Goal: Task Accomplishment & Management: Use online tool/utility

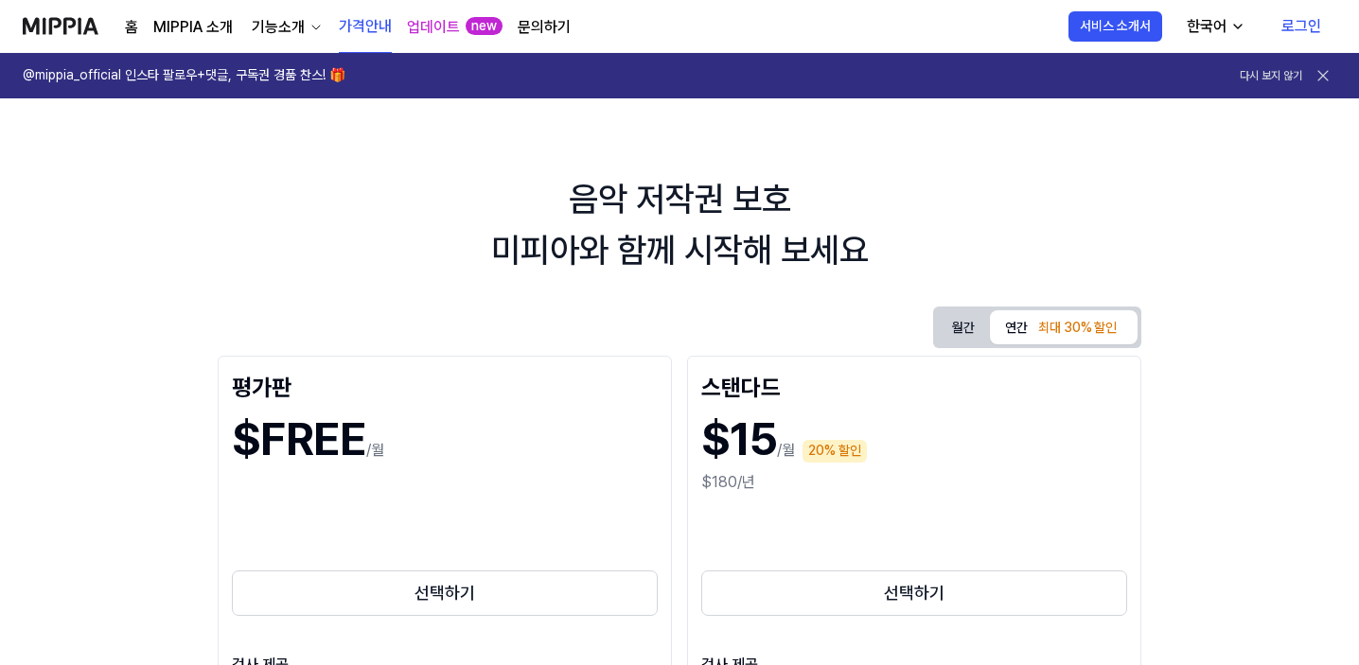
click at [1306, 24] on link "로그인" at bounding box center [1301, 26] width 70 height 53
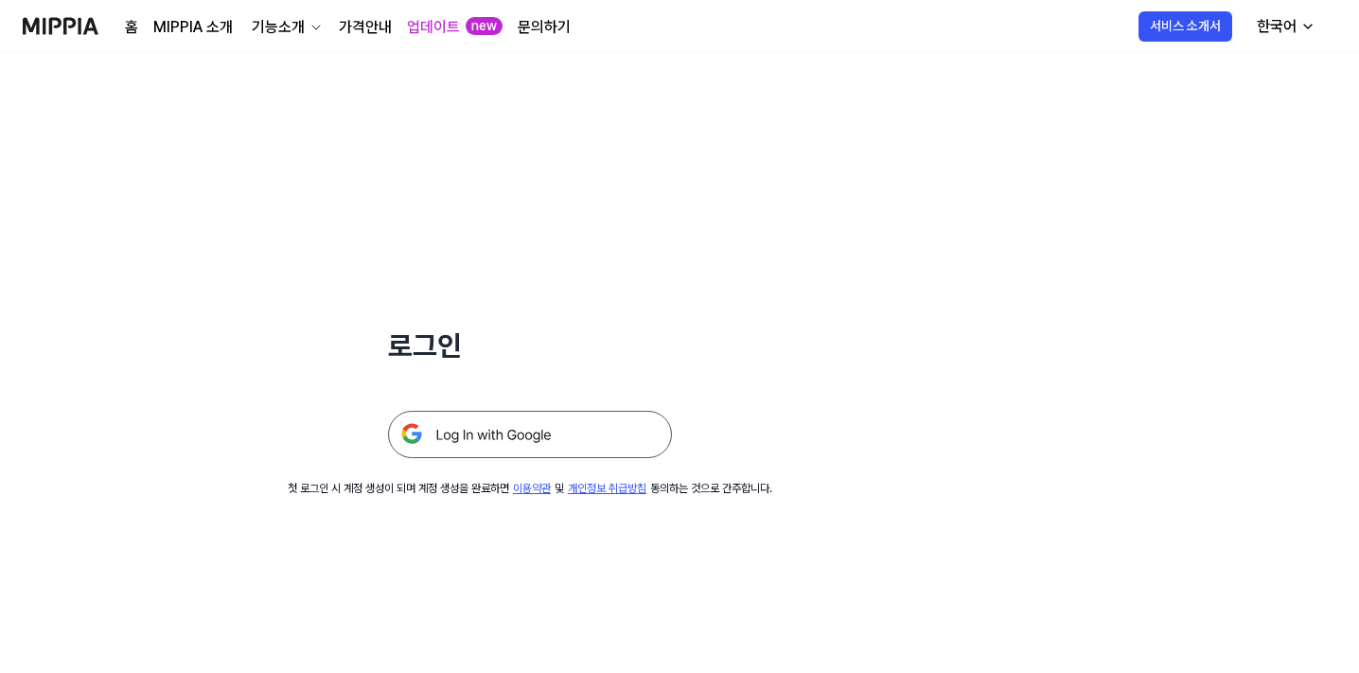
click at [484, 435] on img at bounding box center [530, 434] width 284 height 47
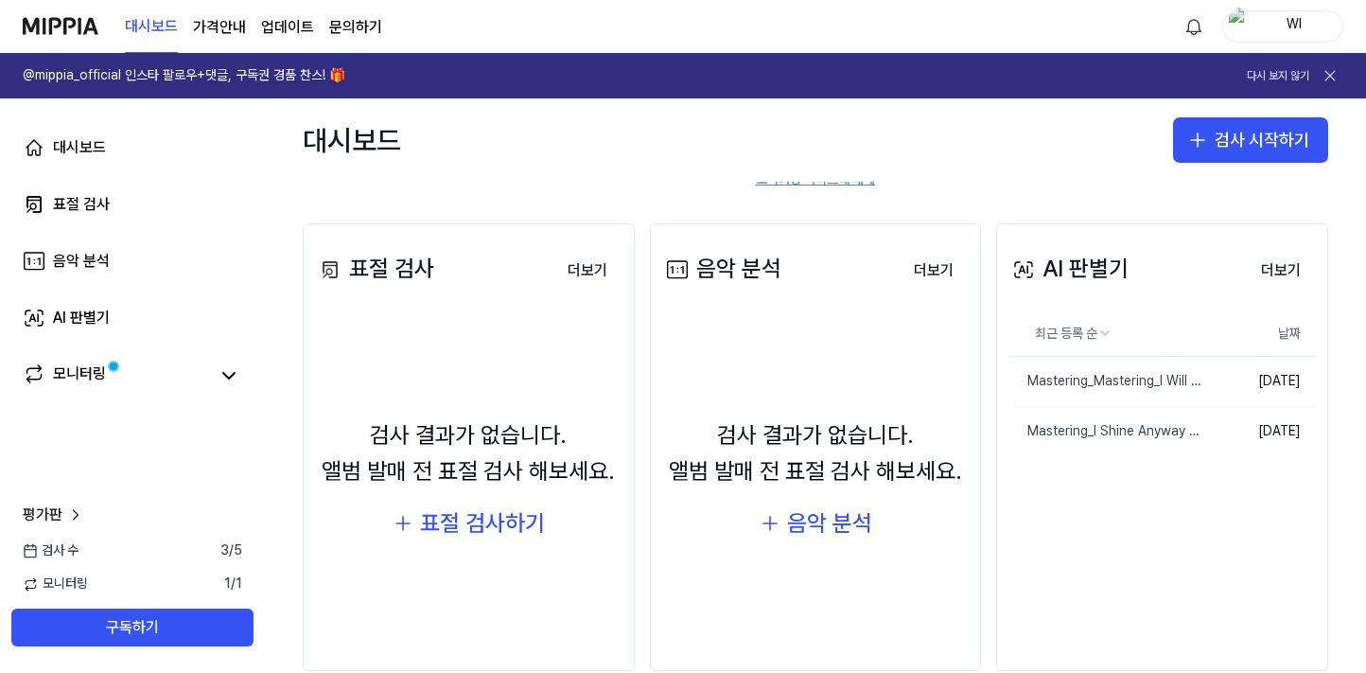
scroll to position [189, 0]
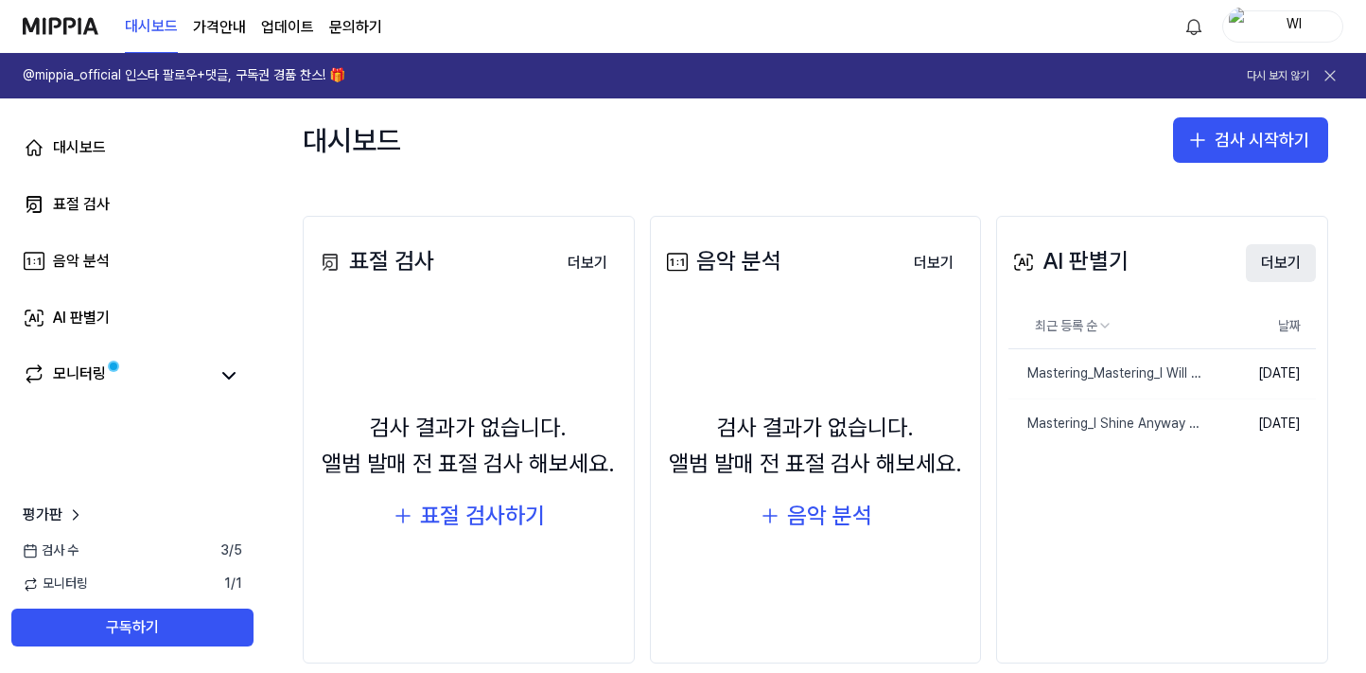
click at [1283, 265] on button "더보기" at bounding box center [1281, 263] width 70 height 38
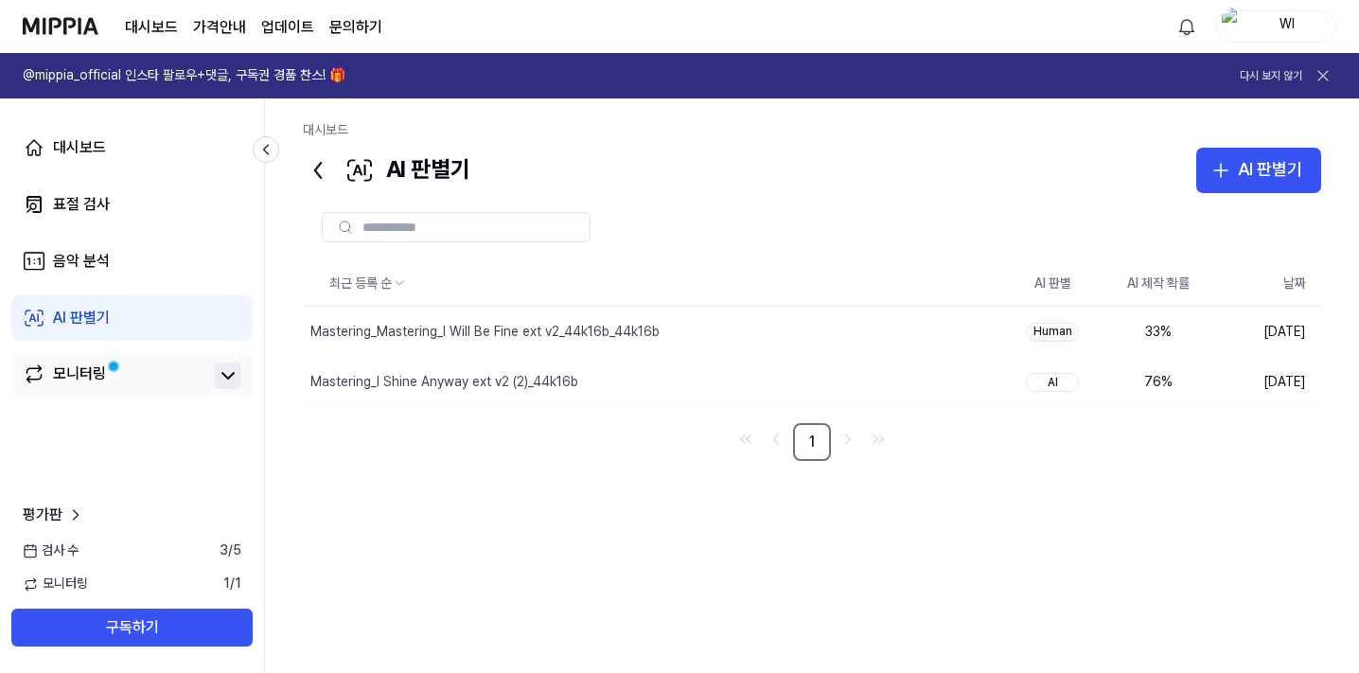
click at [228, 375] on icon at bounding box center [228, 375] width 23 height 23
click at [95, 376] on div "모니터링" at bounding box center [79, 375] width 53 height 26
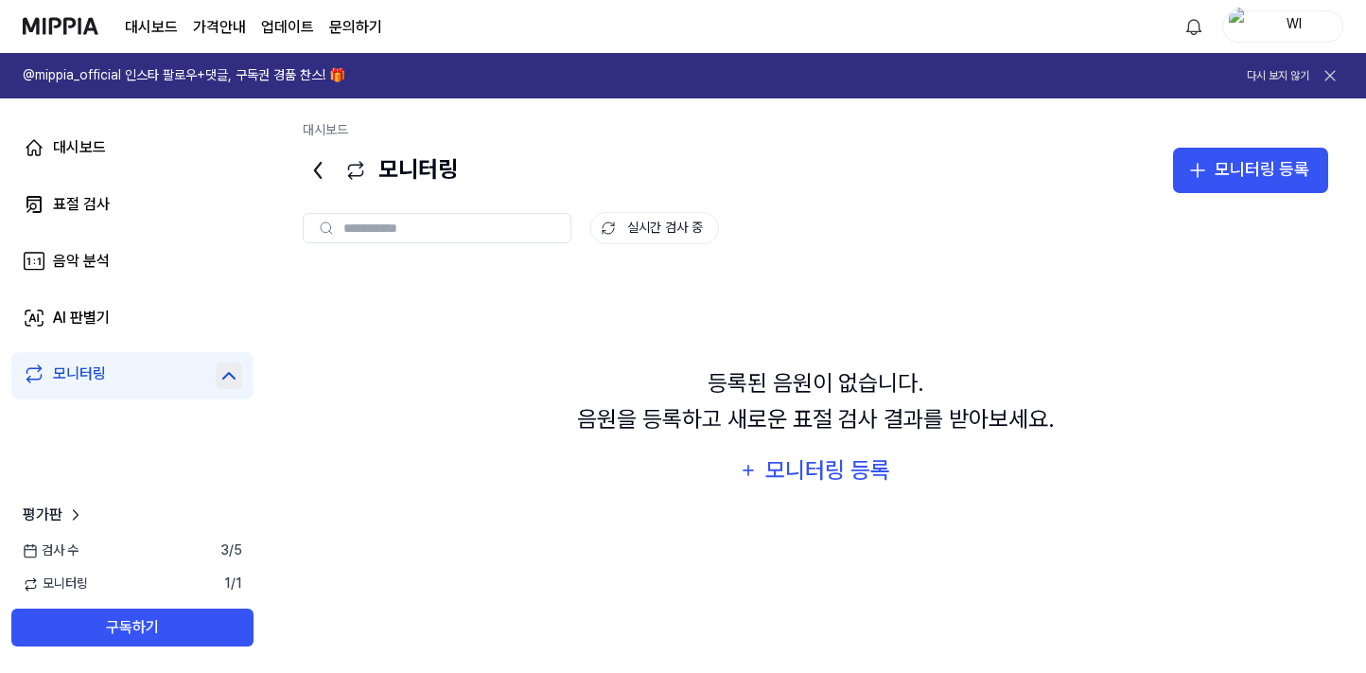
click at [234, 378] on icon at bounding box center [228, 376] width 11 height 6
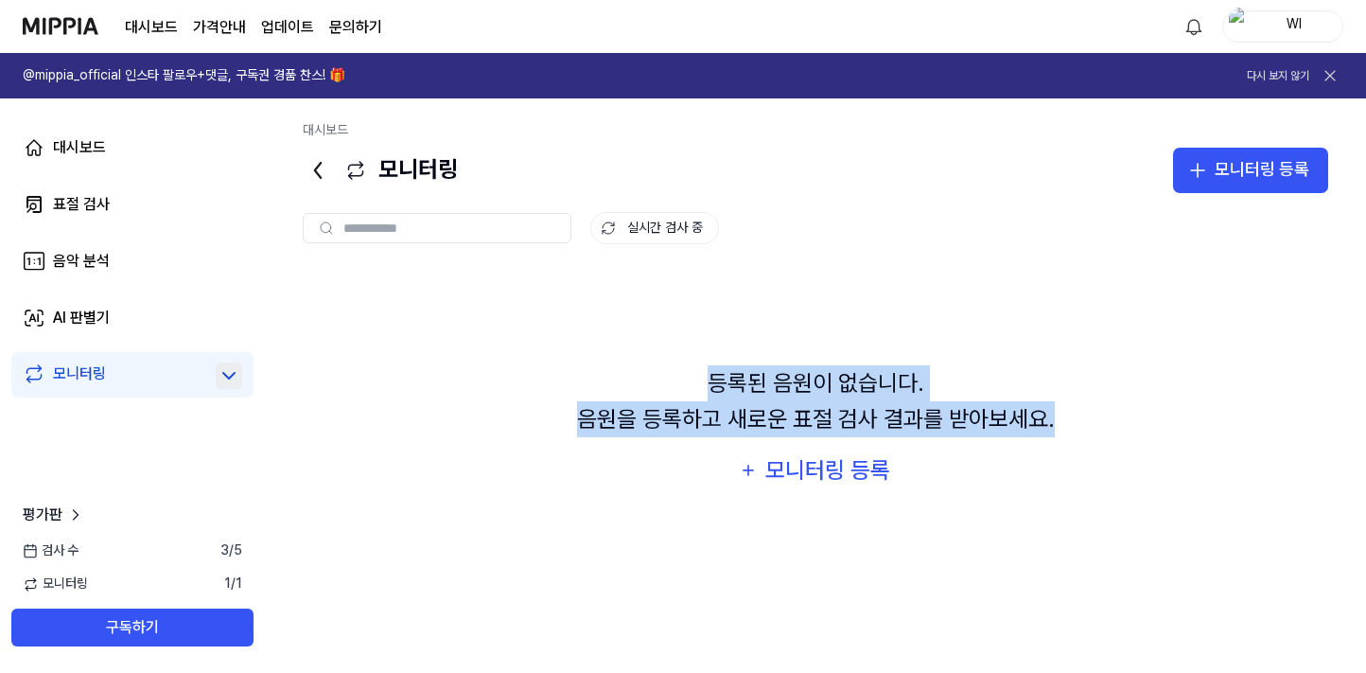
drag, startPoint x: 714, startPoint y: 383, endPoint x: 1083, endPoint y: 427, distance: 371.5
click at [1083, 427] on div "등록된 음원이 없습니다. 음원을 등록하고 새로운 표절 검사 결과를 받아보세요. 모니터링 등록" at bounding box center [816, 427] width 1026 height 317
click at [1063, 373] on div "등록된 음원이 없습니다. 음원을 등록하고 새로운 표절 검사 결과를 받아보세요. 모니터링 등록" at bounding box center [816, 427] width 1026 height 317
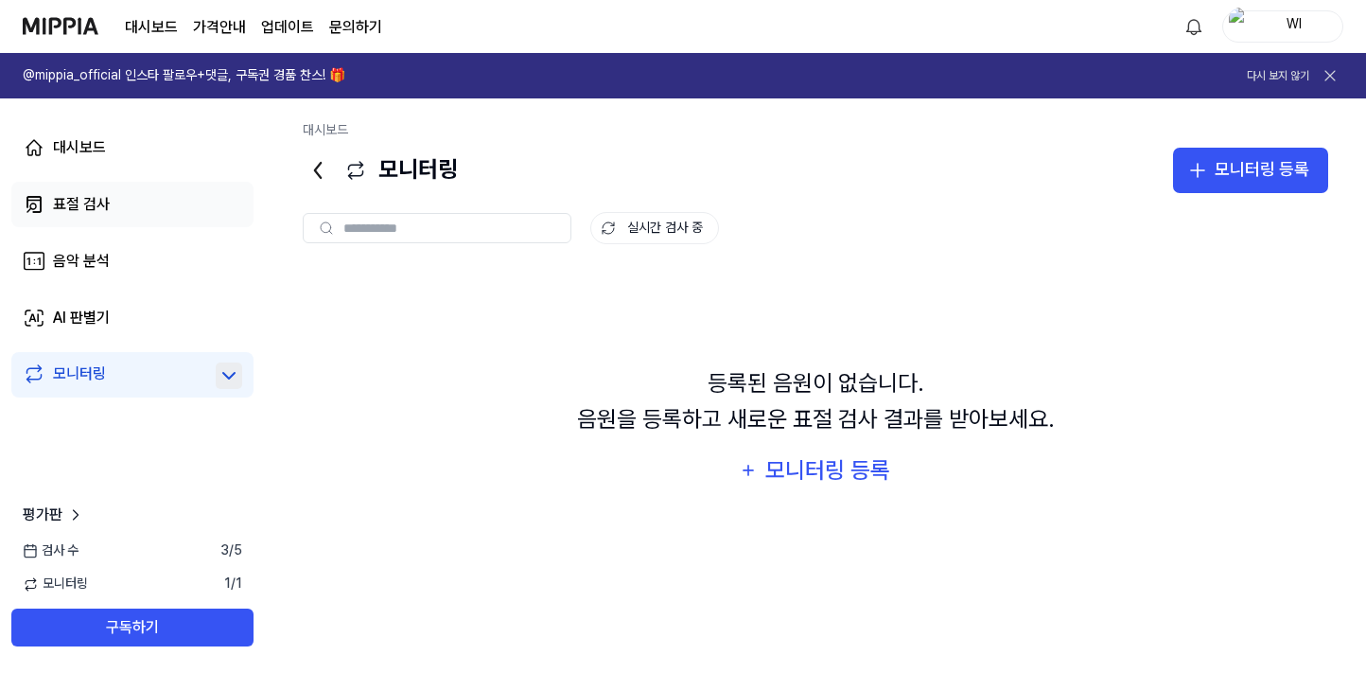
click at [72, 200] on div "표절 검사" at bounding box center [81, 204] width 57 height 23
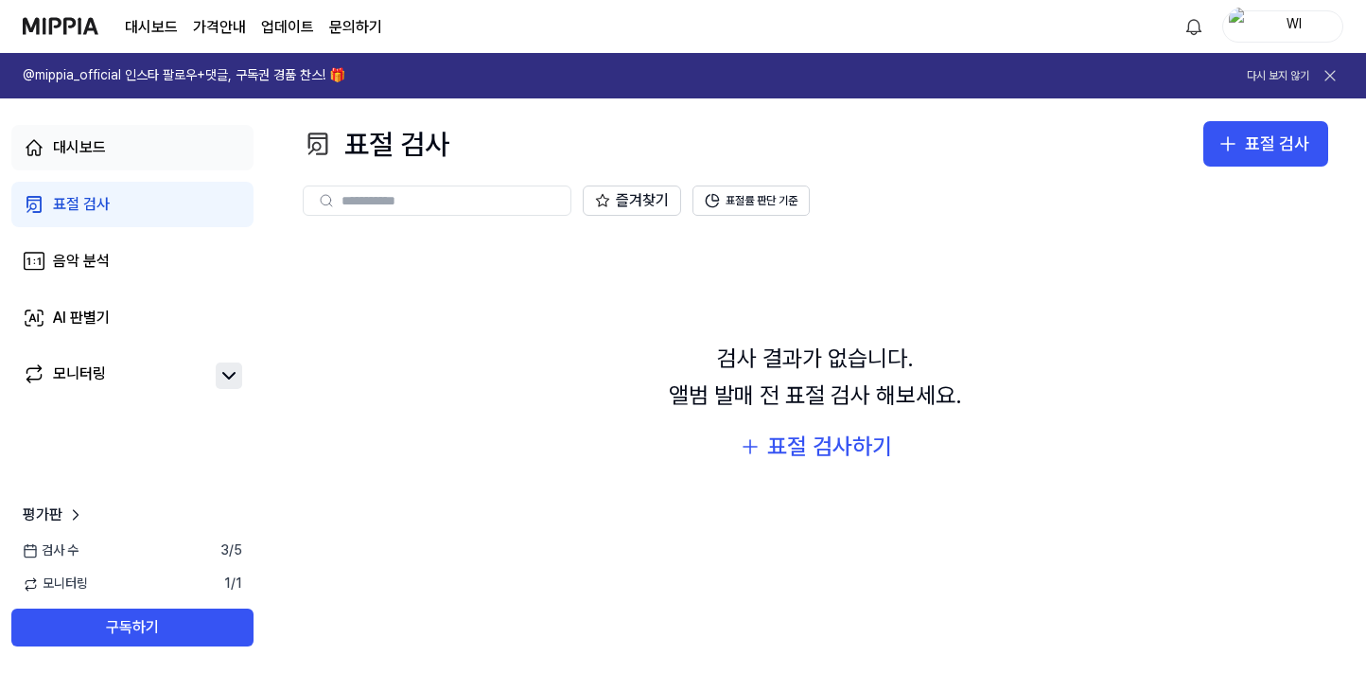
click at [85, 158] on div "대시보드" at bounding box center [79, 147] width 53 height 23
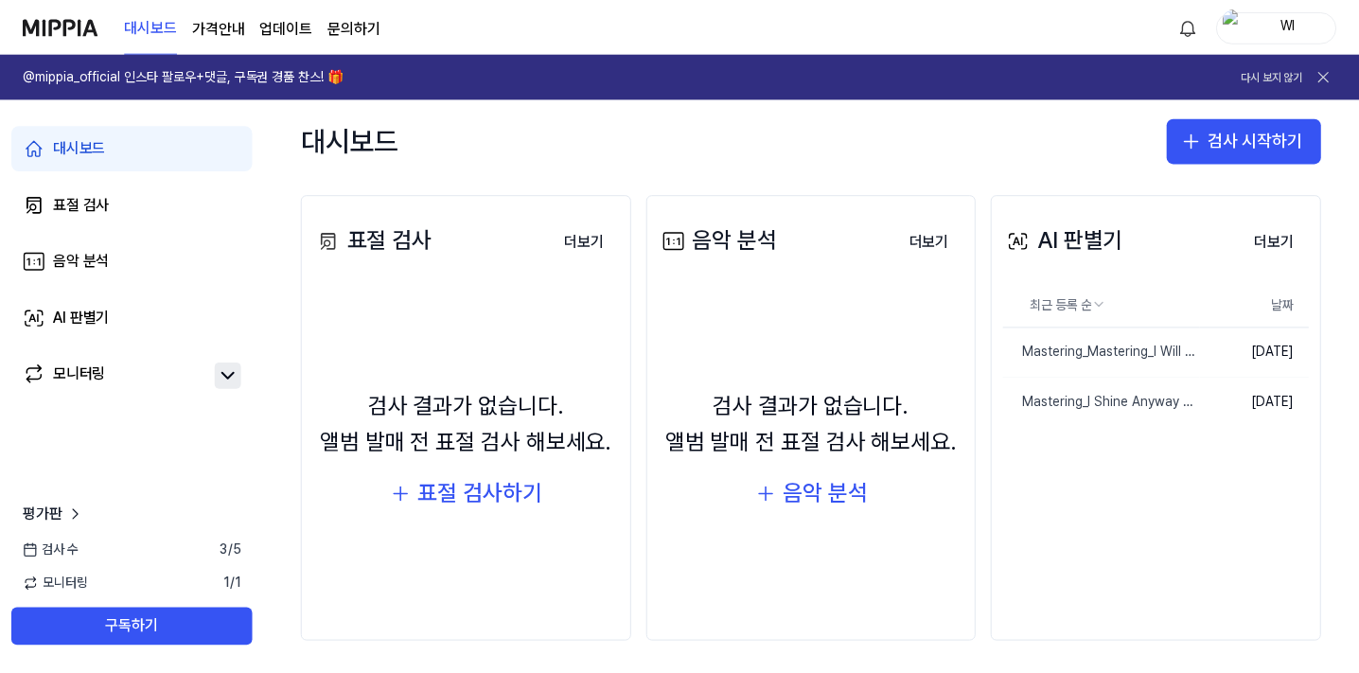
scroll to position [218, 0]
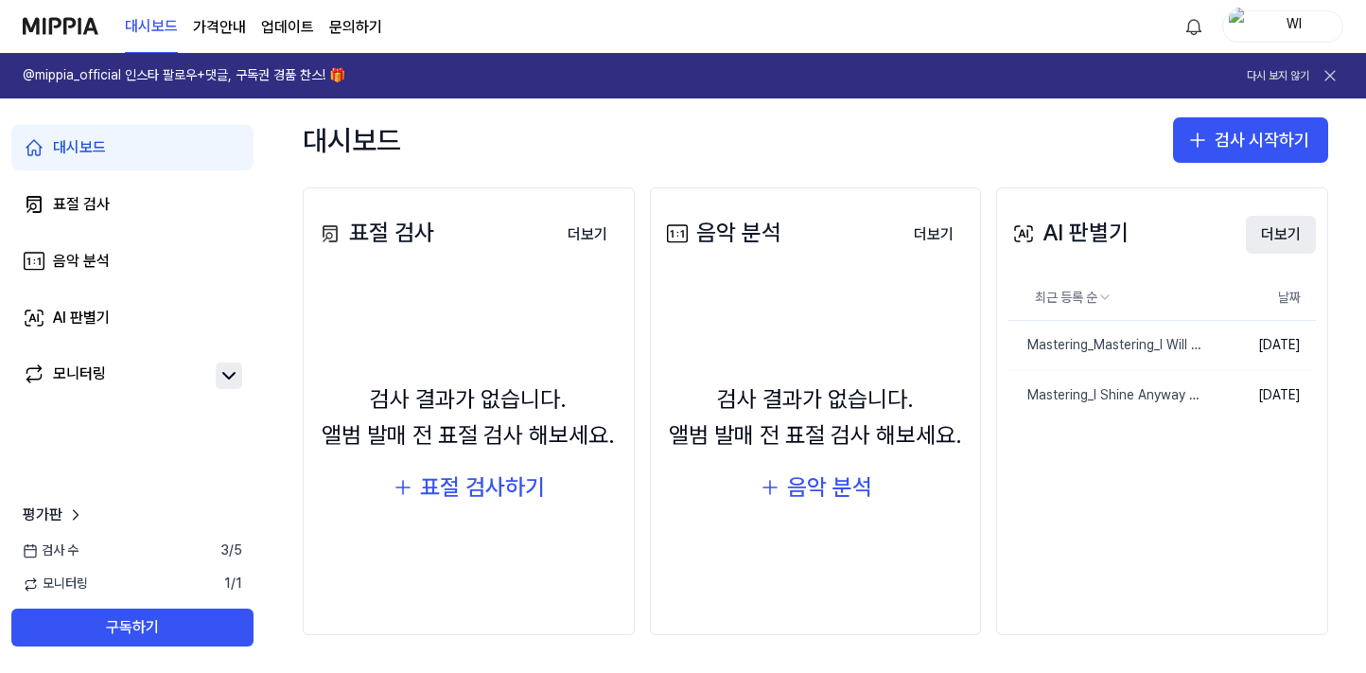
click at [1274, 228] on button "더보기" at bounding box center [1281, 235] width 70 height 38
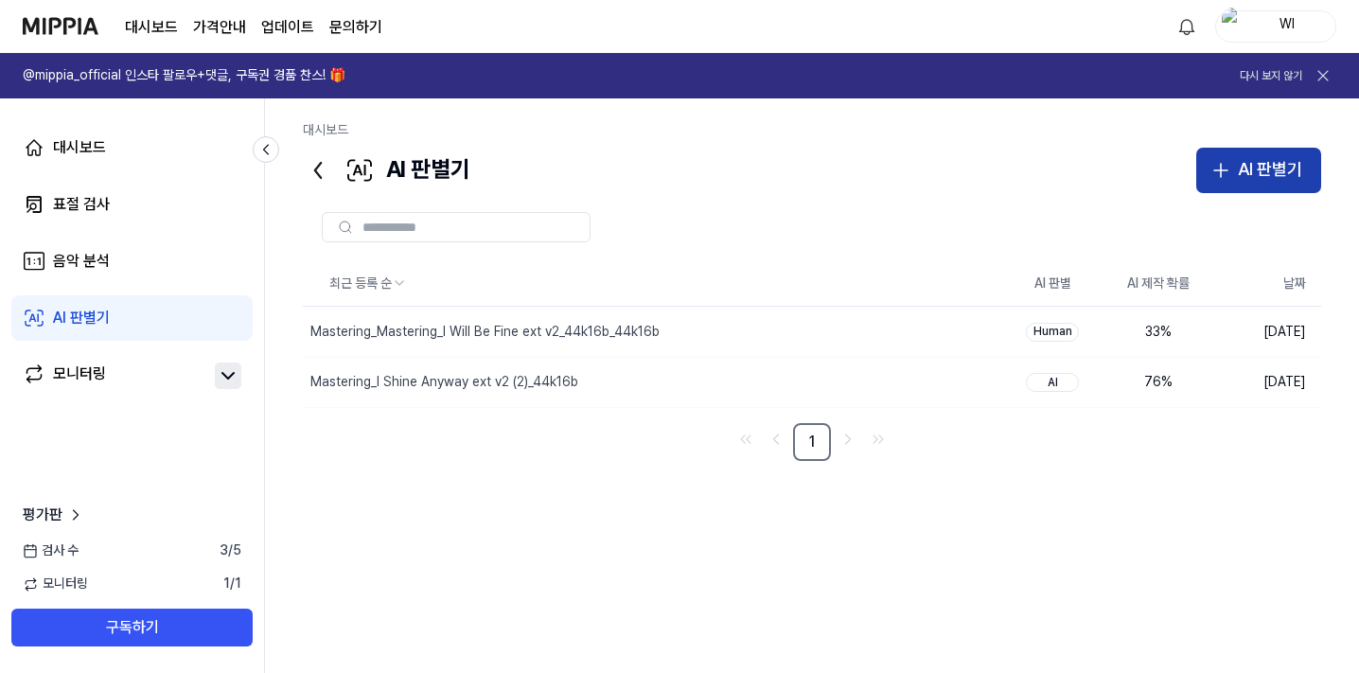
click at [1224, 167] on icon "button" at bounding box center [1220, 170] width 23 height 23
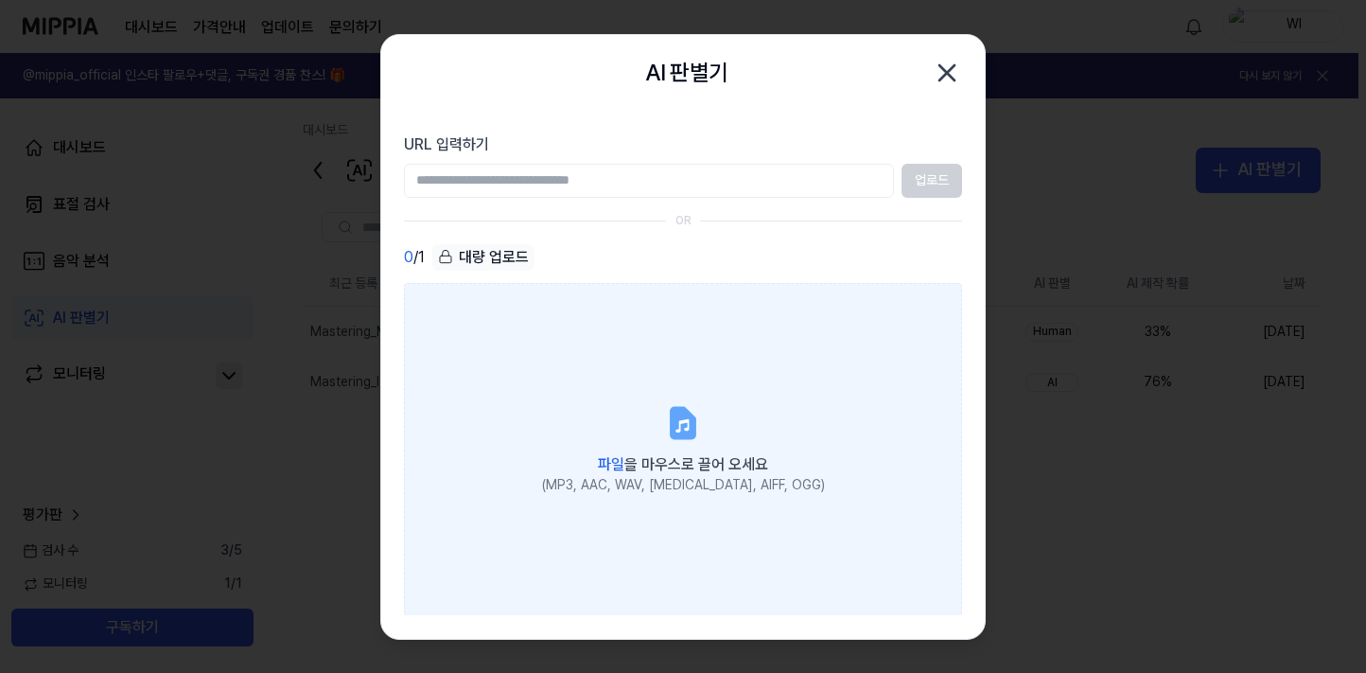
click at [680, 423] on icon at bounding box center [681, 424] width 13 height 13
click at [0, 0] on input "파일 을 마우스로 끌어 오세요 (MP3, AAC, WAV, [MEDICAL_DATA], AIFF, OGG)" at bounding box center [0, 0] width 0 height 0
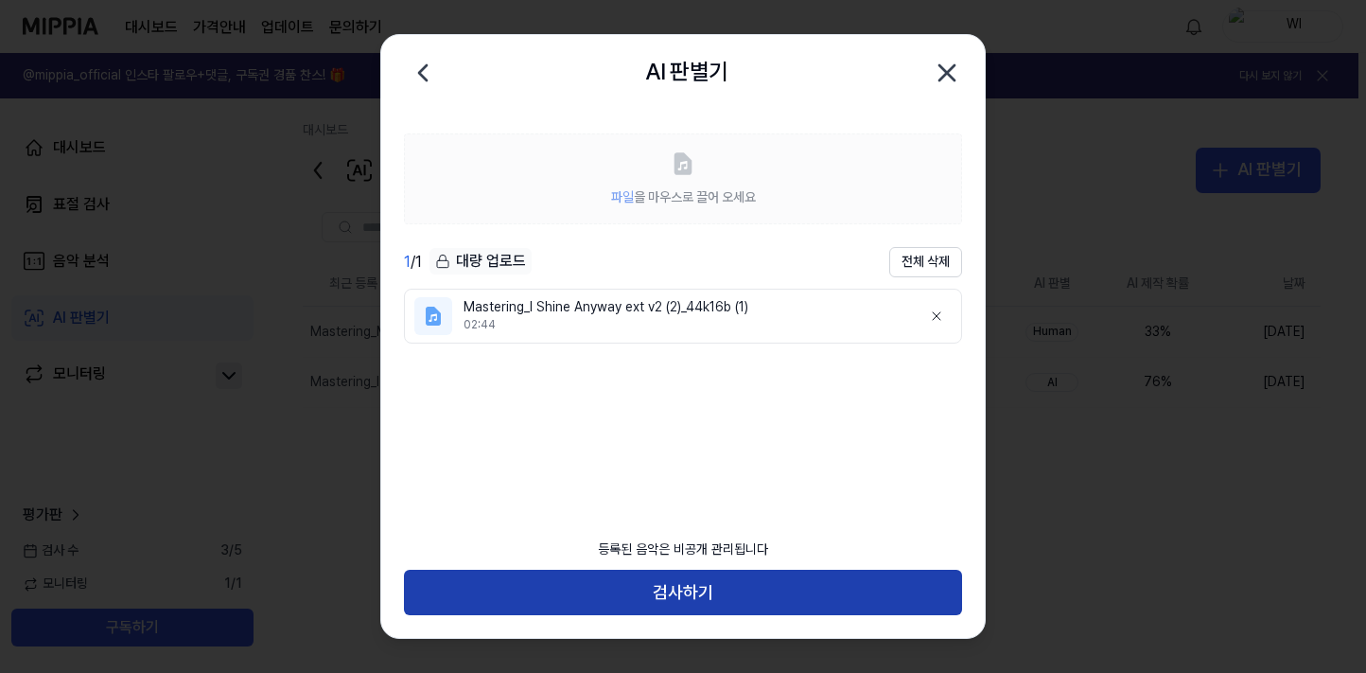
click at [706, 579] on button "검사하기" at bounding box center [683, 592] width 558 height 45
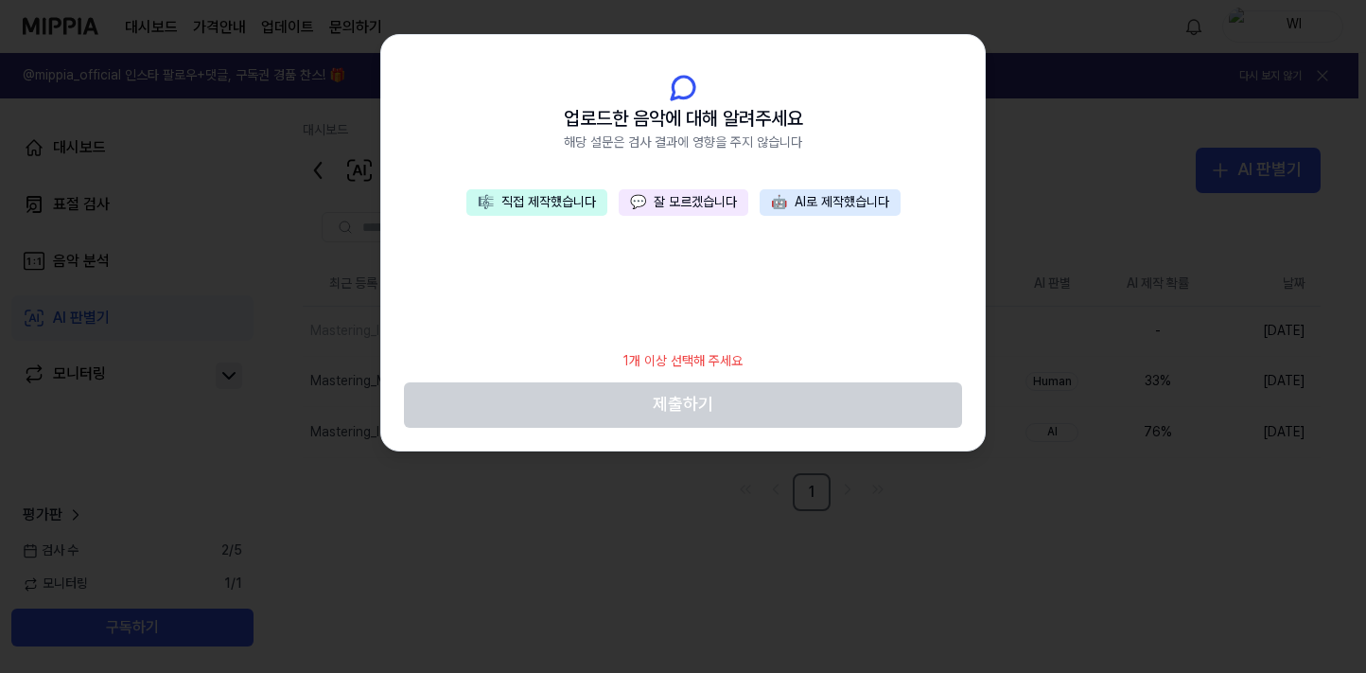
click at [829, 204] on button "🤖 AI로 제작했습니다" at bounding box center [830, 202] width 141 height 26
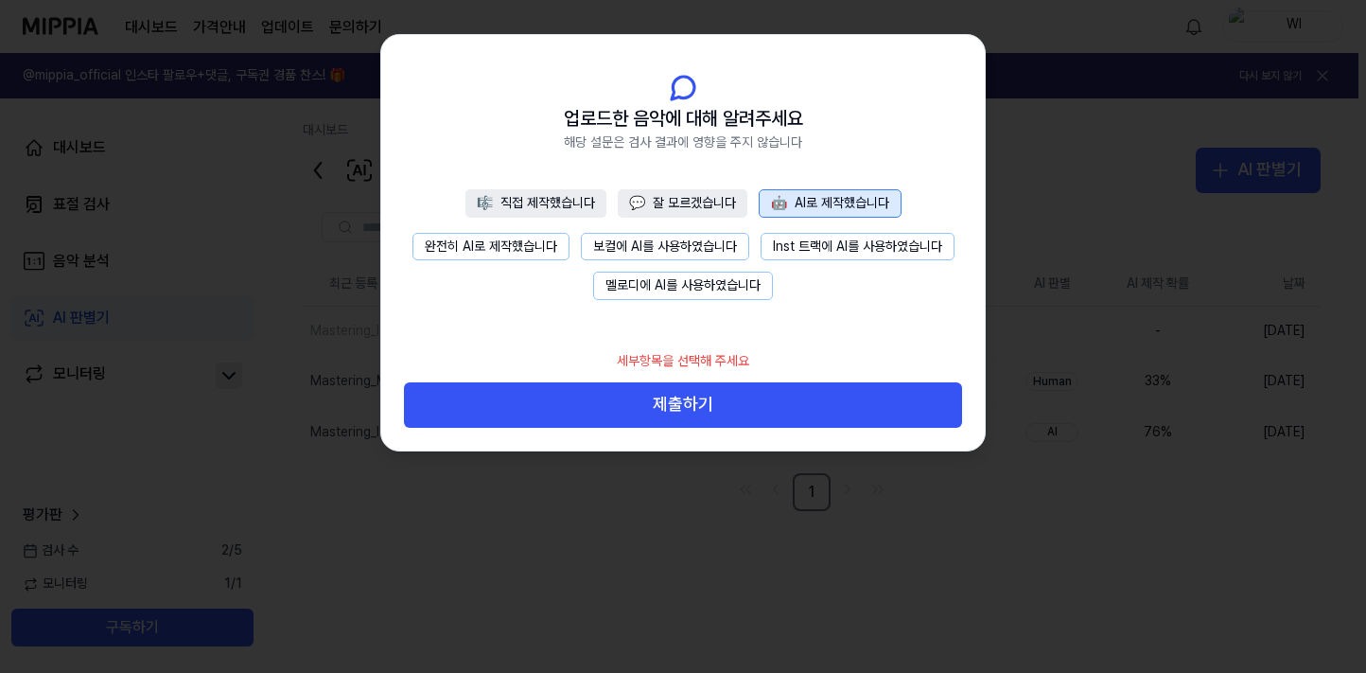
click at [539, 202] on button "🎼 직접 제작했습니다" at bounding box center [535, 203] width 141 height 28
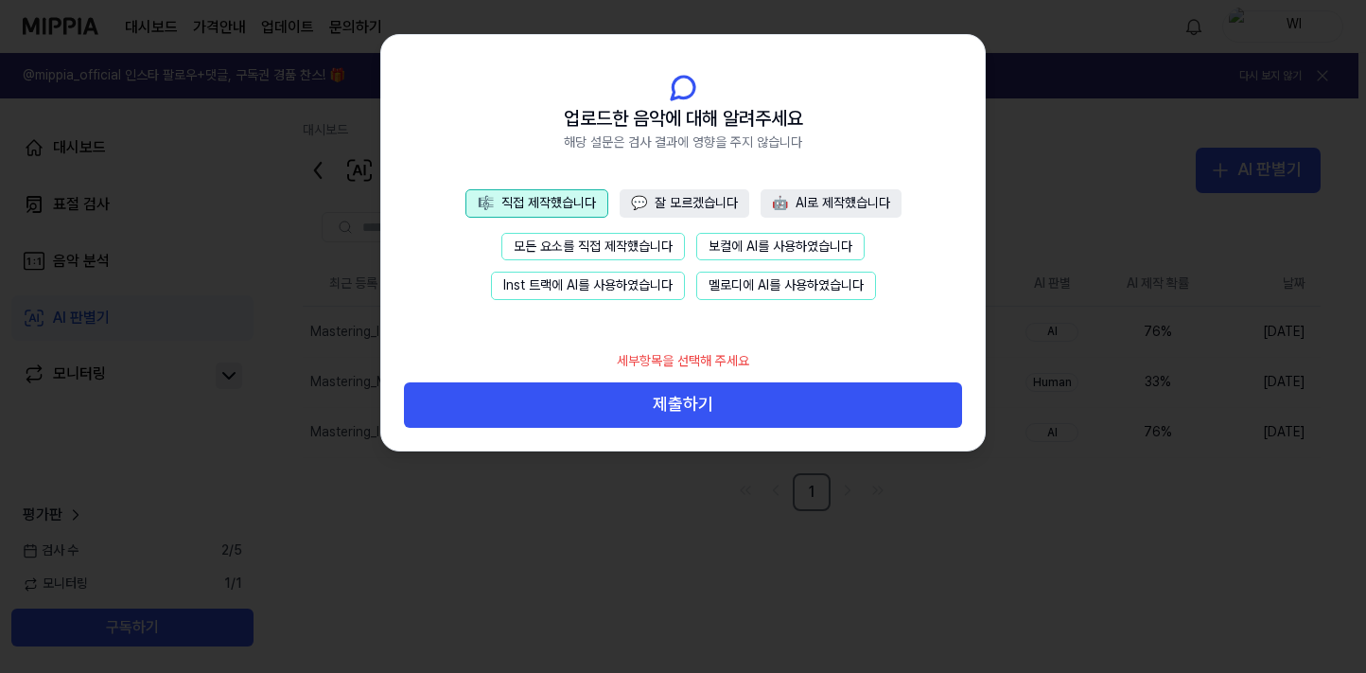
click at [775, 246] on button "보컬에 AI를 사용하였습니다" at bounding box center [780, 247] width 168 height 28
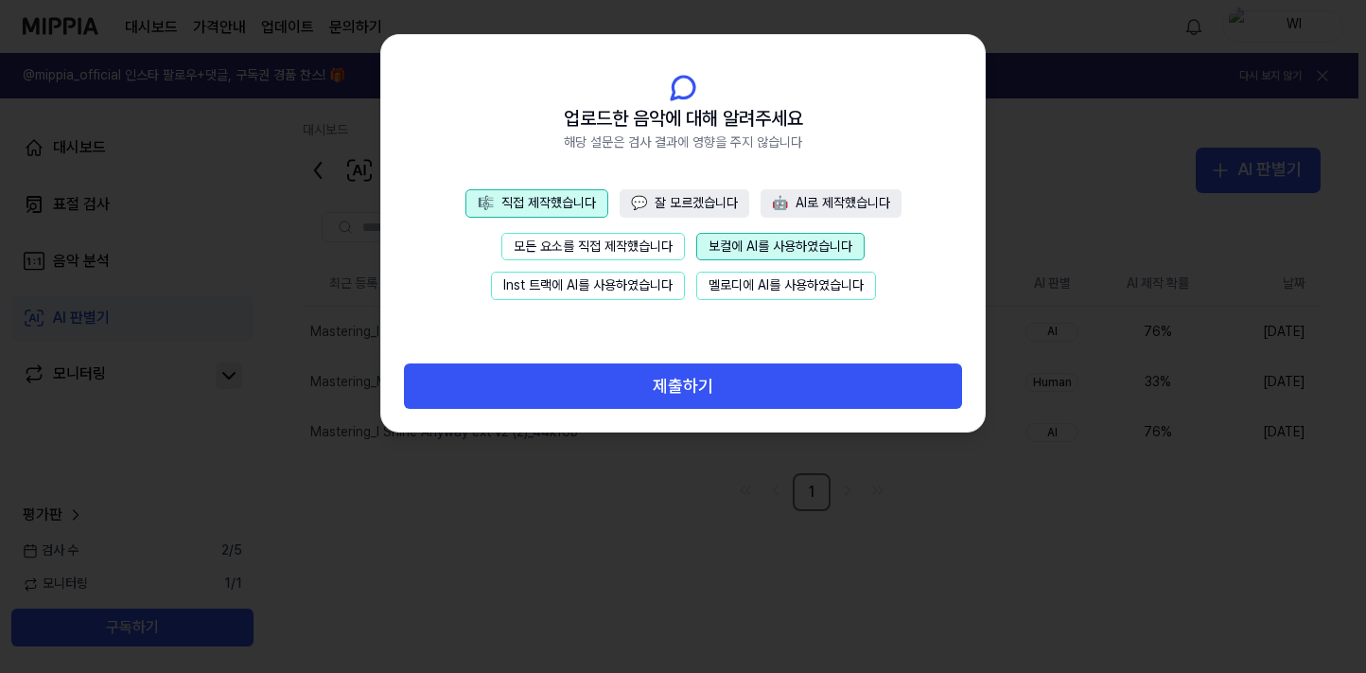
click at [784, 280] on button "멜로디에 AI를 사용하였습니다" at bounding box center [786, 286] width 180 height 28
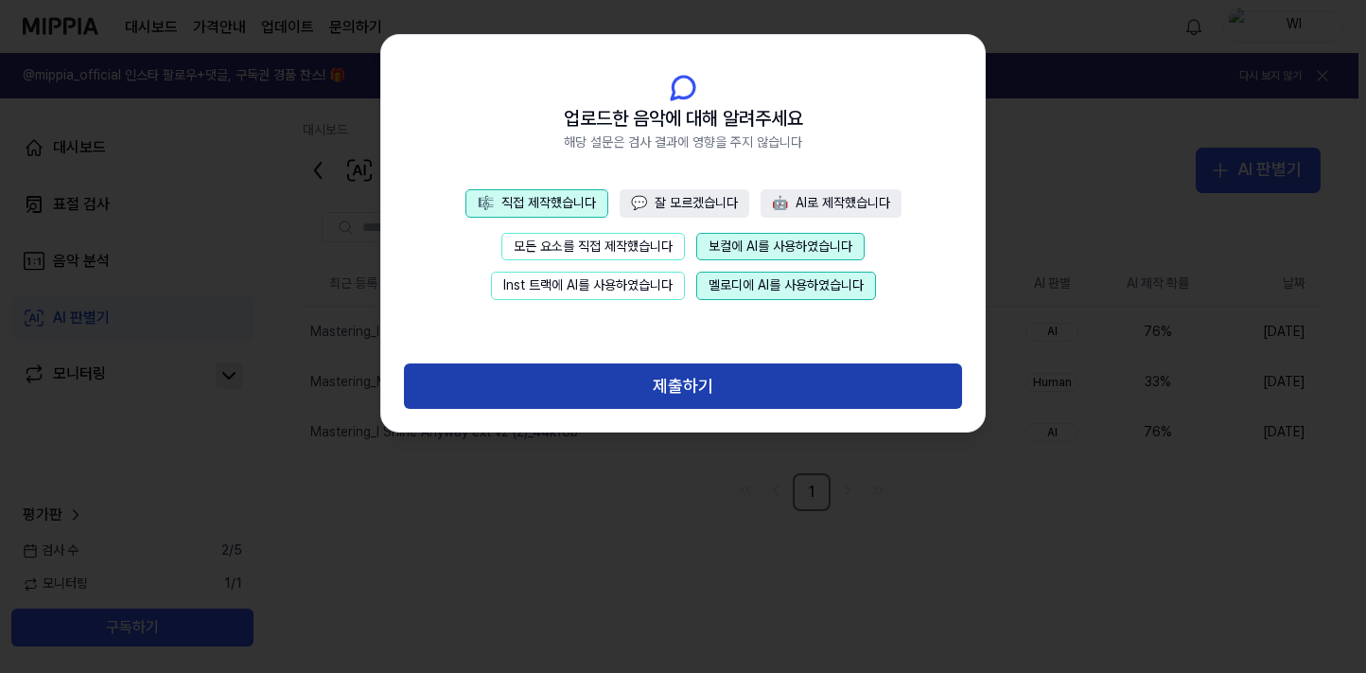
click at [705, 376] on button "제출하기" at bounding box center [683, 385] width 558 height 45
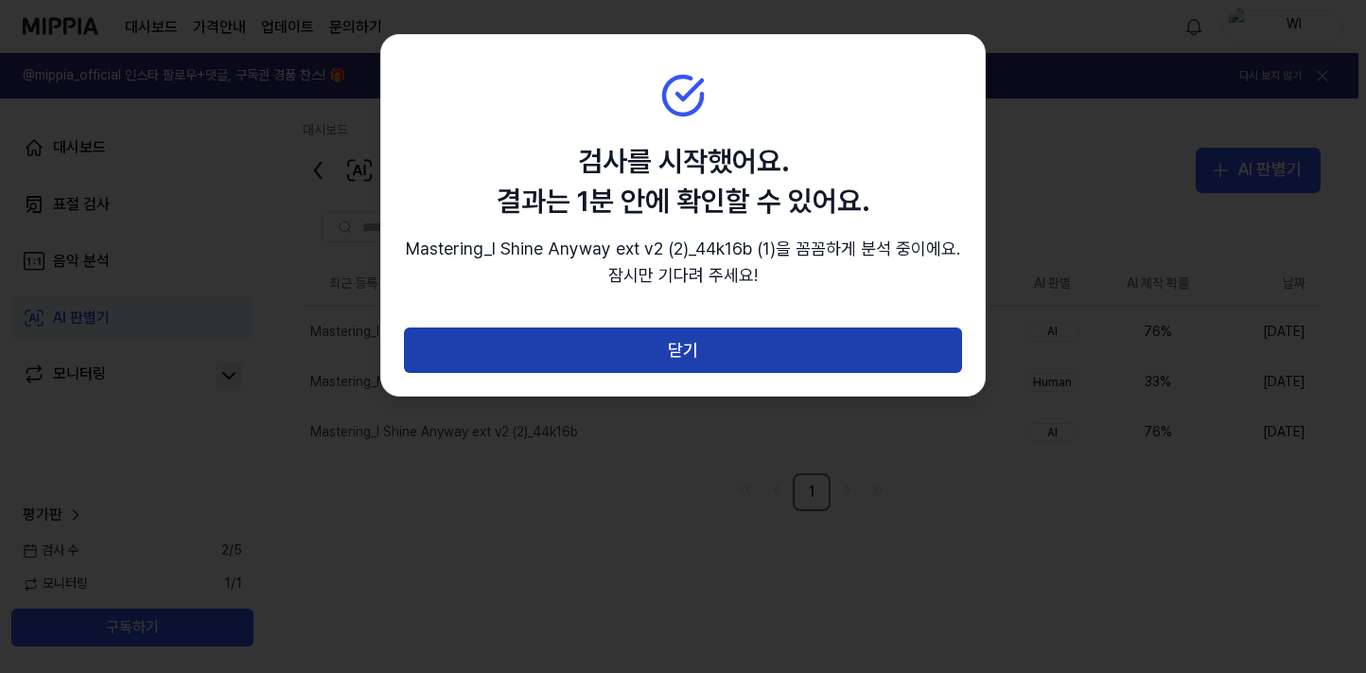
click at [713, 348] on button "닫기" at bounding box center [683, 349] width 558 height 45
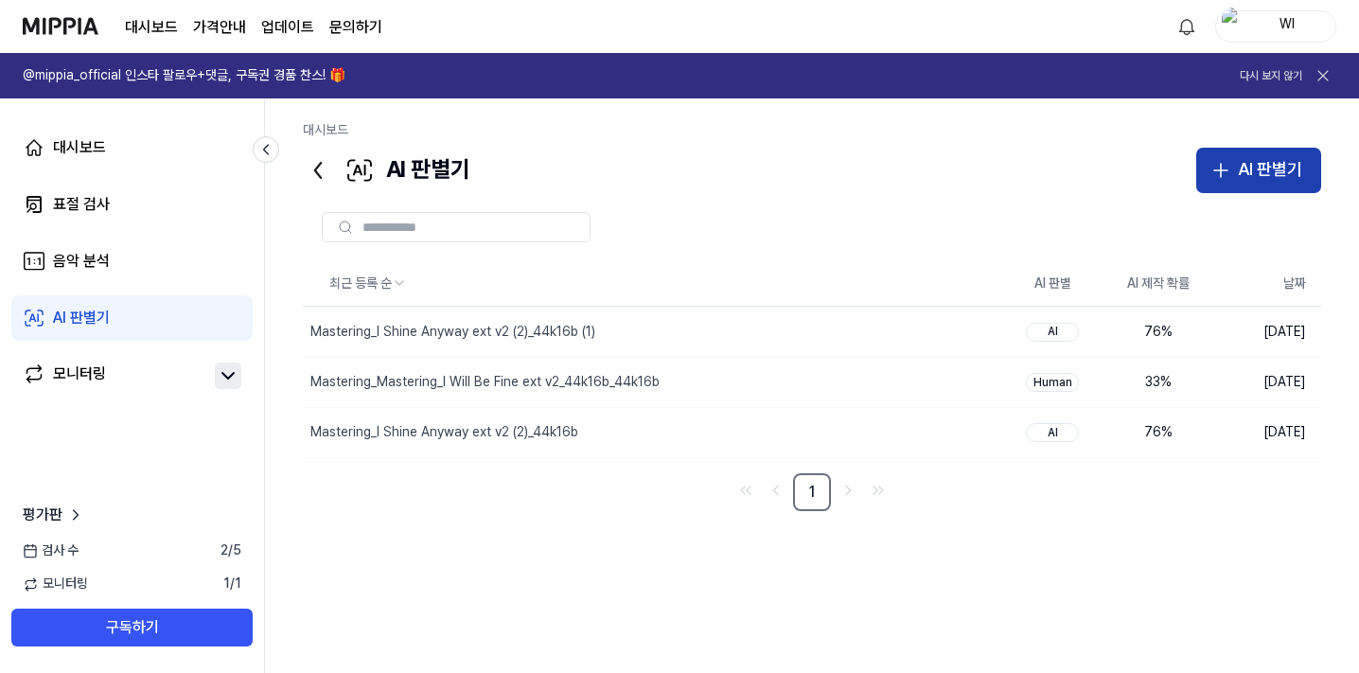
click at [1222, 167] on icon "button" at bounding box center [1220, 170] width 23 height 23
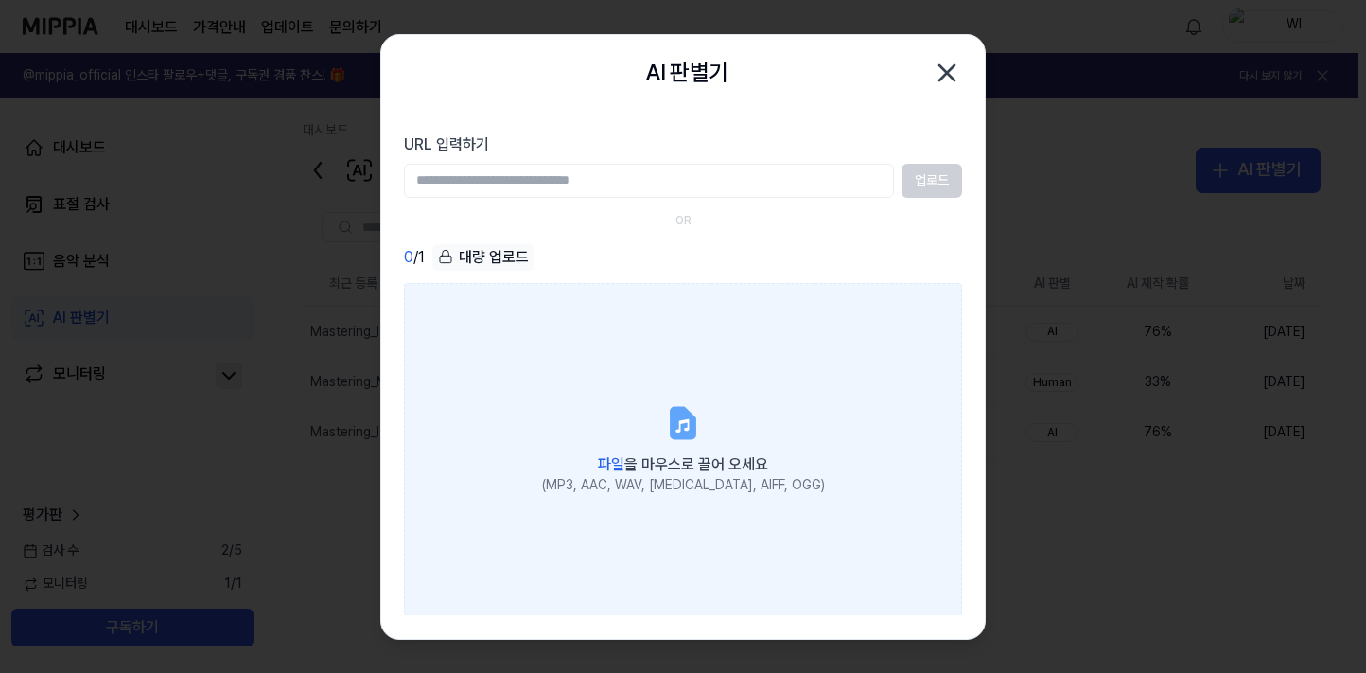
click at [686, 421] on icon at bounding box center [681, 424] width 13 height 13
click at [0, 0] on input "파일 을 마우스로 끌어 오세요 (MP3, AAC, WAV, [MEDICAL_DATA], AIFF, OGG)" at bounding box center [0, 0] width 0 height 0
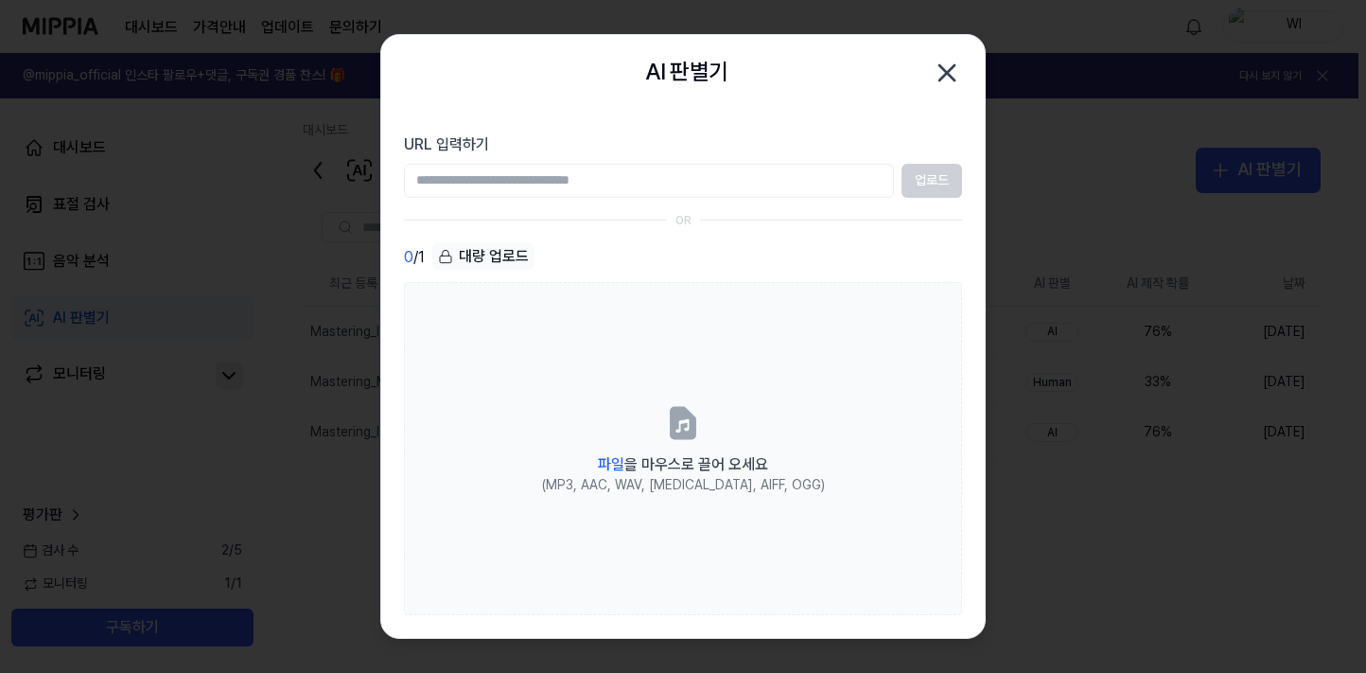
click at [943, 69] on icon "button" at bounding box center [946, 72] width 15 height 15
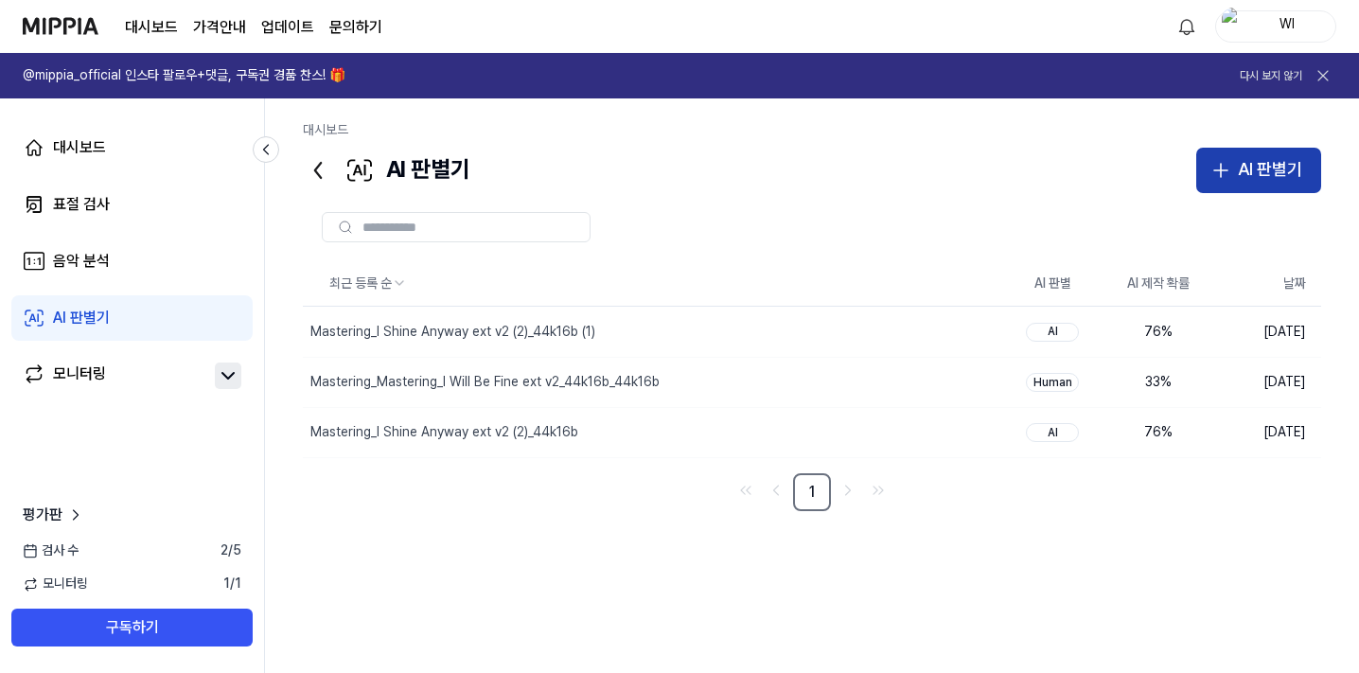
click at [1223, 172] on icon "button" at bounding box center [1220, 170] width 23 height 23
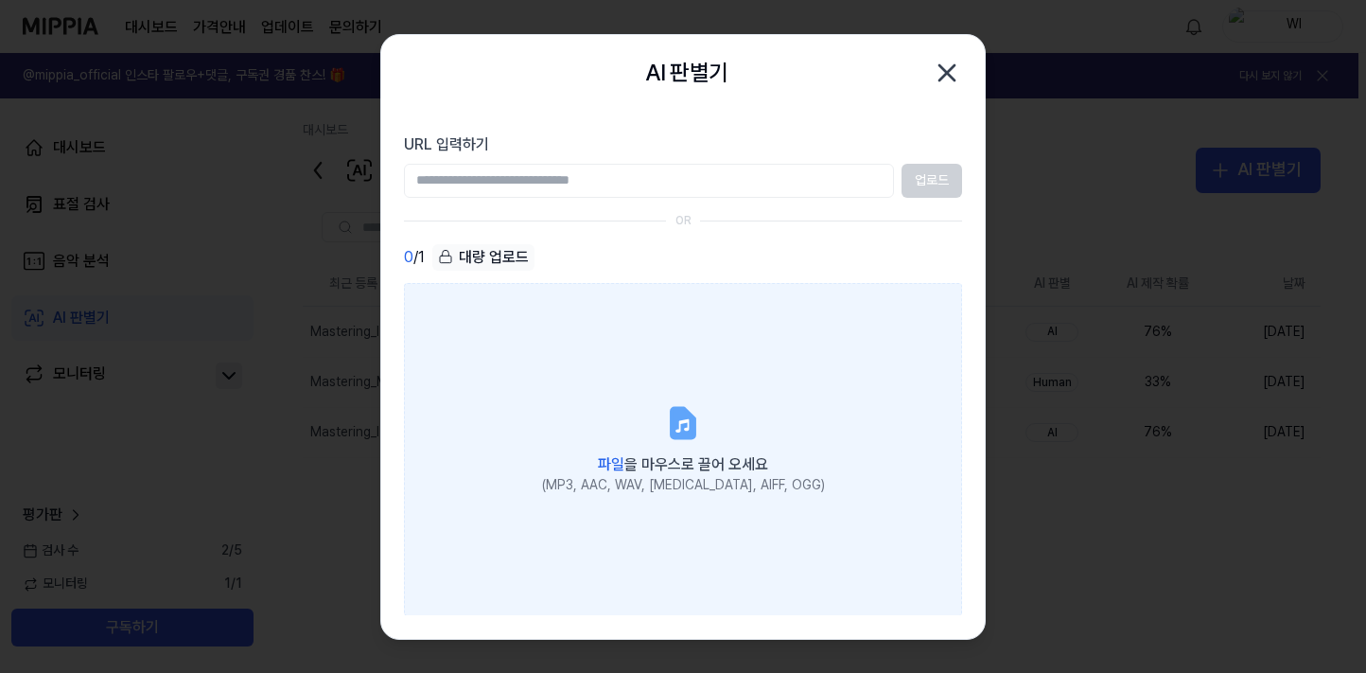
click at [688, 419] on icon at bounding box center [681, 424] width 13 height 13
click at [0, 0] on input "파일 을 마우스로 끌어 오세요 (MP3, AAC, WAV, [MEDICAL_DATA], AIFF, OGG)" at bounding box center [0, 0] width 0 height 0
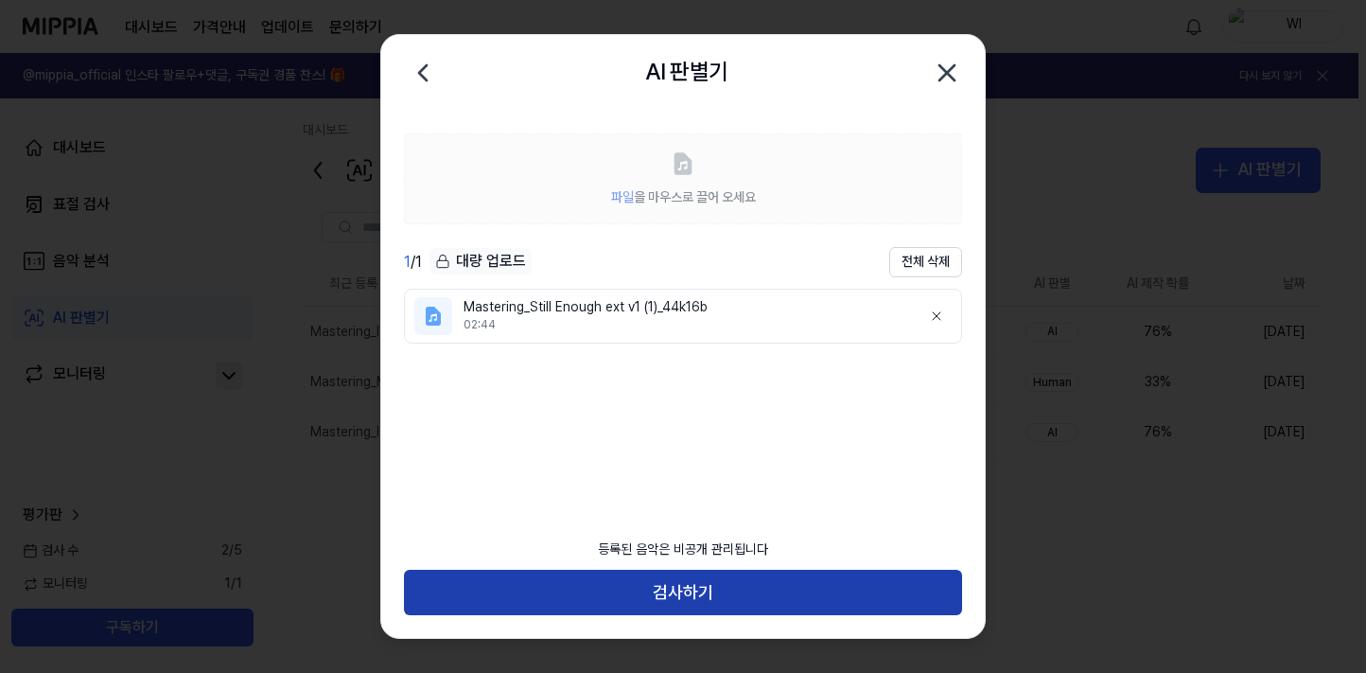
click at [706, 596] on button "검사하기" at bounding box center [683, 592] width 558 height 45
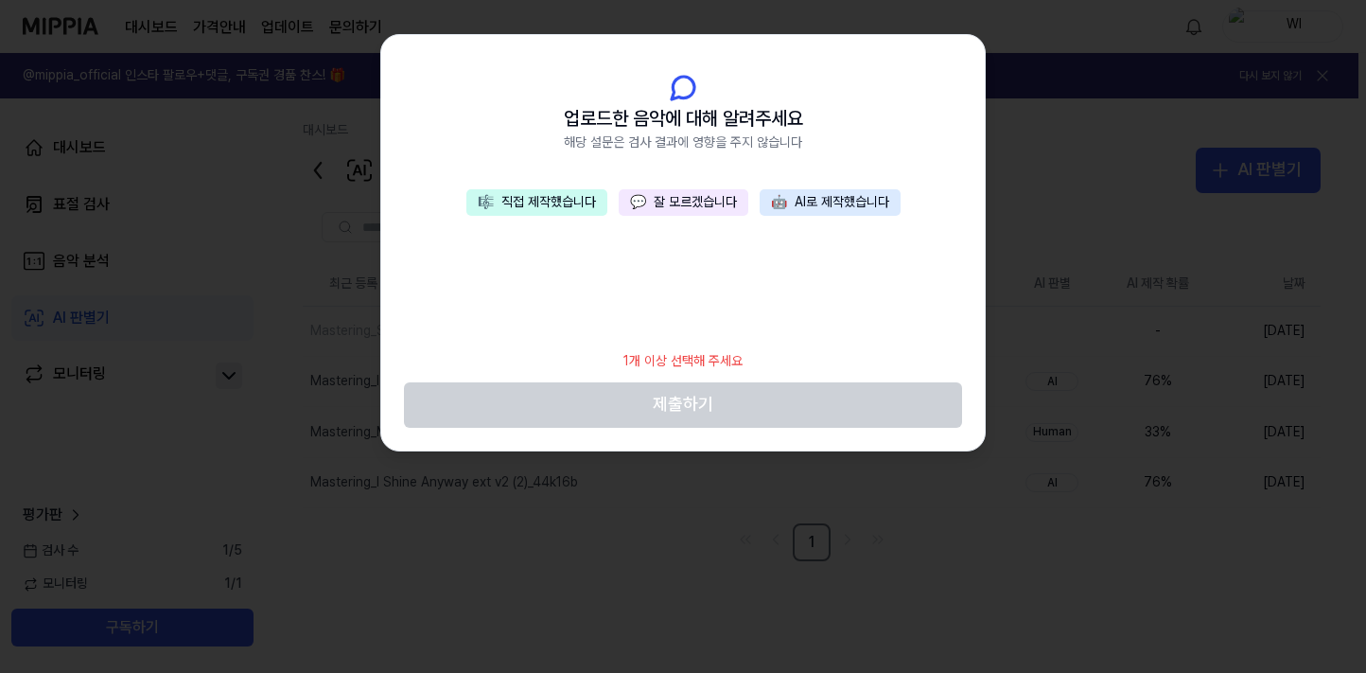
click at [514, 202] on button "🎼 직접 제작했습니다" at bounding box center [536, 202] width 141 height 26
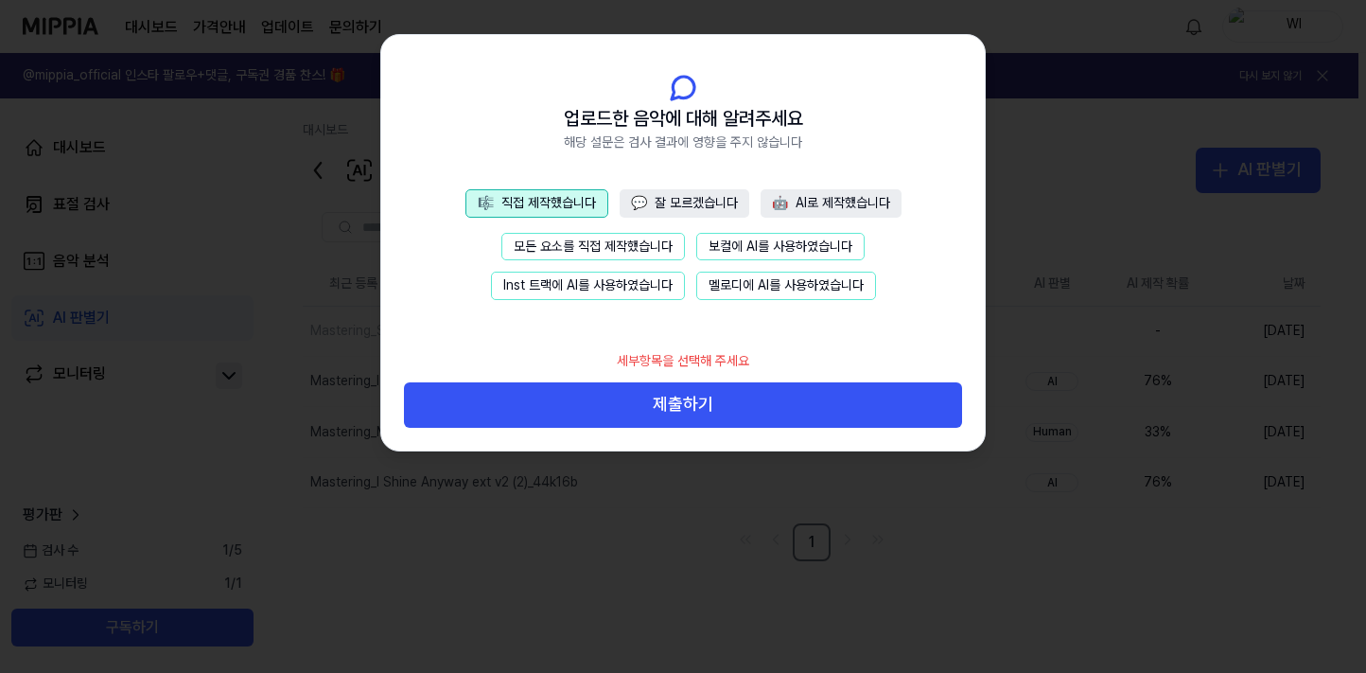
click at [749, 247] on button "보컬에 AI를 사용하였습니다" at bounding box center [780, 247] width 168 height 28
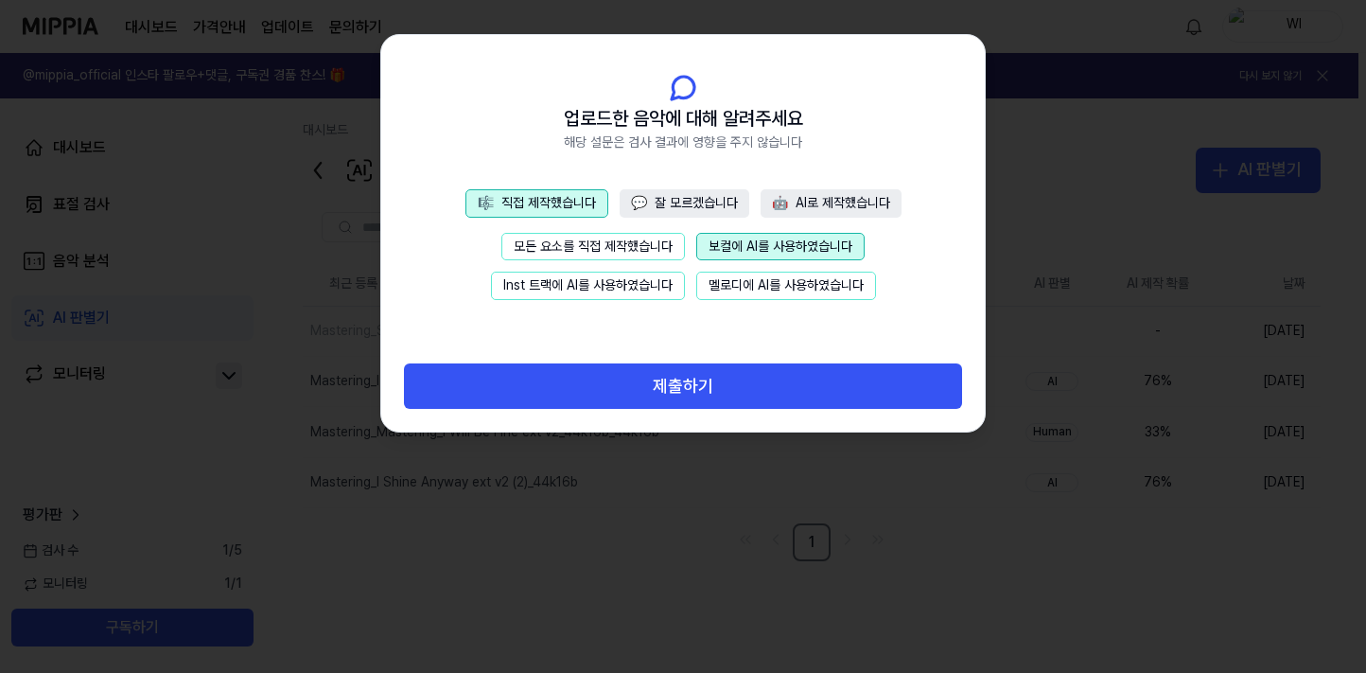
click at [755, 287] on button "멜로디에 AI를 사용하였습니다" at bounding box center [786, 286] width 180 height 28
click at [836, 202] on button "🤖 AI로 제작했습니다" at bounding box center [831, 203] width 141 height 28
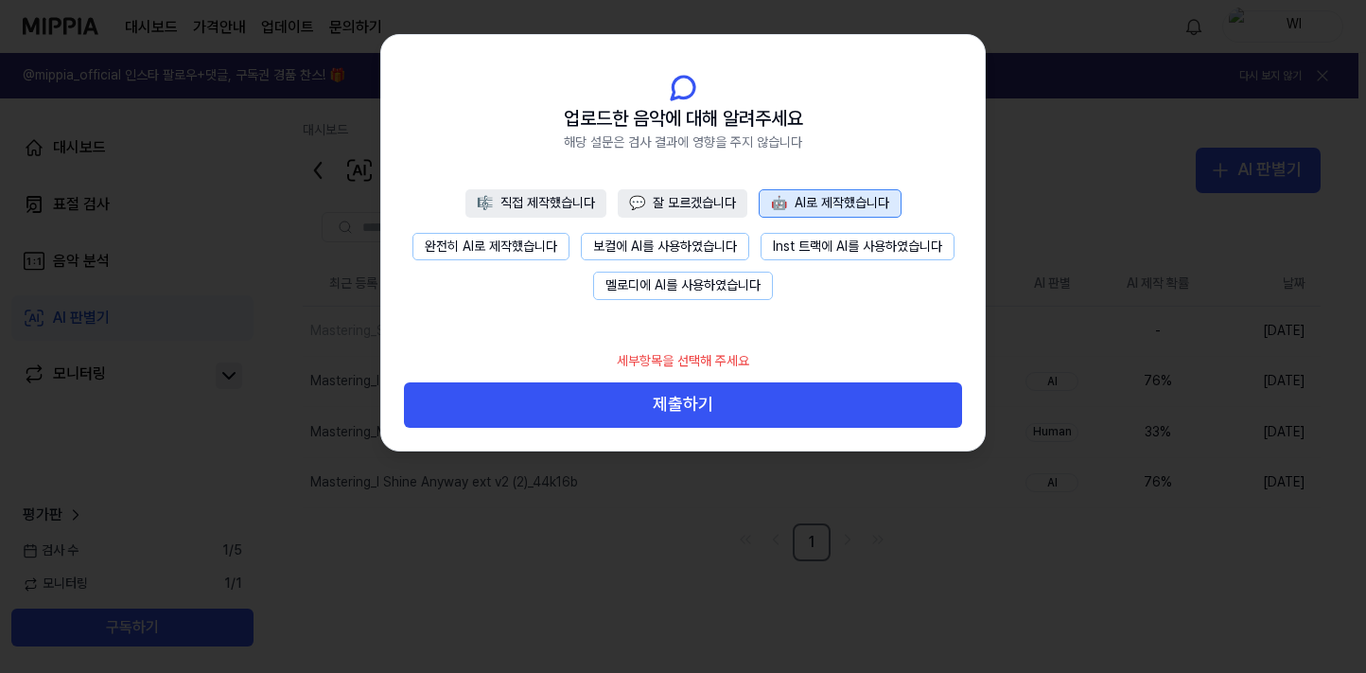
click at [635, 247] on button "보컬에 AI를 사용하였습니다" at bounding box center [665, 247] width 168 height 28
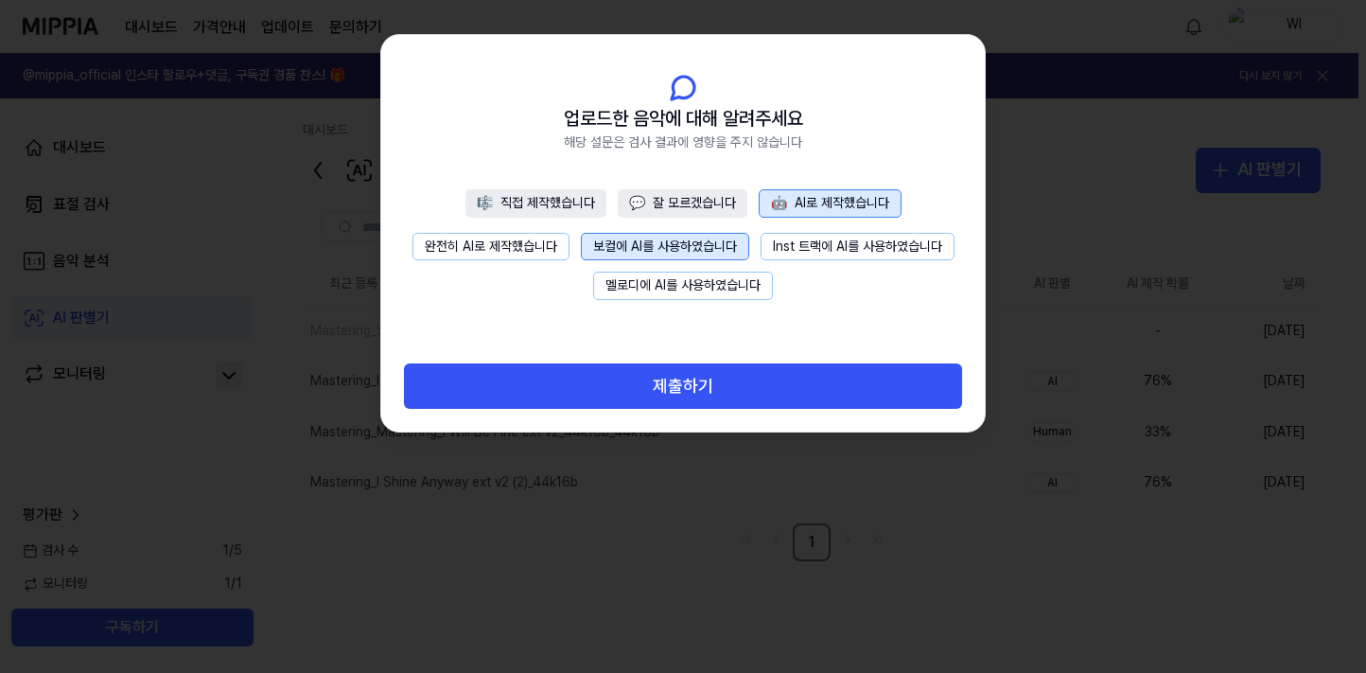
click at [729, 285] on button "멜로디에 AI를 사용하였습니다" at bounding box center [683, 286] width 180 height 28
click at [544, 198] on button "🎼 직접 제작했습니다" at bounding box center [535, 203] width 141 height 28
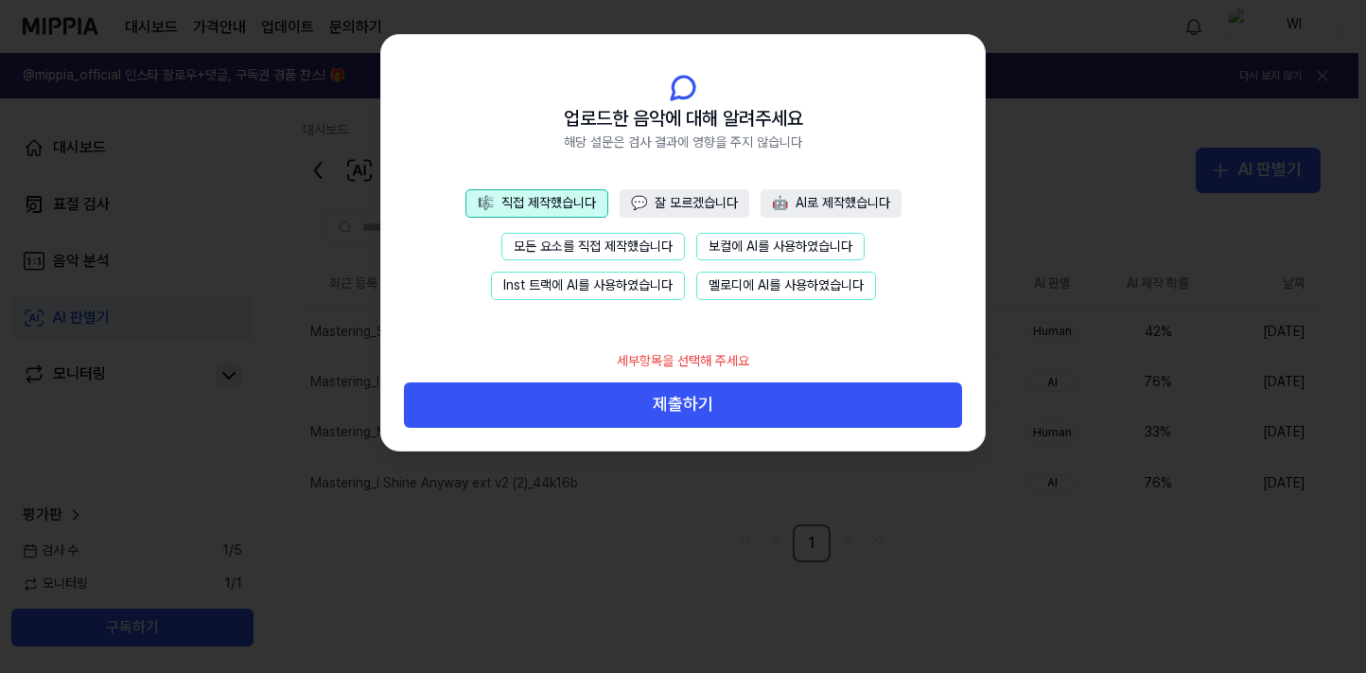
click at [780, 250] on button "보컬에 AI를 사용하였습니다" at bounding box center [780, 247] width 168 height 28
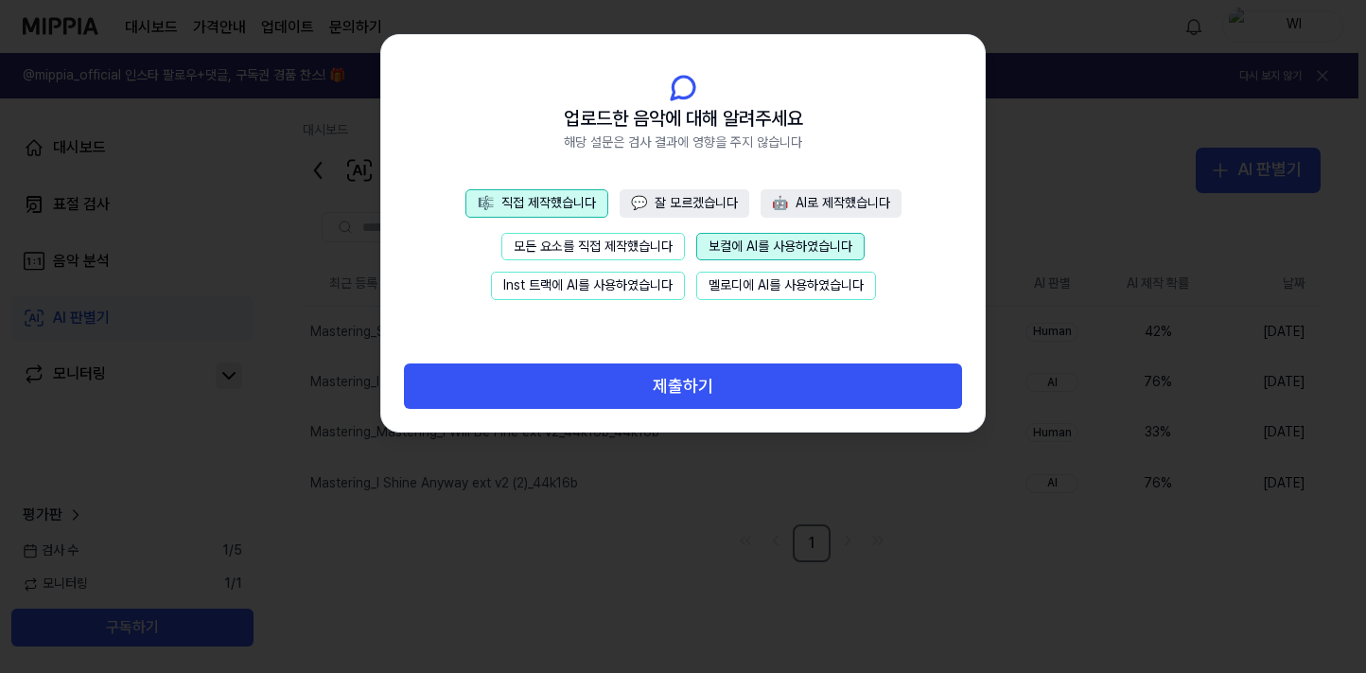
drag, startPoint x: 755, startPoint y: 284, endPoint x: 755, endPoint y: 297, distance: 13.2
click at [755, 289] on button "멜로디에 AI를 사용하였습니다" at bounding box center [786, 286] width 180 height 28
click at [813, 202] on button "🤖 AI로 제작했습니다" at bounding box center [831, 203] width 141 height 28
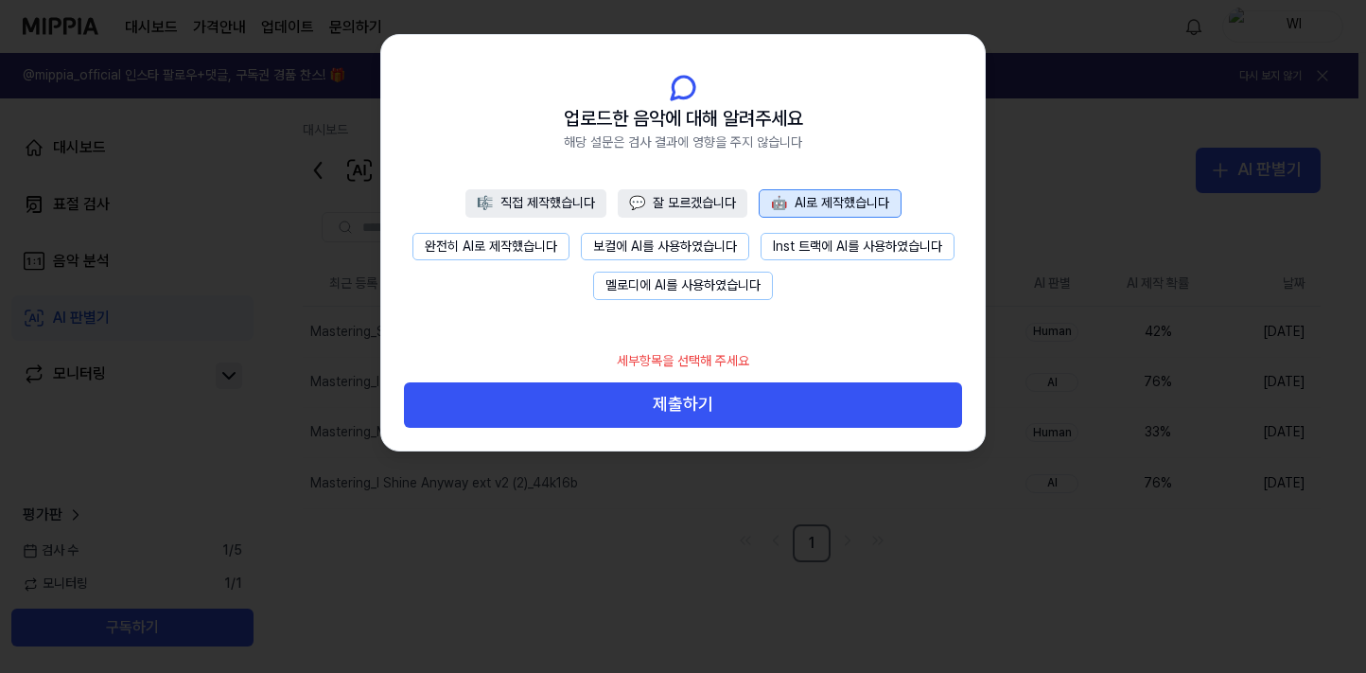
click at [710, 202] on button "💬 잘 모르겠습니다" at bounding box center [683, 203] width 130 height 28
click at [829, 196] on button "🤖 AI로 제작했습니다" at bounding box center [831, 203] width 141 height 28
click at [693, 242] on button "보컬에 AI를 사용하였습니다" at bounding box center [665, 247] width 168 height 28
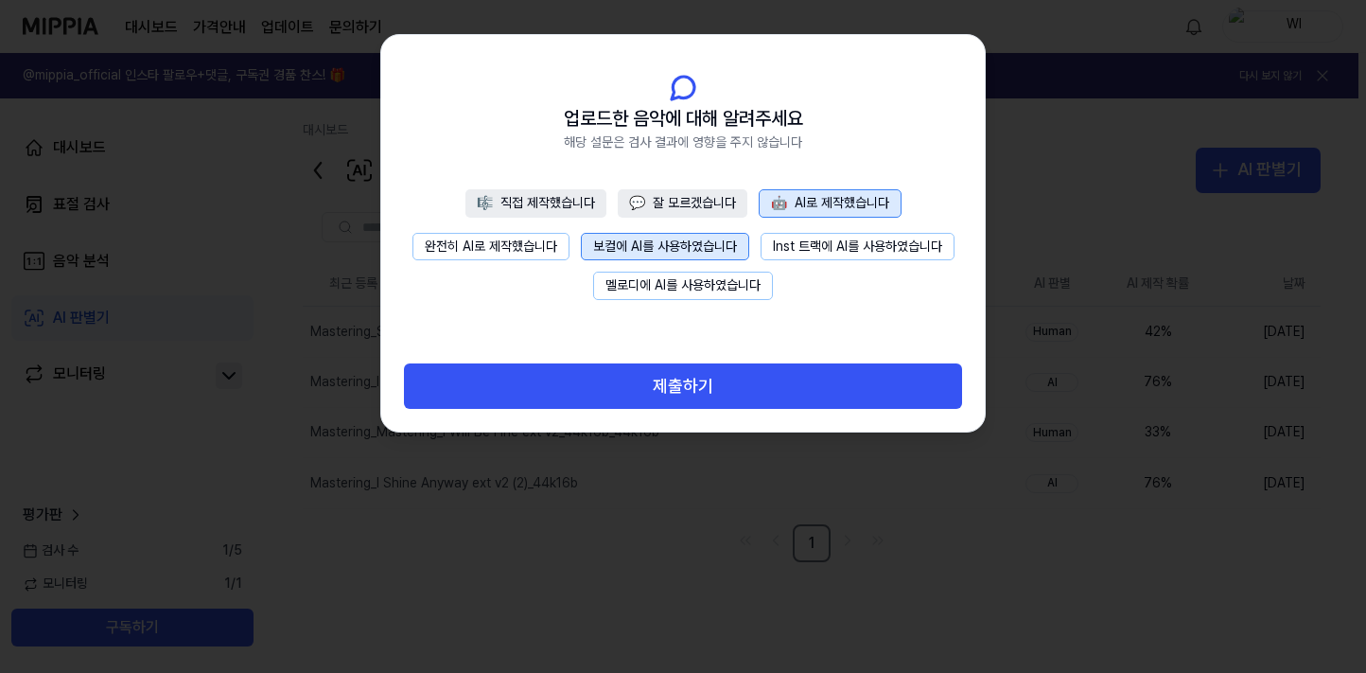
drag, startPoint x: 699, startPoint y: 279, endPoint x: 716, endPoint y: 289, distance: 20.0
click at [700, 281] on button "멜로디에 AI를 사용하였습니다" at bounding box center [683, 286] width 180 height 28
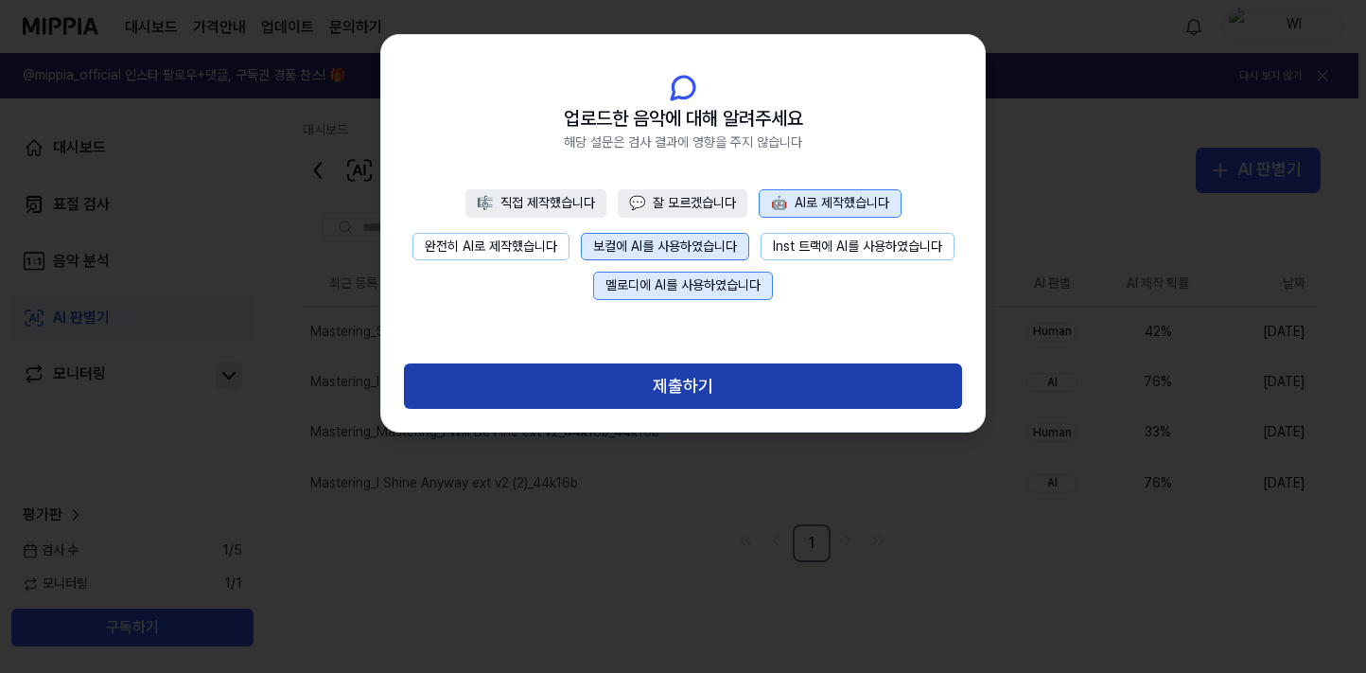
click at [757, 379] on button "제출하기" at bounding box center [683, 385] width 558 height 45
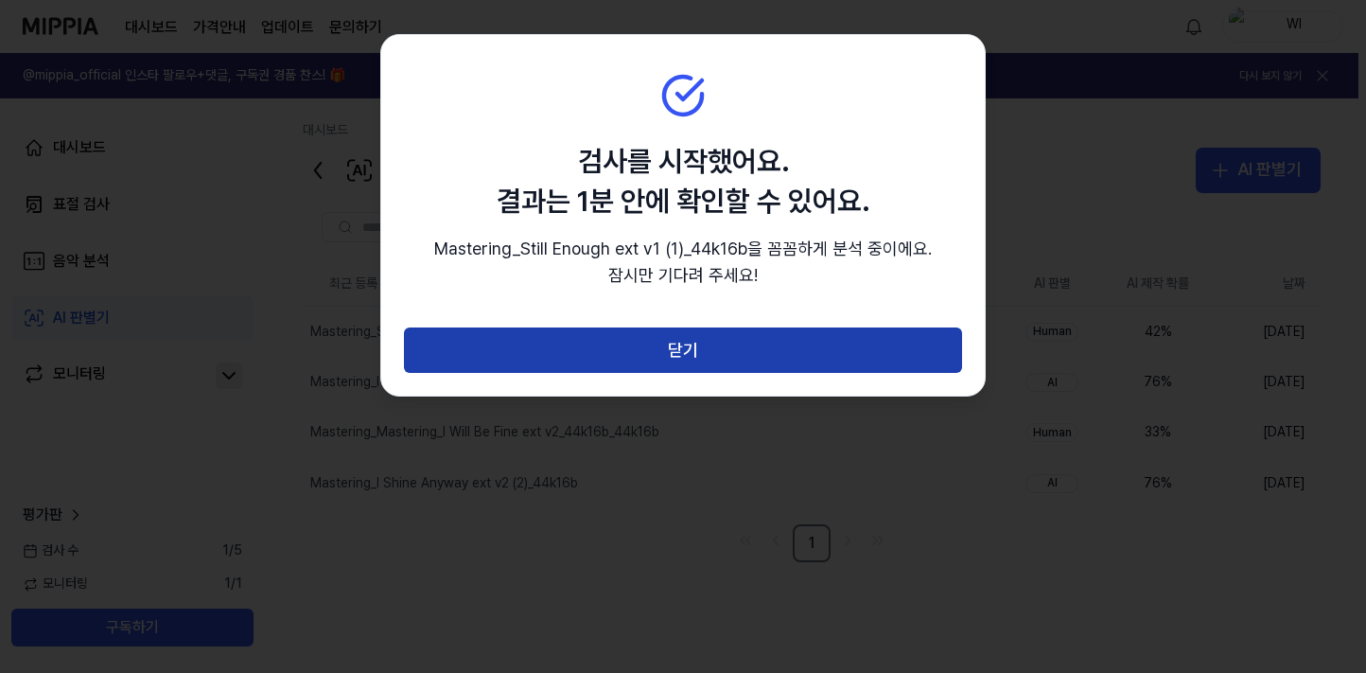
click at [736, 345] on button "닫기" at bounding box center [683, 349] width 558 height 45
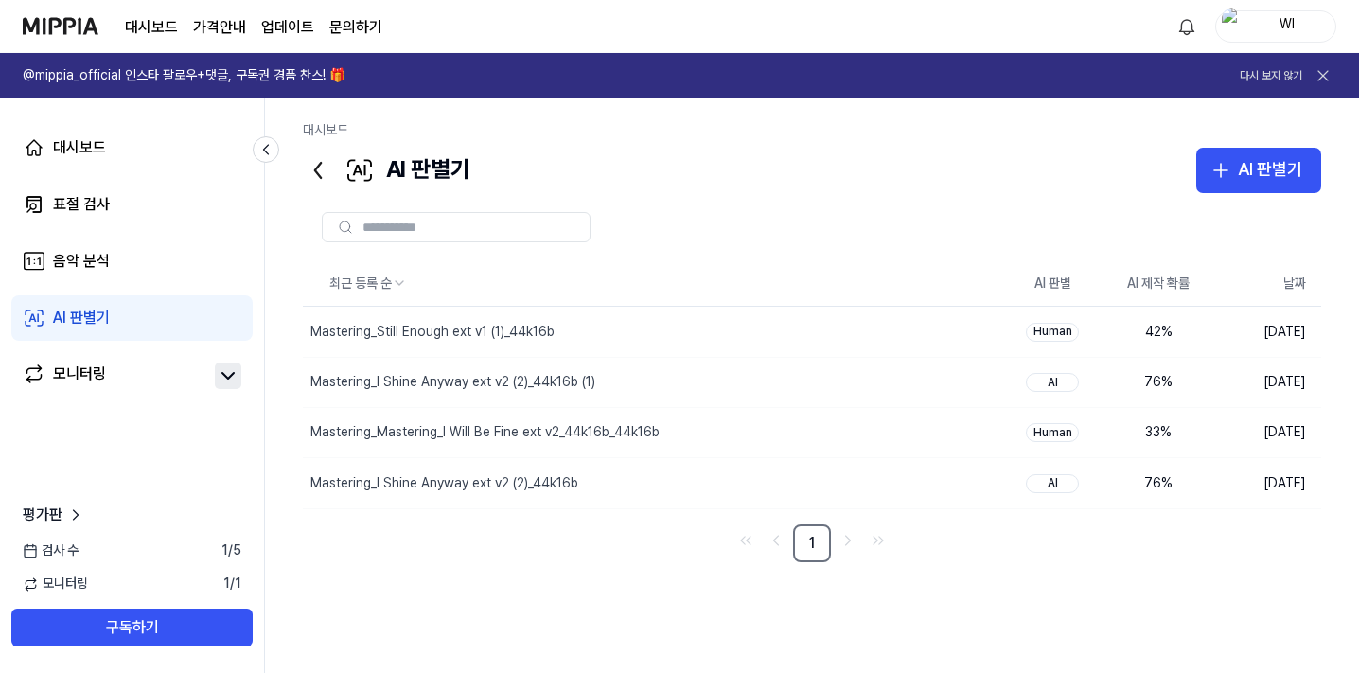
click at [838, 173] on div "AI 판별기 AI 판별기" at bounding box center [812, 170] width 1018 height 45
click at [1054, 329] on div "Human" at bounding box center [1052, 332] width 53 height 19
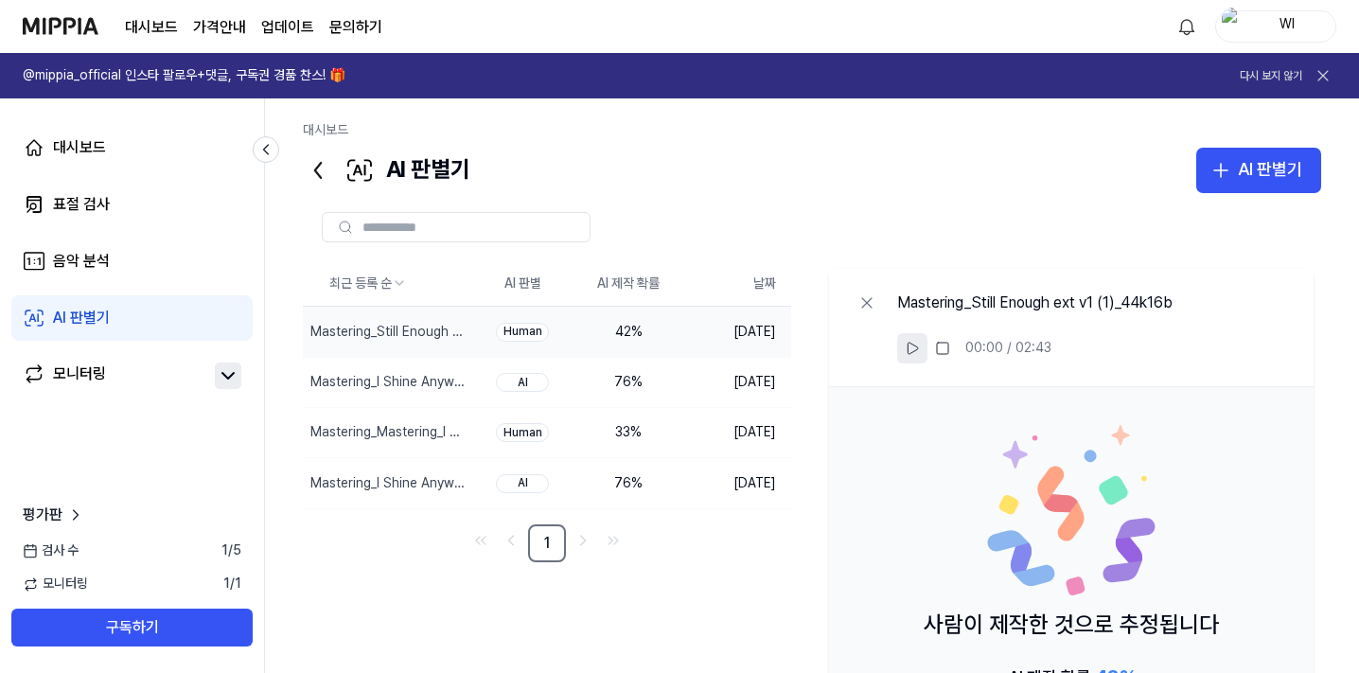
click at [909, 346] on icon at bounding box center [911, 348] width 15 height 15
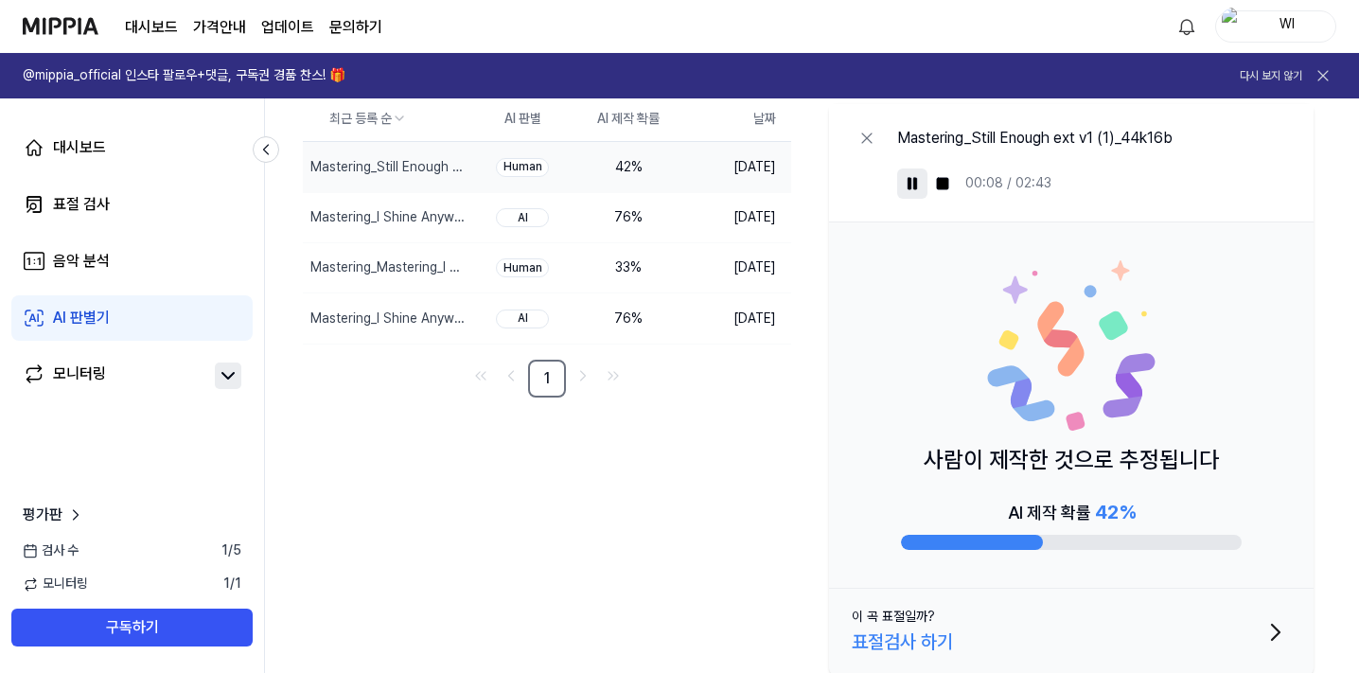
scroll to position [175, 0]
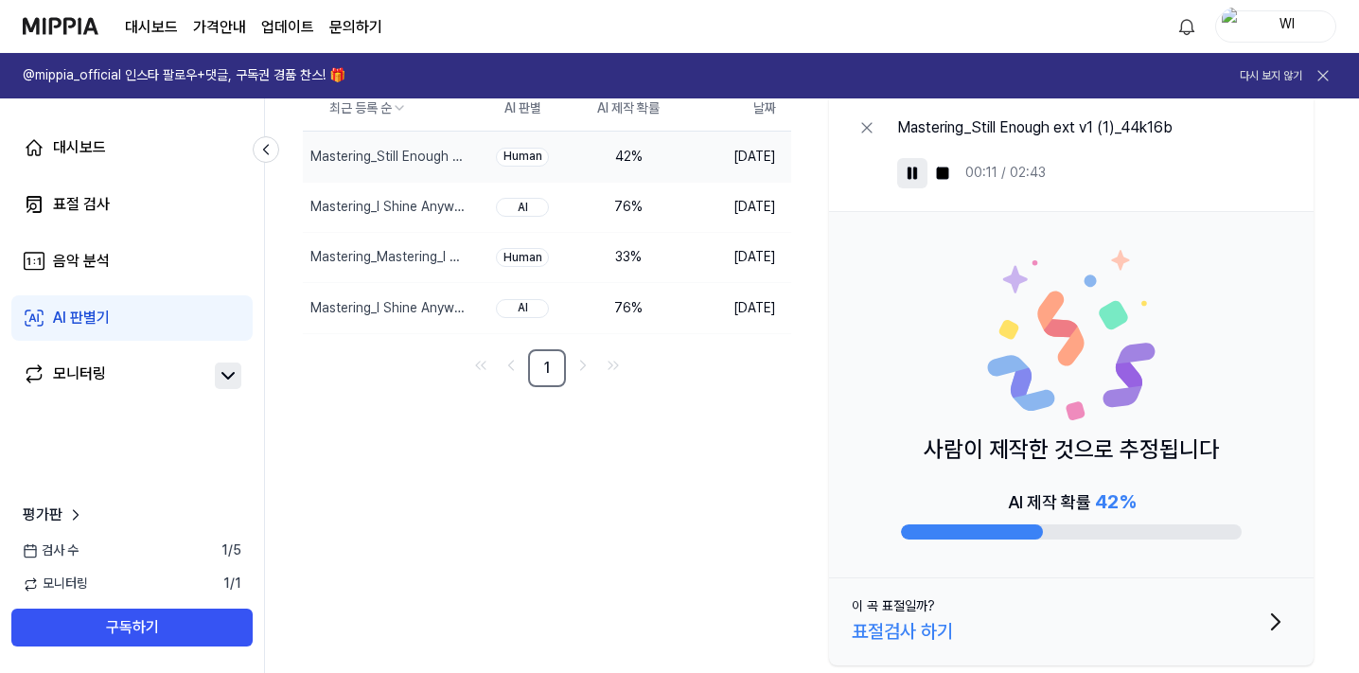
click at [948, 535] on div at bounding box center [972, 531] width 142 height 15
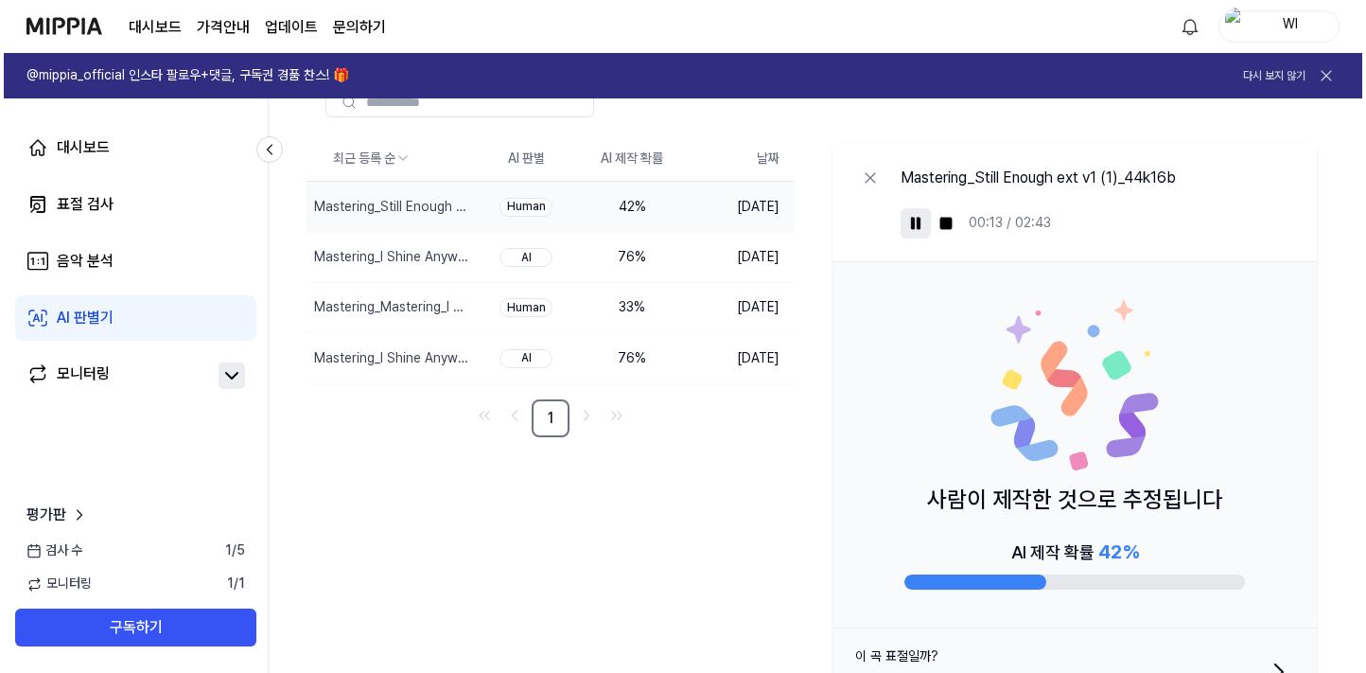
scroll to position [0, 0]
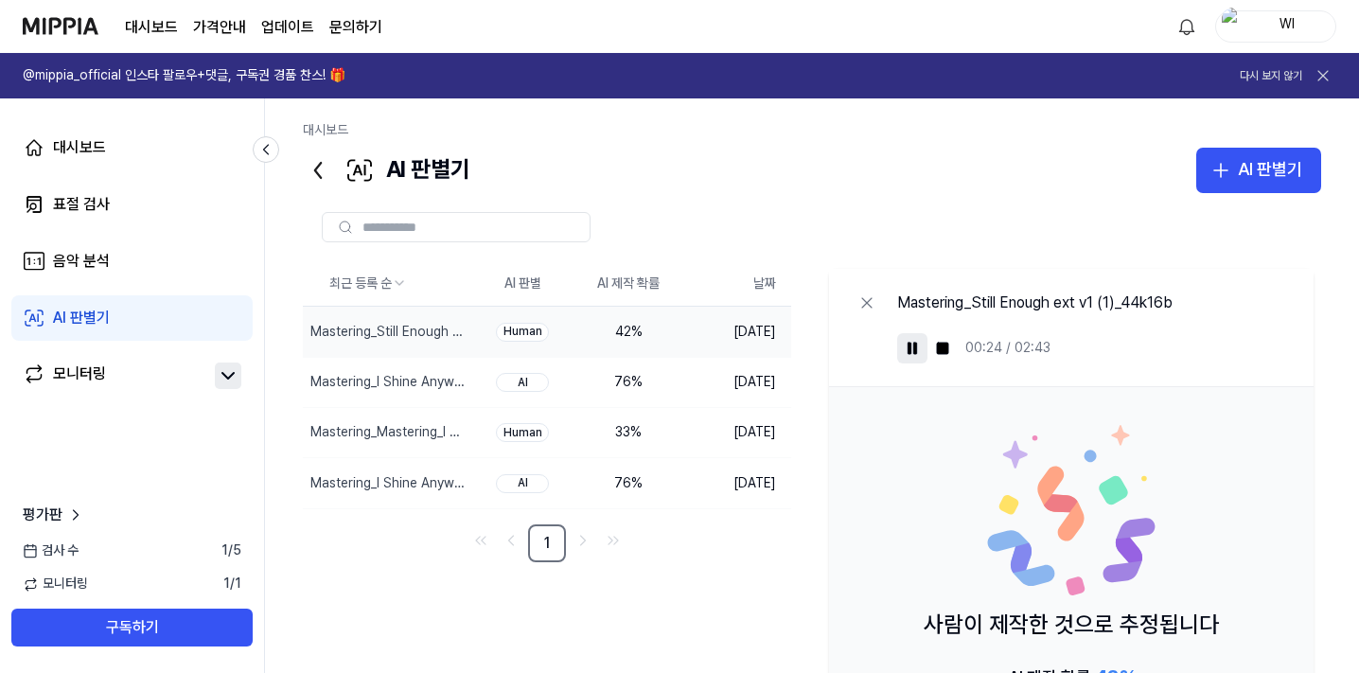
click at [817, 583] on div "최근 등록 순 AI 판별 AI 제작 확률 날짜 Mastering_Still Enough ext v1 (1)_44k16b 삭제 Human 42 …" at bounding box center [812, 554] width 1018 height 587
click at [81, 254] on div "음악 분석" at bounding box center [81, 261] width 57 height 23
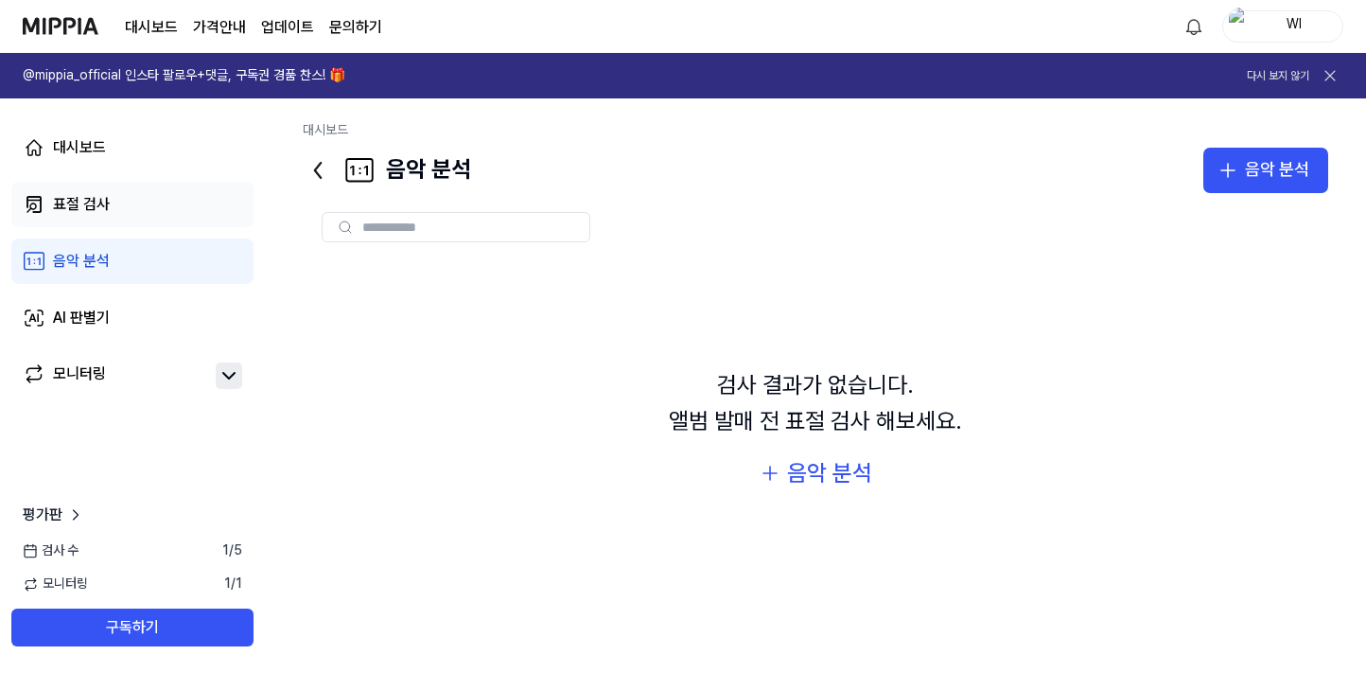
click at [70, 206] on div "표절 검사" at bounding box center [81, 204] width 57 height 23
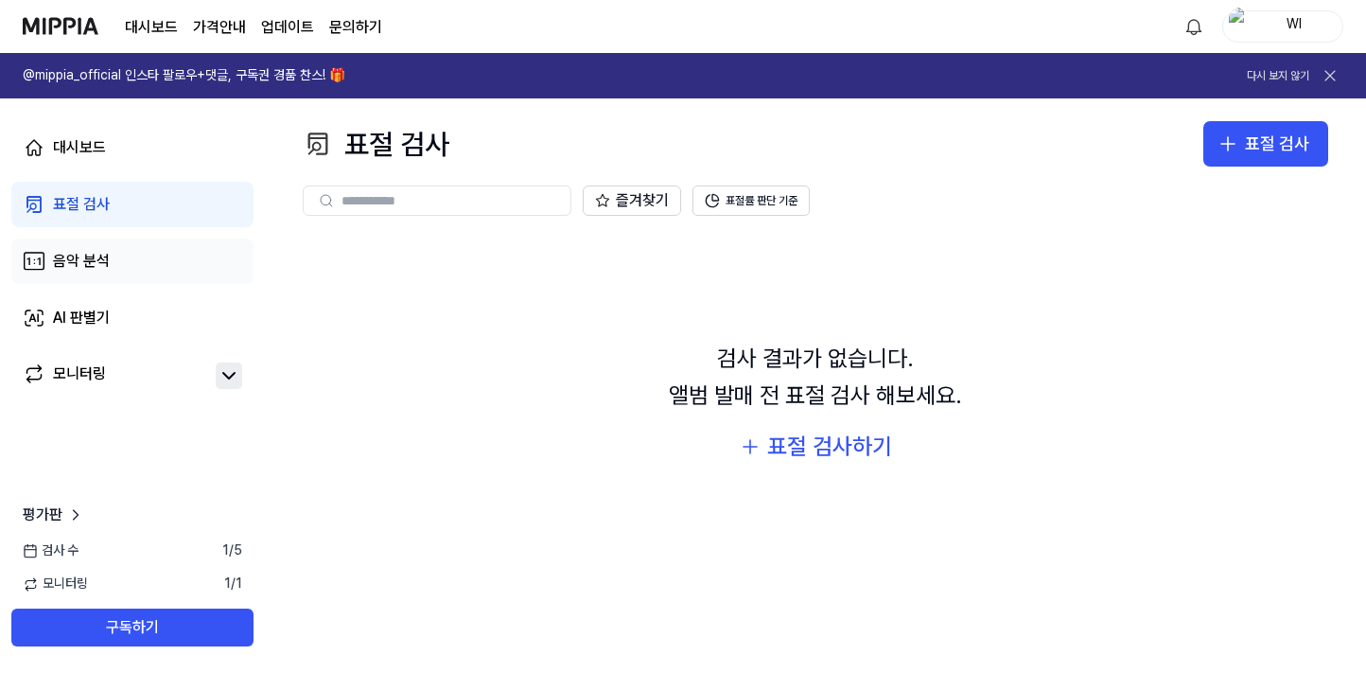
click at [79, 257] on div "음악 분석" at bounding box center [81, 261] width 57 height 23
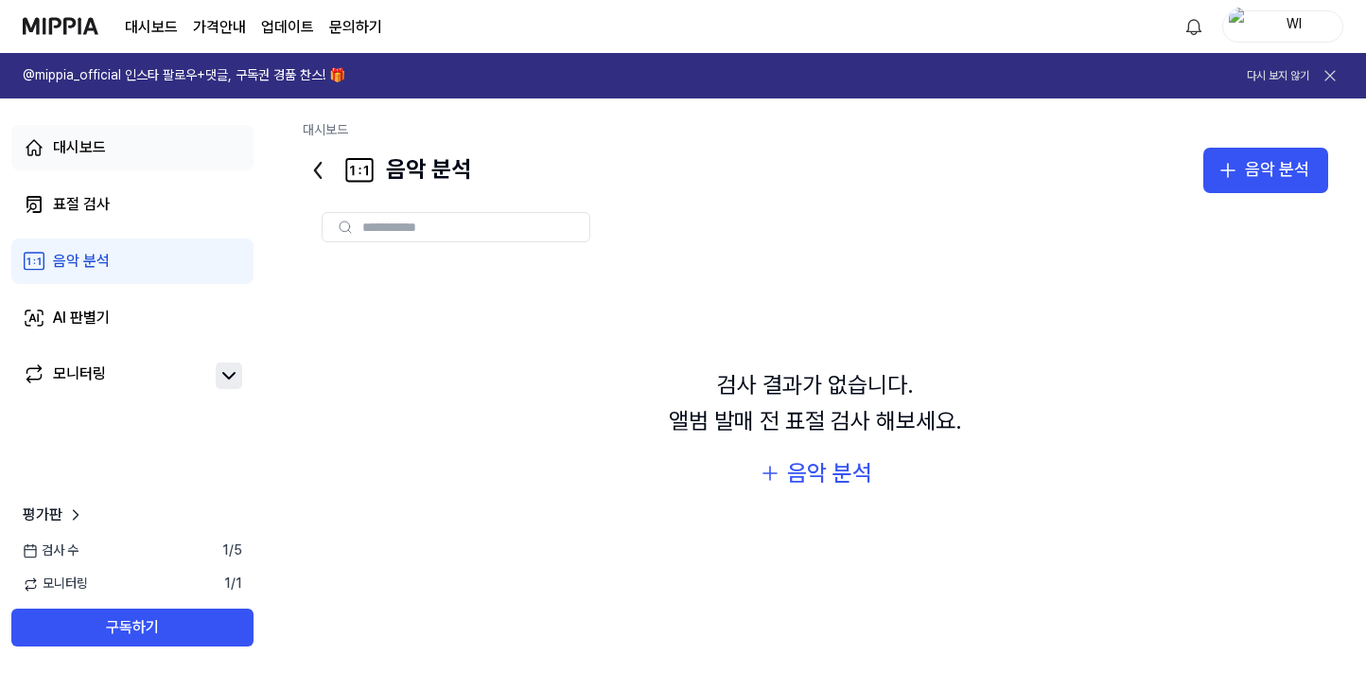
click at [82, 159] on link "대시보드" at bounding box center [132, 147] width 242 height 45
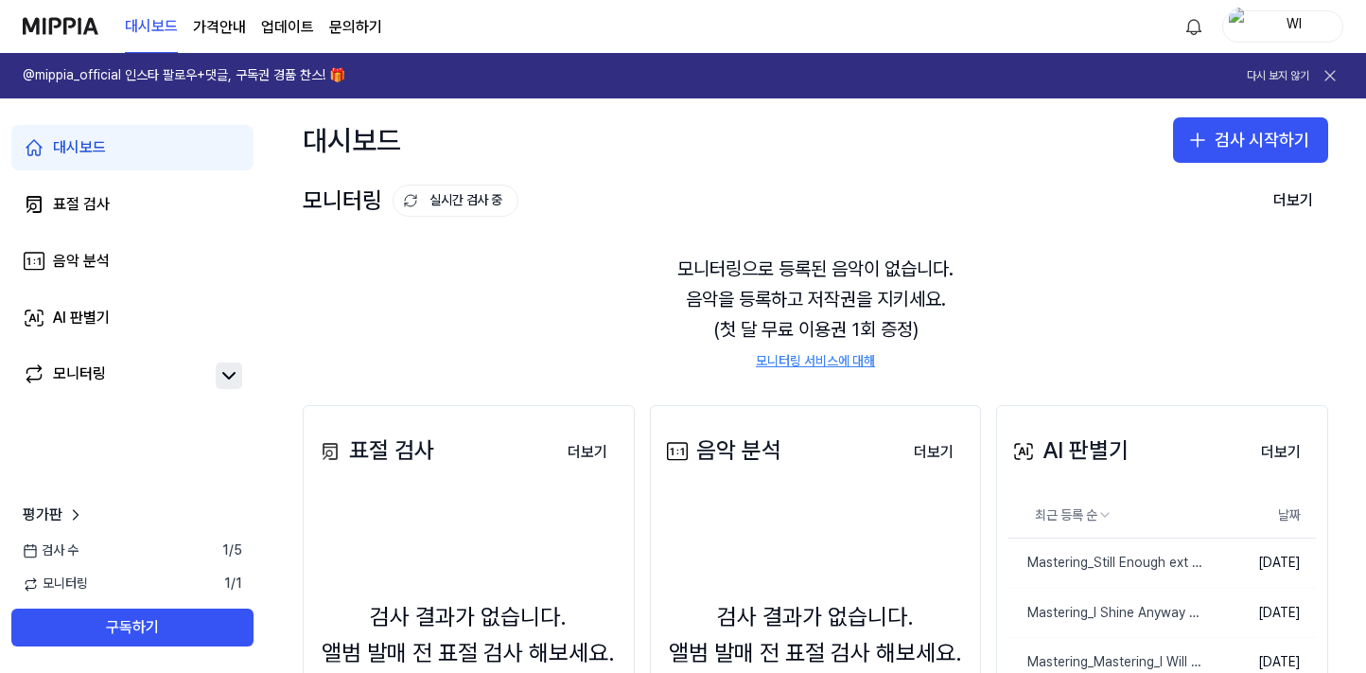
click at [296, 72] on h1 "@mippia_official 인스타 팔로우+댓글, 구독권 경품 찬스! 🎁" at bounding box center [184, 75] width 323 height 19
click at [363, 29] on link "문의하기" at bounding box center [355, 27] width 53 height 23
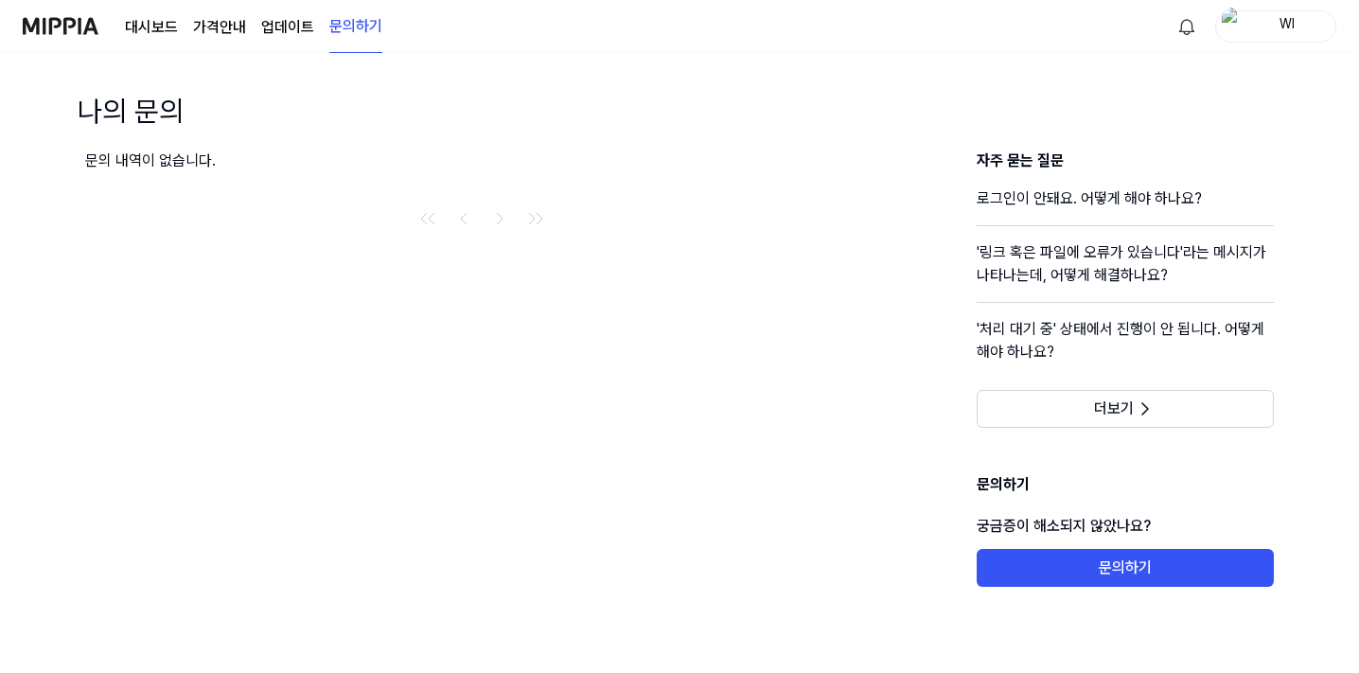
click at [272, 25] on link "업데이트" at bounding box center [287, 27] width 53 height 23
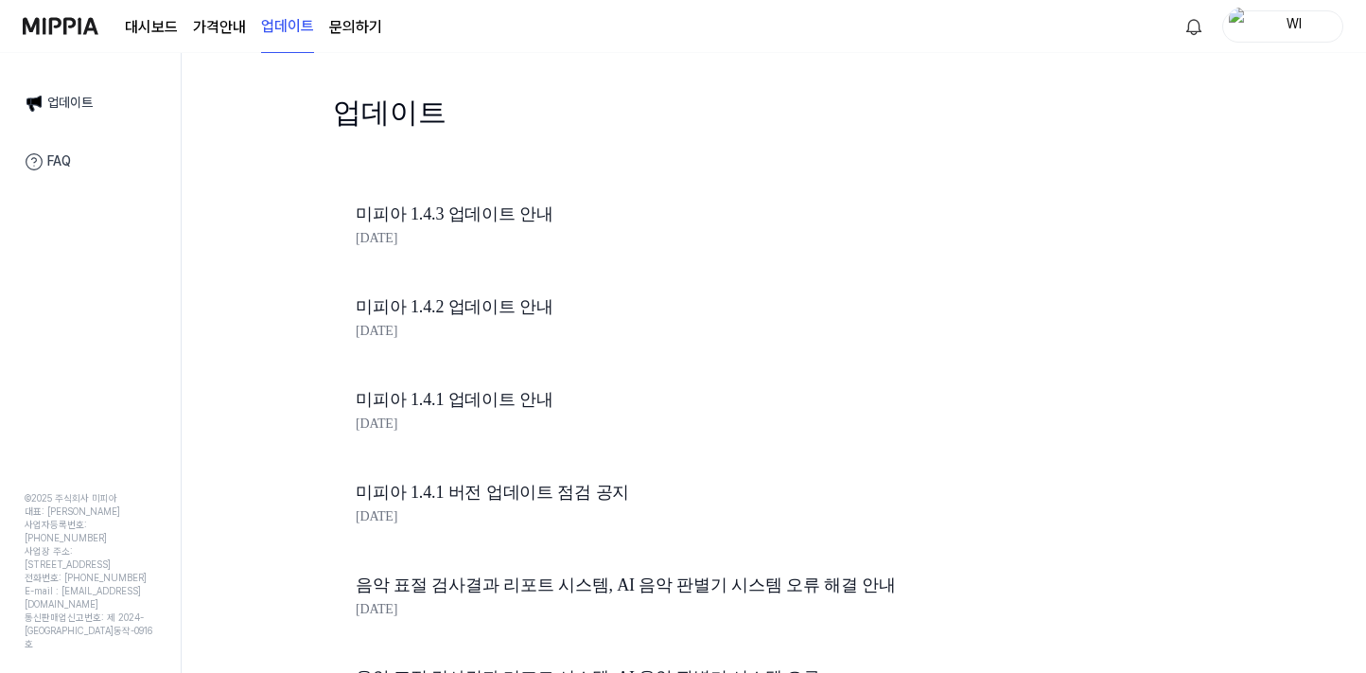
click at [221, 23] on page\) "가격안내" at bounding box center [219, 27] width 53 height 23
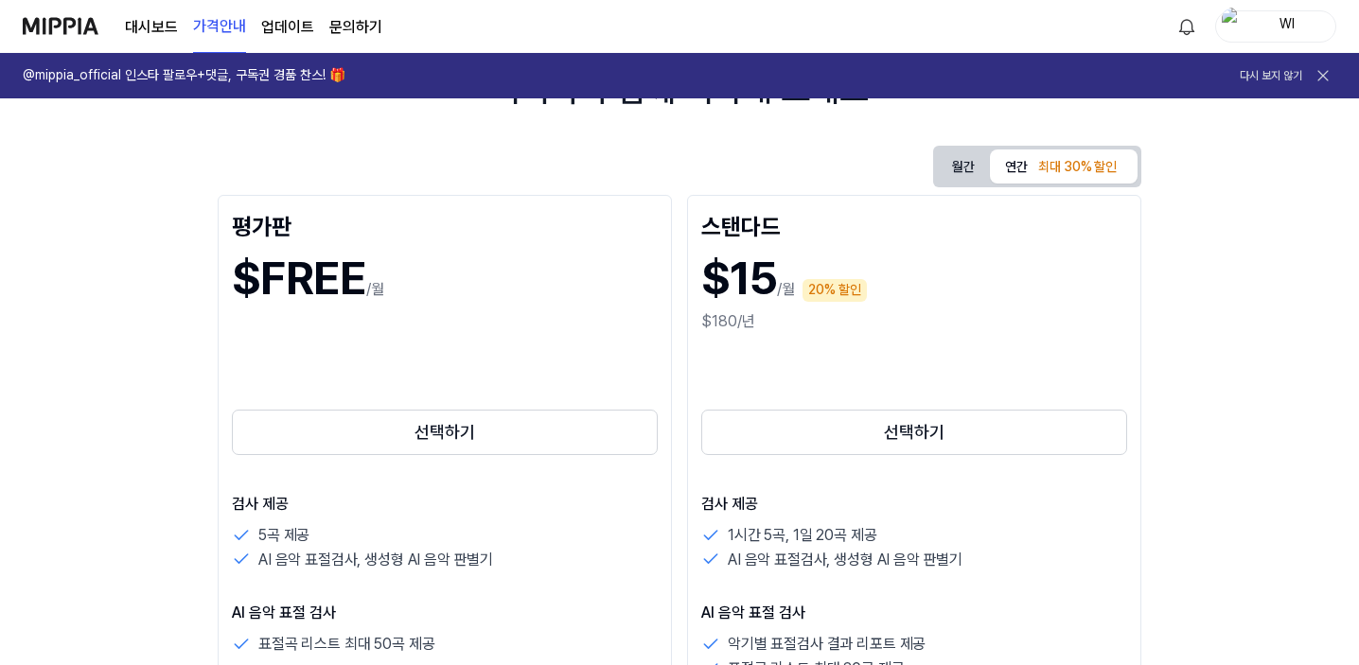
scroll to position [189, 0]
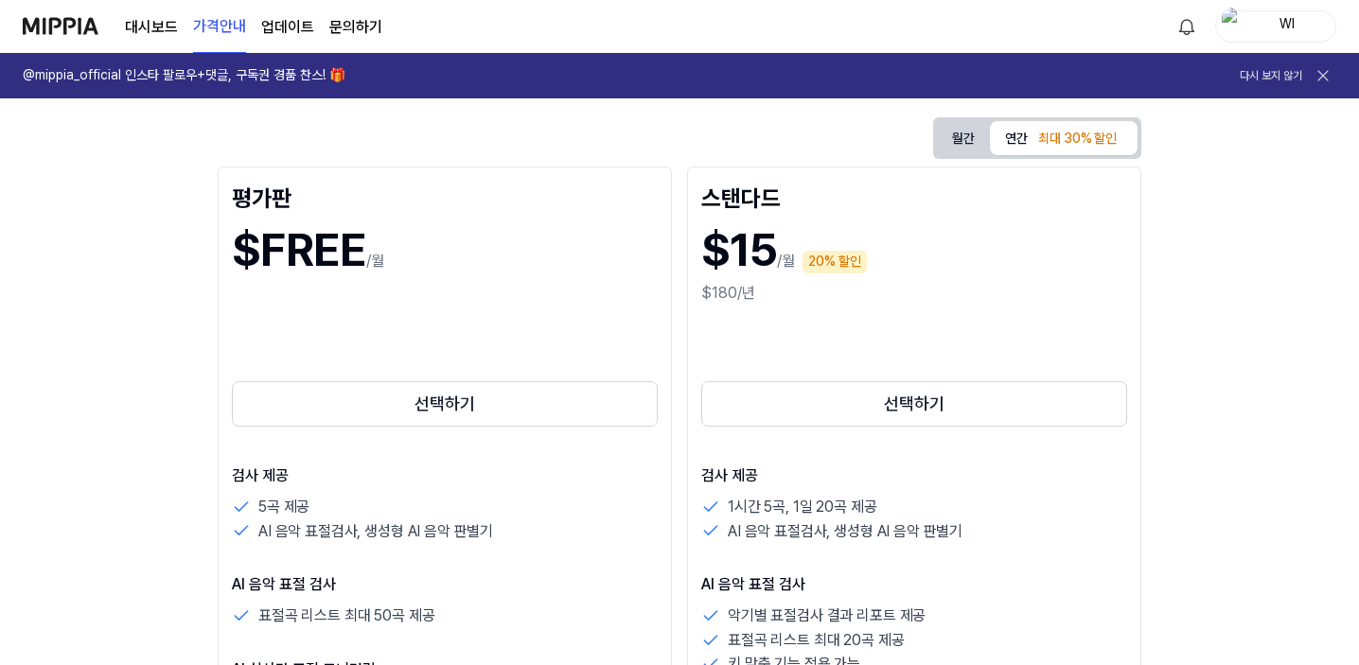
click at [990, 138] on button "월간" at bounding box center [963, 138] width 53 height 29
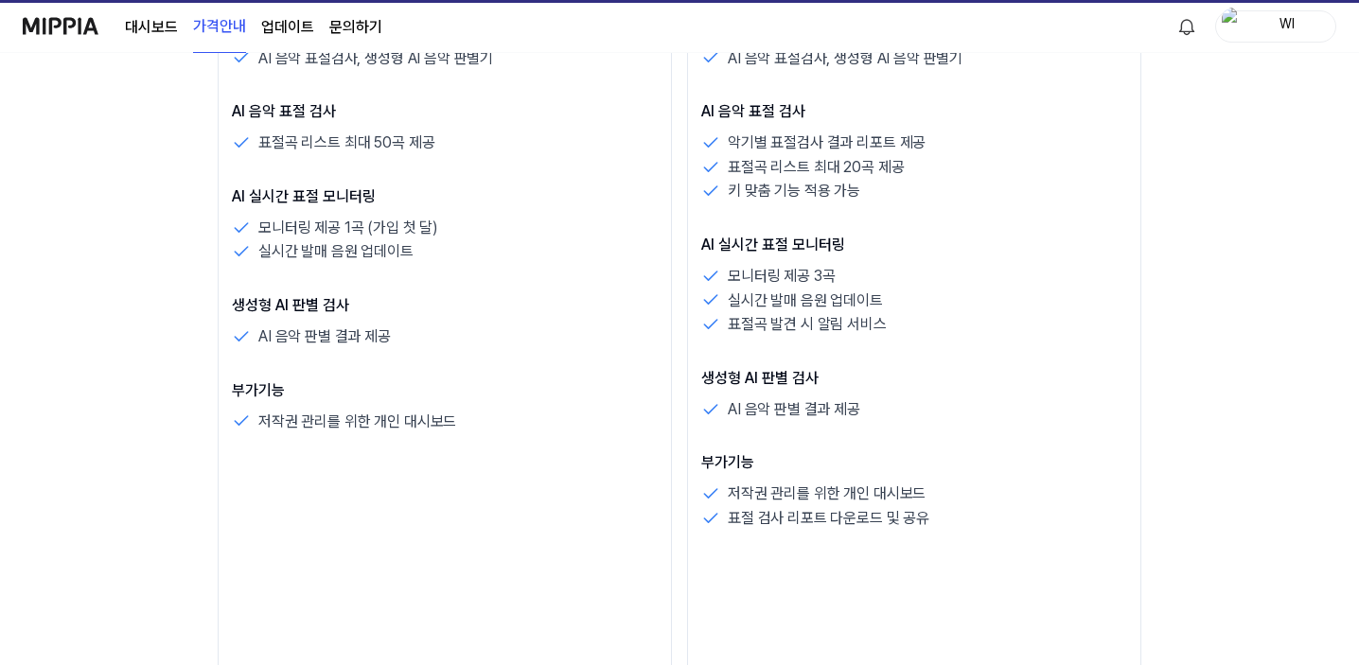
scroll to position [284, 0]
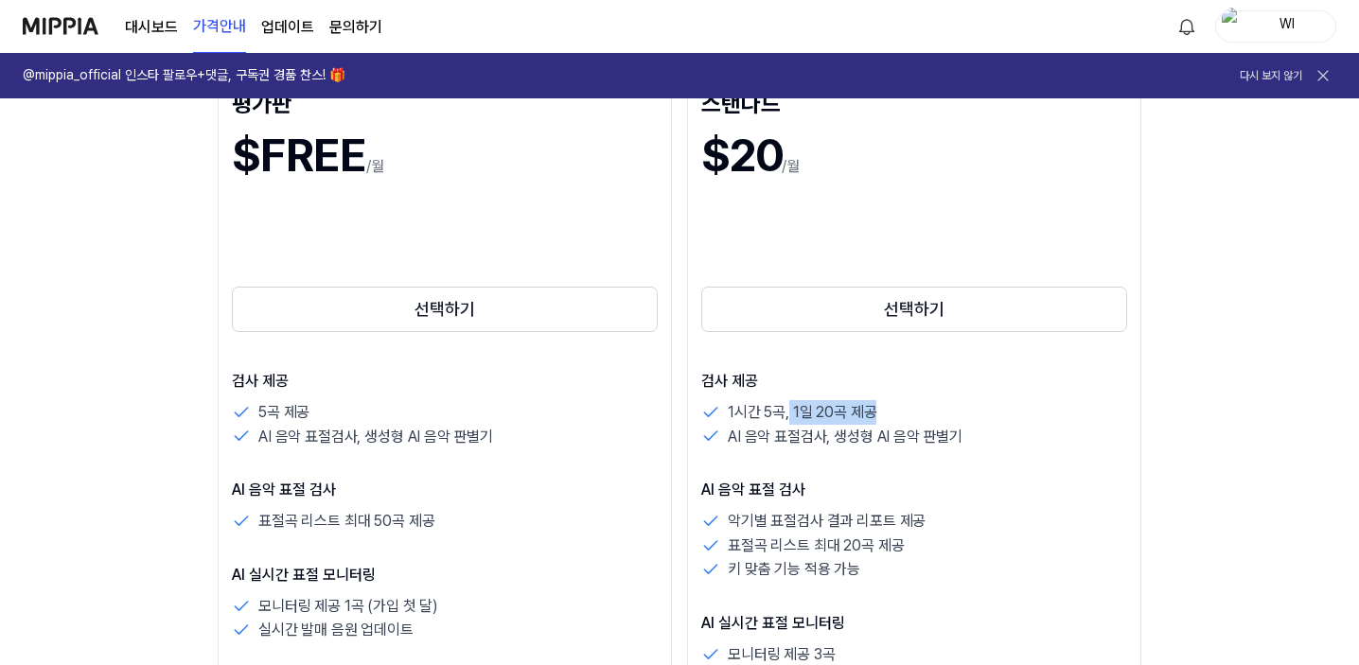
drag, startPoint x: 562, startPoint y: 417, endPoint x: 705, endPoint y: 414, distance: 142.9
click at [705, 414] on div "1시간 5곡, 1일 20곡 제공" at bounding box center [914, 412] width 426 height 25
drag, startPoint x: 497, startPoint y: 412, endPoint x: 753, endPoint y: 412, distance: 256.4
click at [753, 412] on div "1시간 5곡, 1일 20곡 제공" at bounding box center [914, 412] width 426 height 25
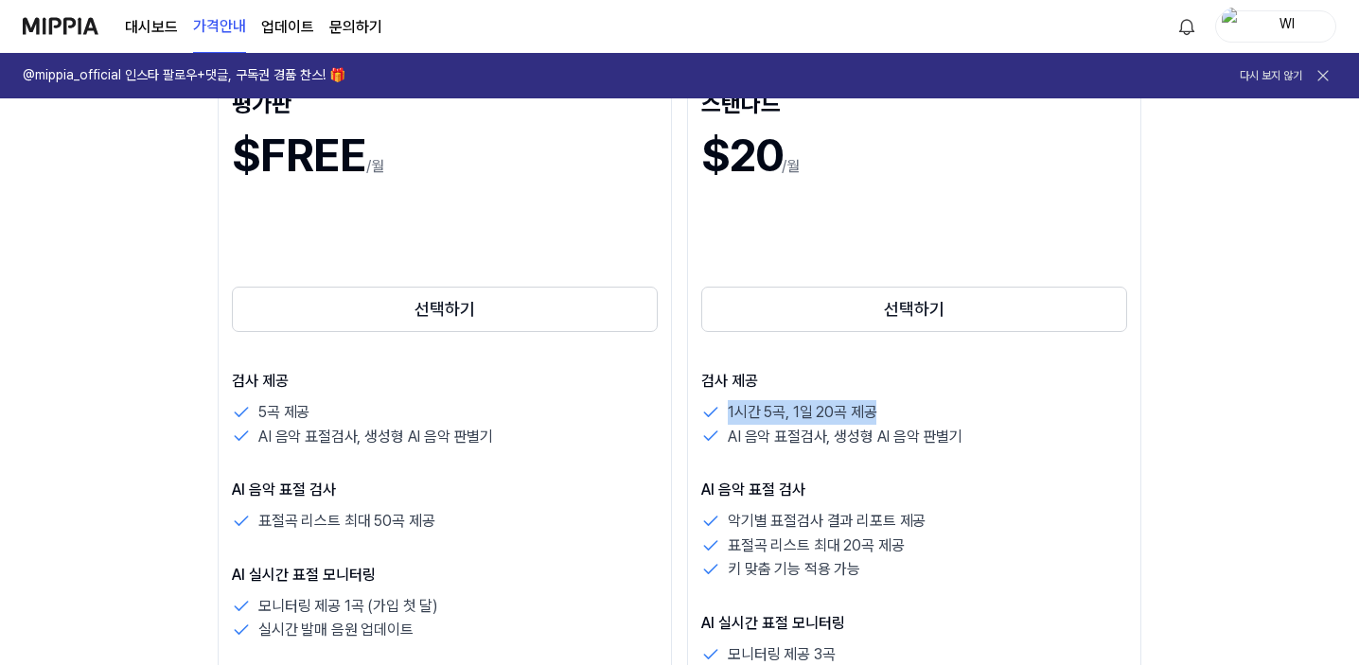
click at [753, 412] on div "1시간 5곡, 1일 20곡 제공" at bounding box center [914, 412] width 426 height 25
drag, startPoint x: 564, startPoint y: 411, endPoint x: 769, endPoint y: 411, distance: 205.3
click at [769, 411] on div "1시간 5곡, 1일 20곡 제공" at bounding box center [914, 412] width 426 height 25
drag, startPoint x: 500, startPoint y: 441, endPoint x: 863, endPoint y: 441, distance: 363.3
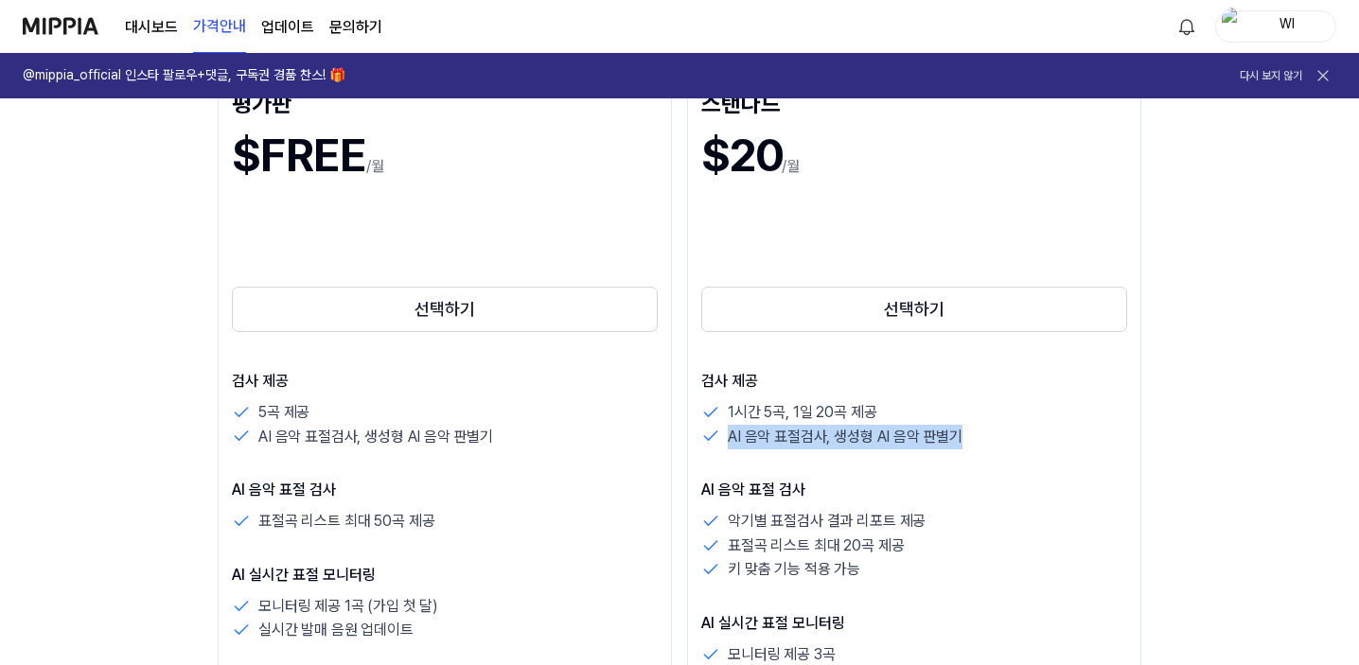
click at [863, 441] on div "AI 음악 표절검사, 생성형 AI 음악 판별기" at bounding box center [914, 437] width 426 height 25
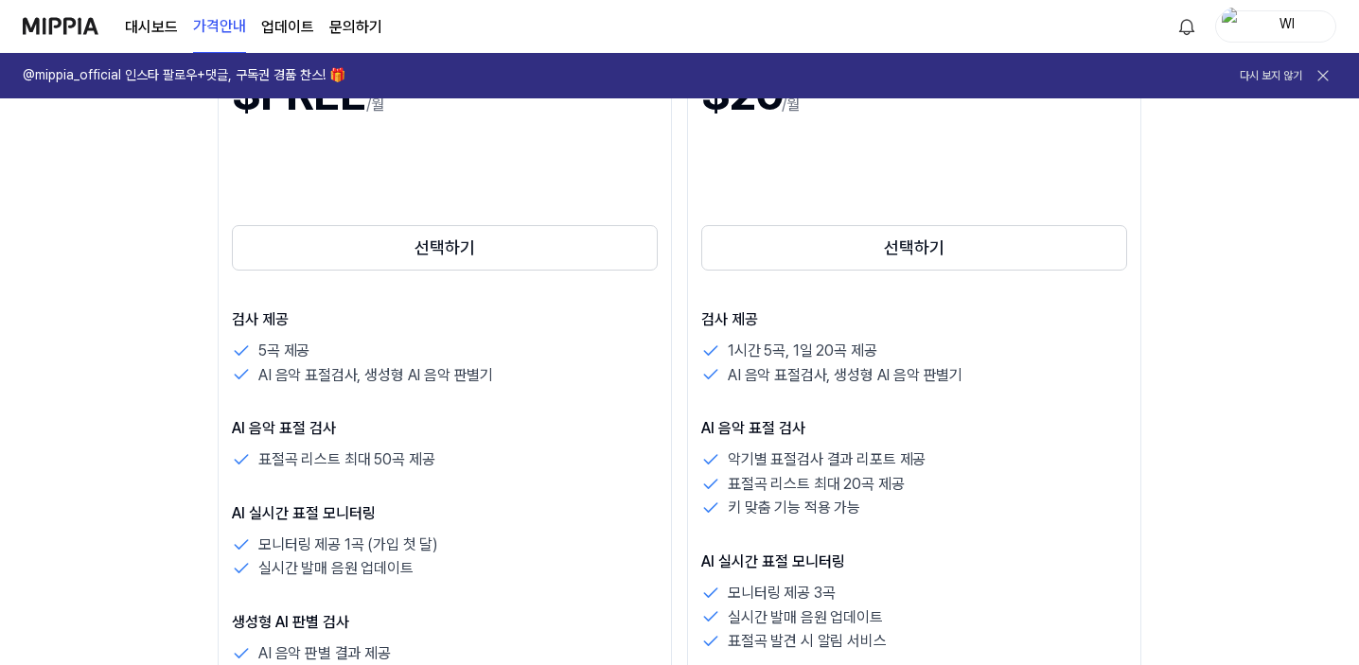
scroll to position [378, 0]
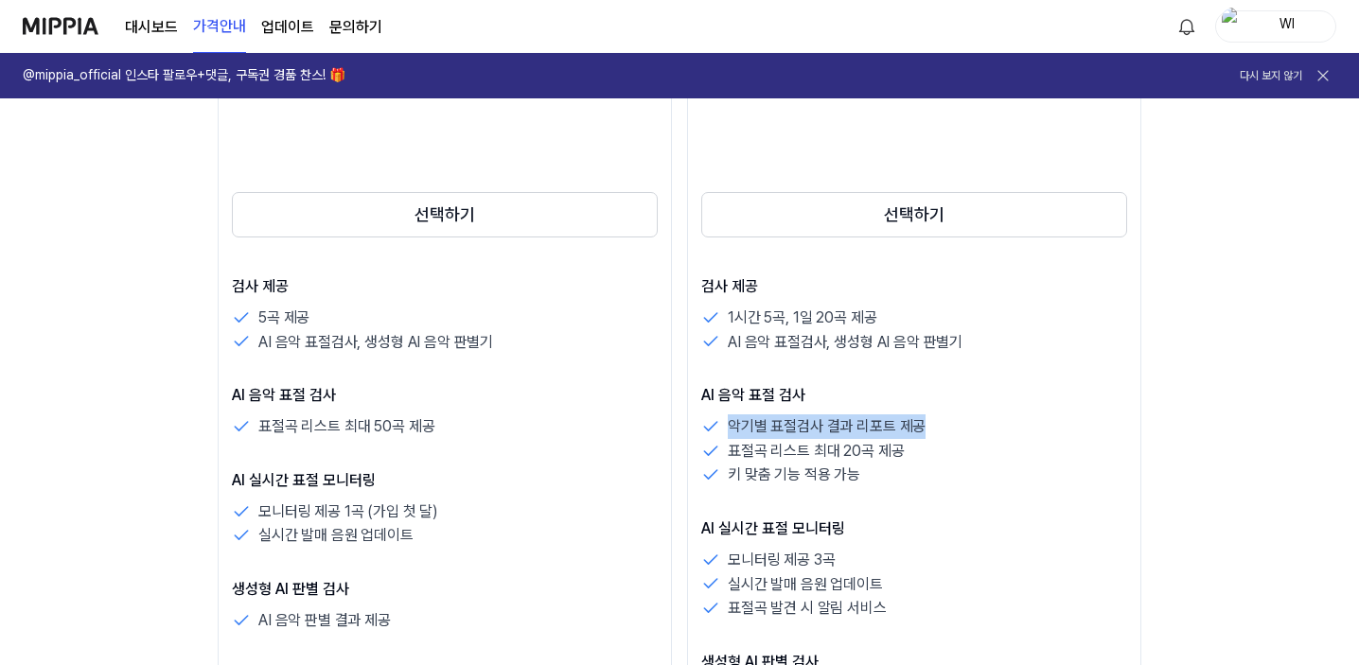
drag, startPoint x: 502, startPoint y: 425, endPoint x: 791, endPoint y: 430, distance: 288.6
click at [791, 430] on div "악기별 표절검사 결과 리포트 제공" at bounding box center [914, 426] width 426 height 25
drag, startPoint x: 496, startPoint y: 445, endPoint x: 733, endPoint y: 454, distance: 237.6
click at [733, 454] on div "표절곡 리스트 최대 20곡 제공" at bounding box center [914, 451] width 426 height 25
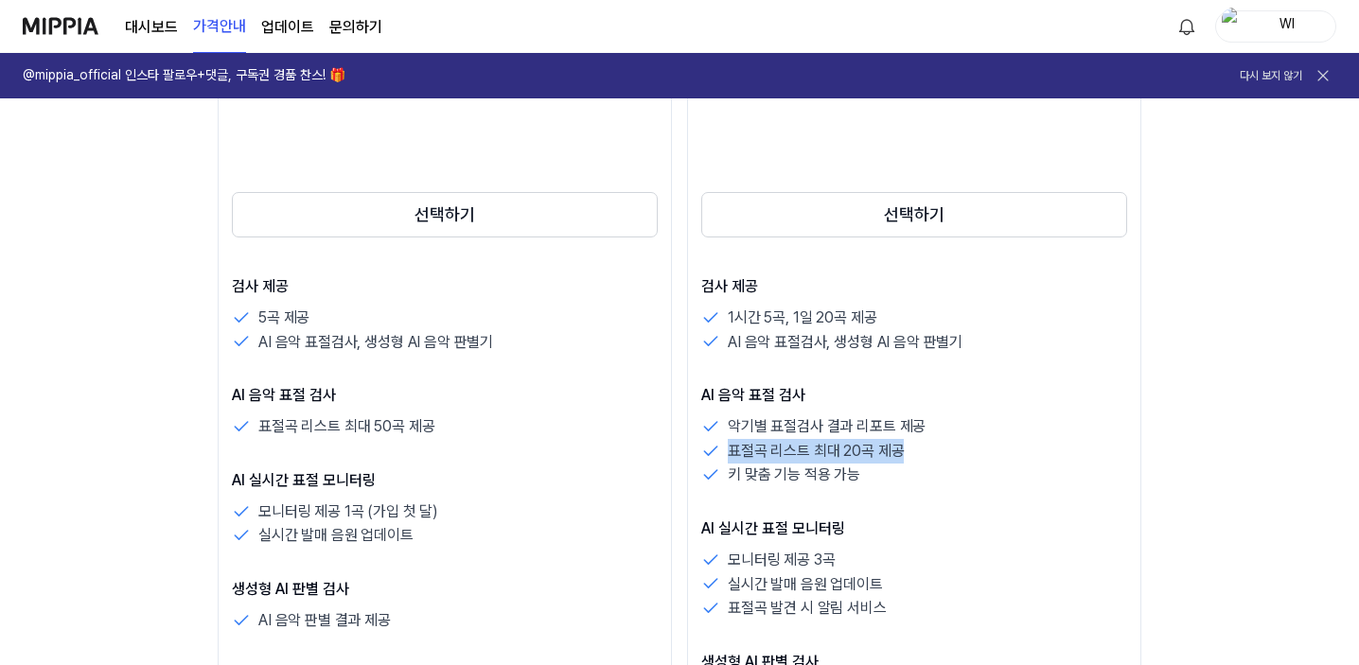
click at [708, 458] on div "표절곡 리스트 최대 20곡 제공" at bounding box center [914, 451] width 426 height 25
drag, startPoint x: 493, startPoint y: 480, endPoint x: 765, endPoint y: 480, distance: 272.5
click at [765, 480] on div "키 맞춤 기능 적용 가능" at bounding box center [914, 475] width 426 height 25
click at [783, 407] on p "AI 음악 표절 검사" at bounding box center [914, 395] width 426 height 23
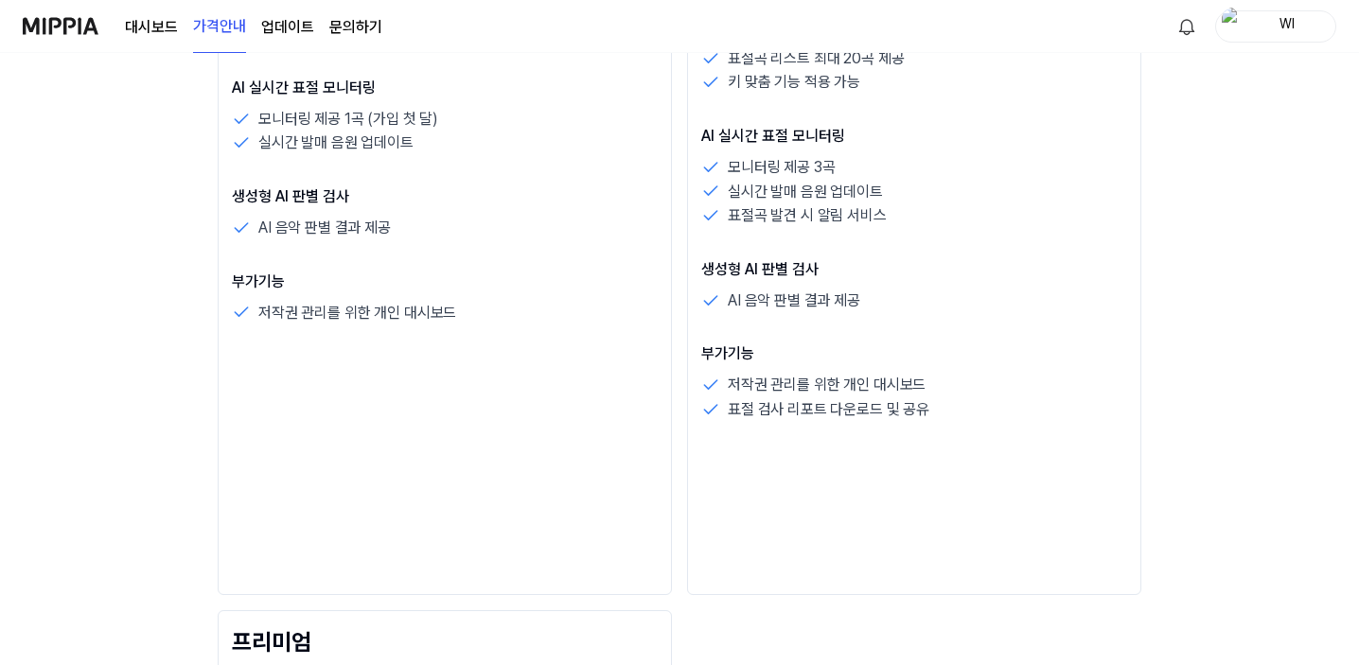
scroll to position [851, 0]
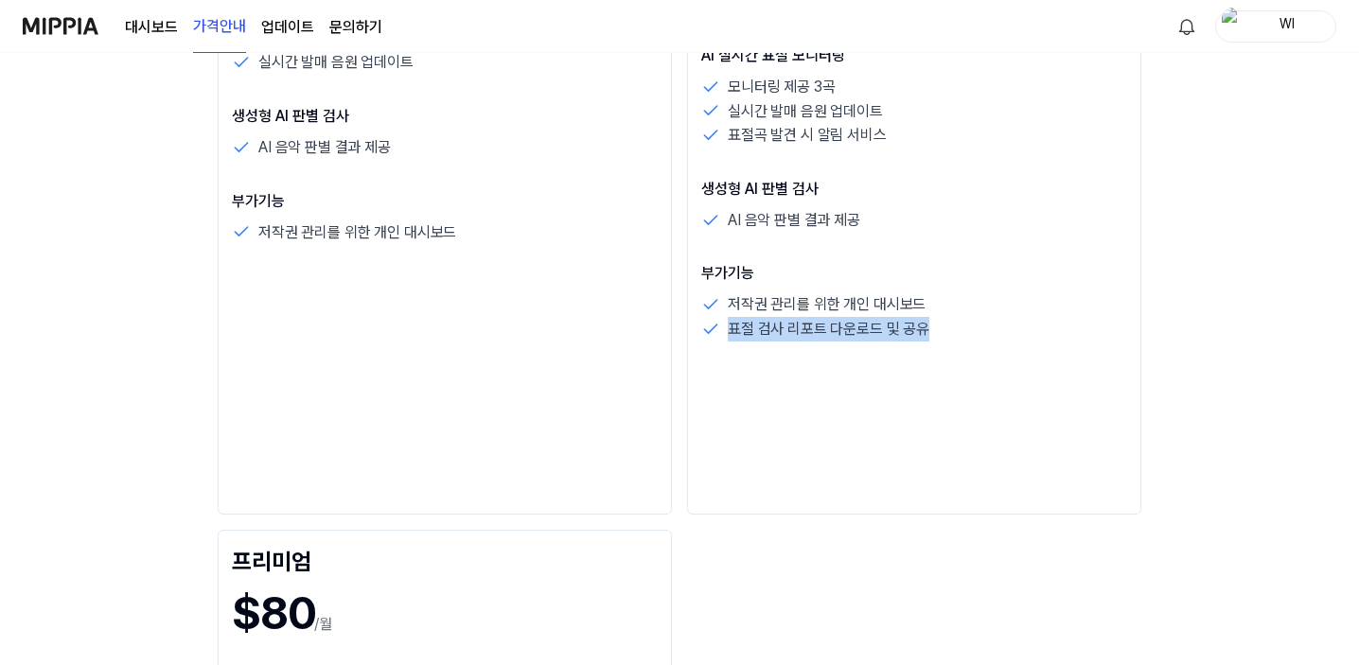
drag, startPoint x: 504, startPoint y: 332, endPoint x: 789, endPoint y: 329, distance: 284.8
click at [789, 329] on div "표절 검사 리포트 다운로드 및 공유" at bounding box center [914, 329] width 426 height 25
click at [734, 324] on div "표절 검사 리포트 다운로드 및 공유" at bounding box center [914, 329] width 426 height 25
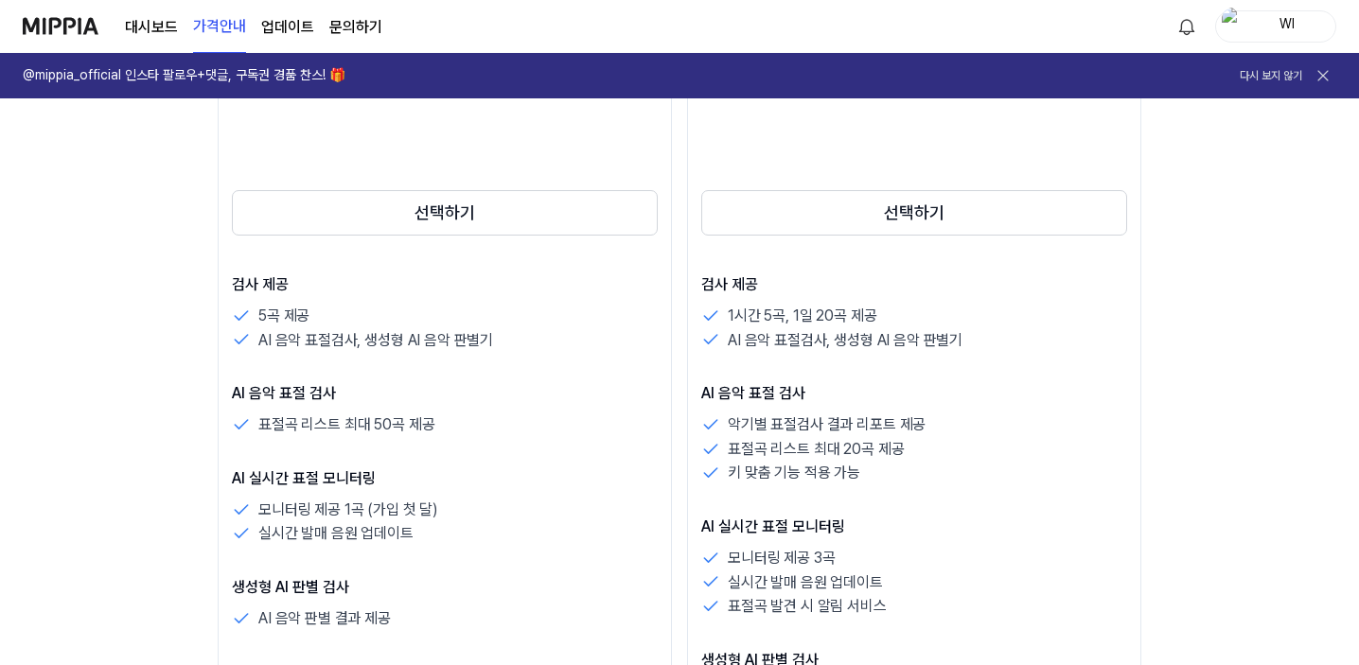
scroll to position [378, 0]
drag, startPoint x: 1026, startPoint y: 318, endPoint x: 1142, endPoint y: 320, distance: 115.4
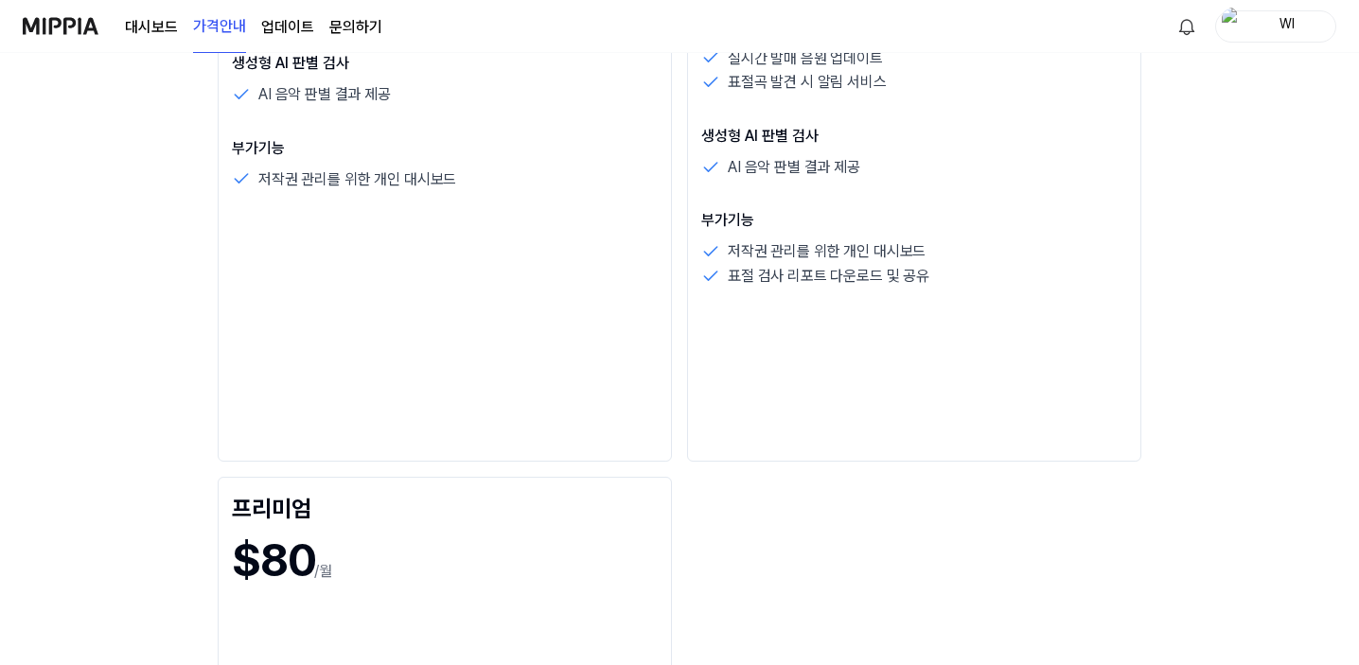
scroll to position [1041, 0]
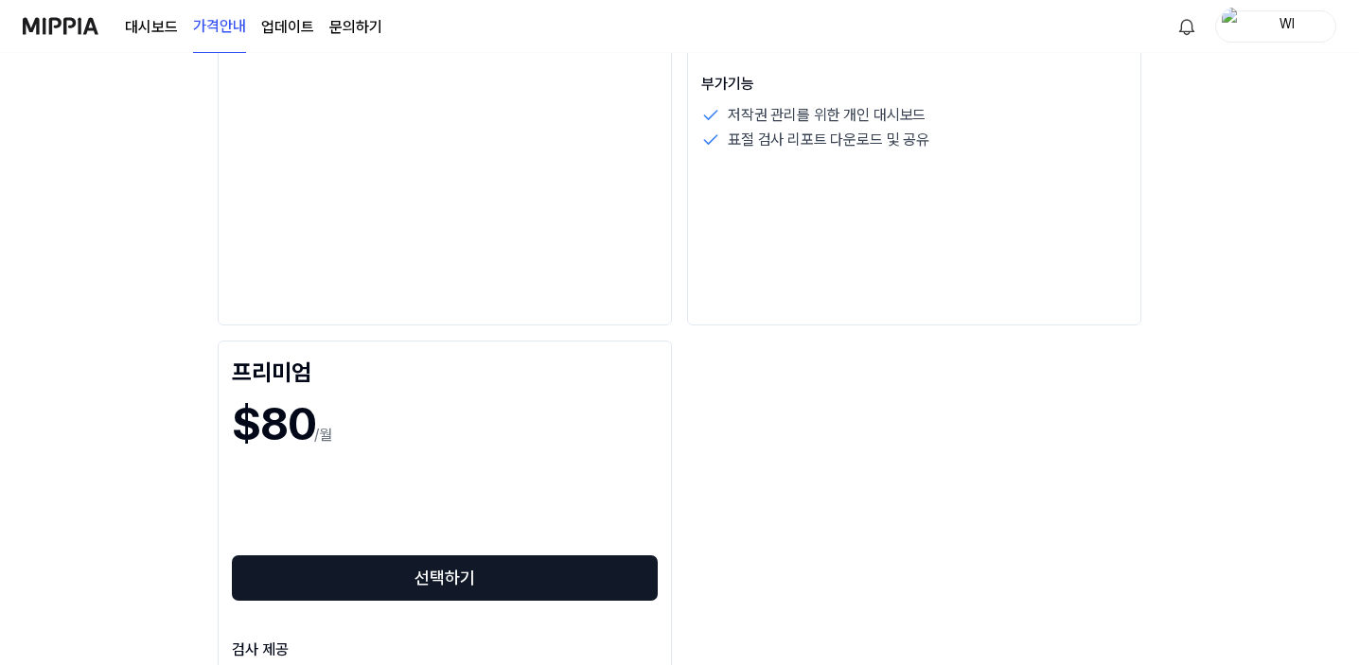
drag, startPoint x: 1095, startPoint y: 303, endPoint x: 1171, endPoint y: 253, distance: 91.6
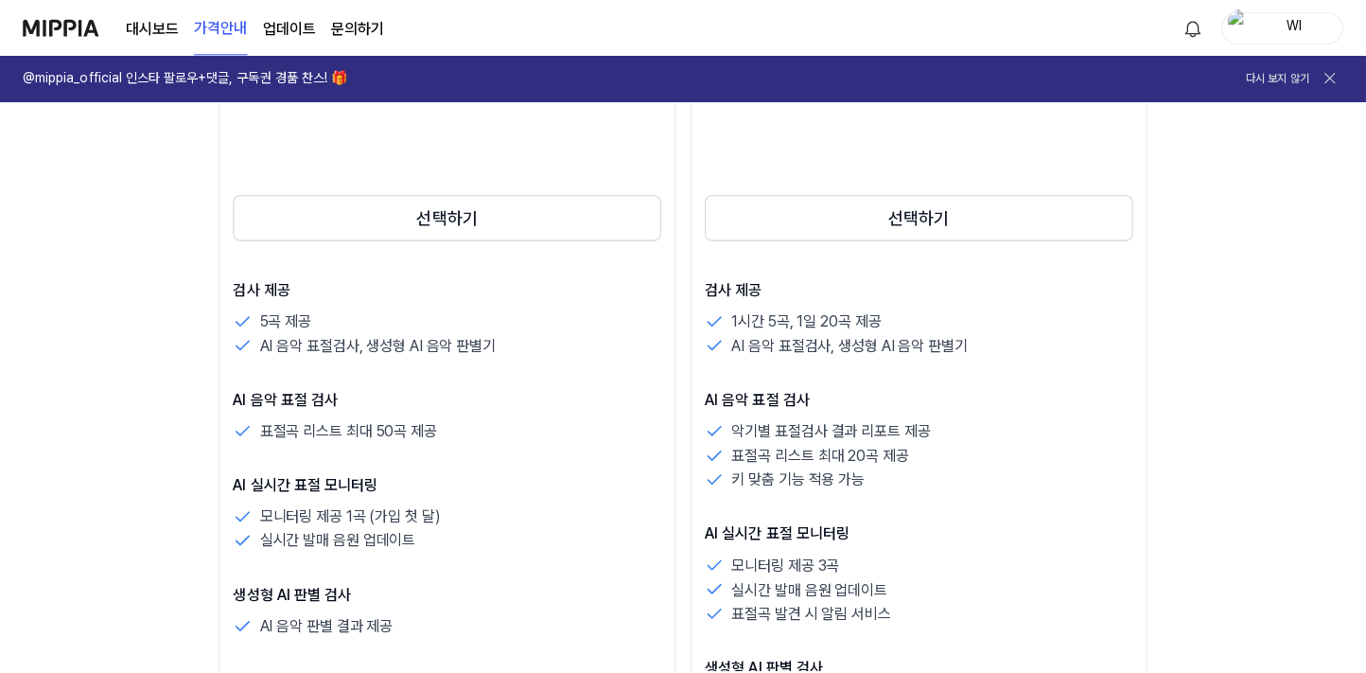
scroll to position [0, 0]
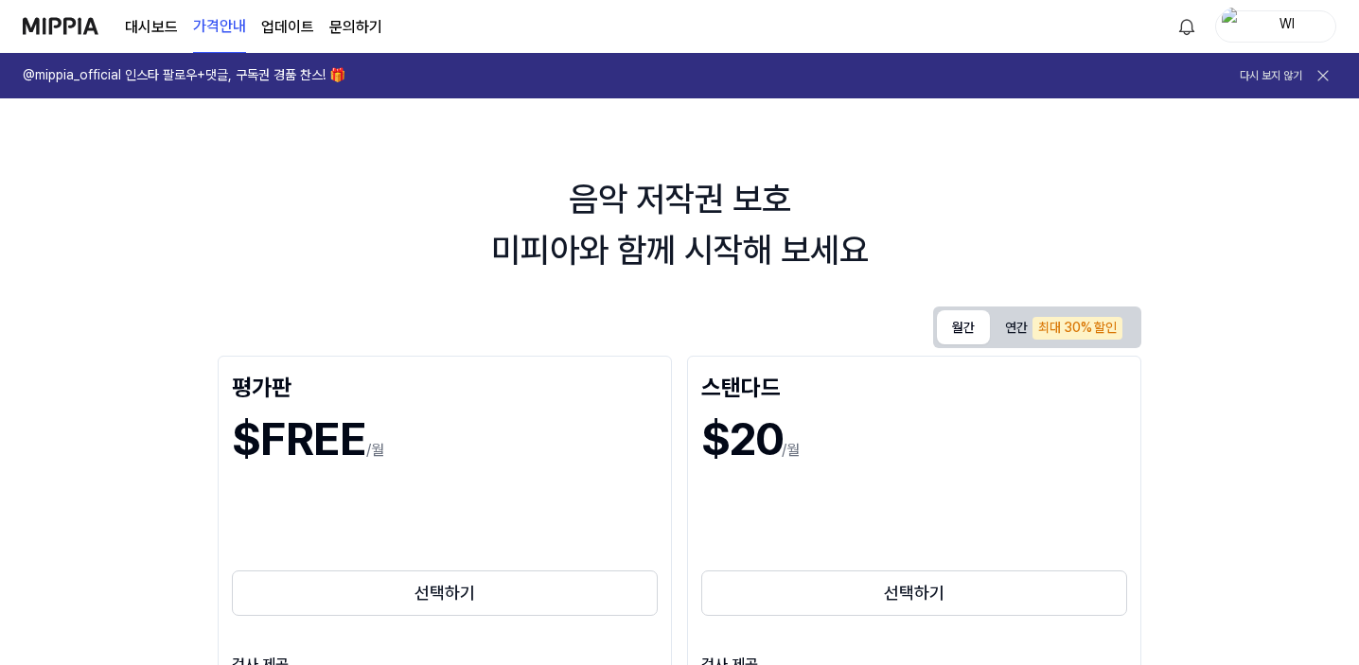
click at [281, 31] on link "업데이트" at bounding box center [287, 27] width 53 height 23
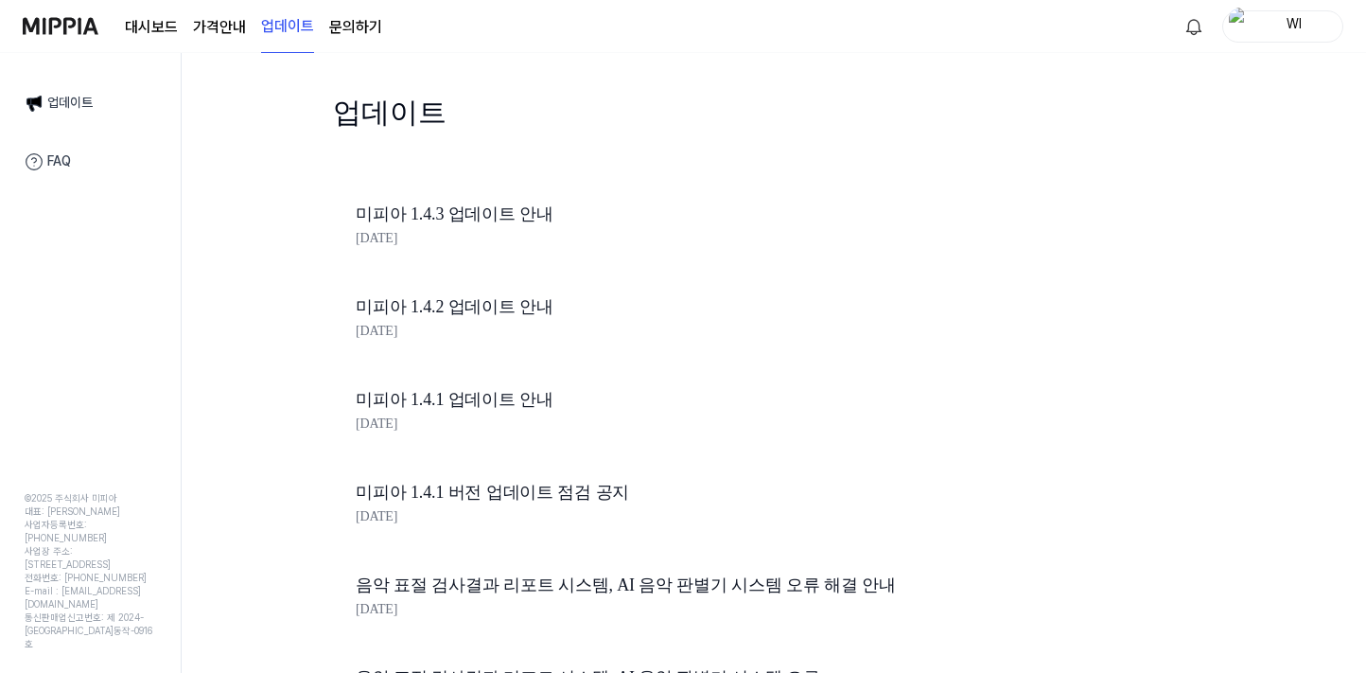
click at [65, 97] on link "업데이트" at bounding box center [90, 103] width 154 height 40
click at [366, 21] on link "문의하기" at bounding box center [355, 27] width 53 height 23
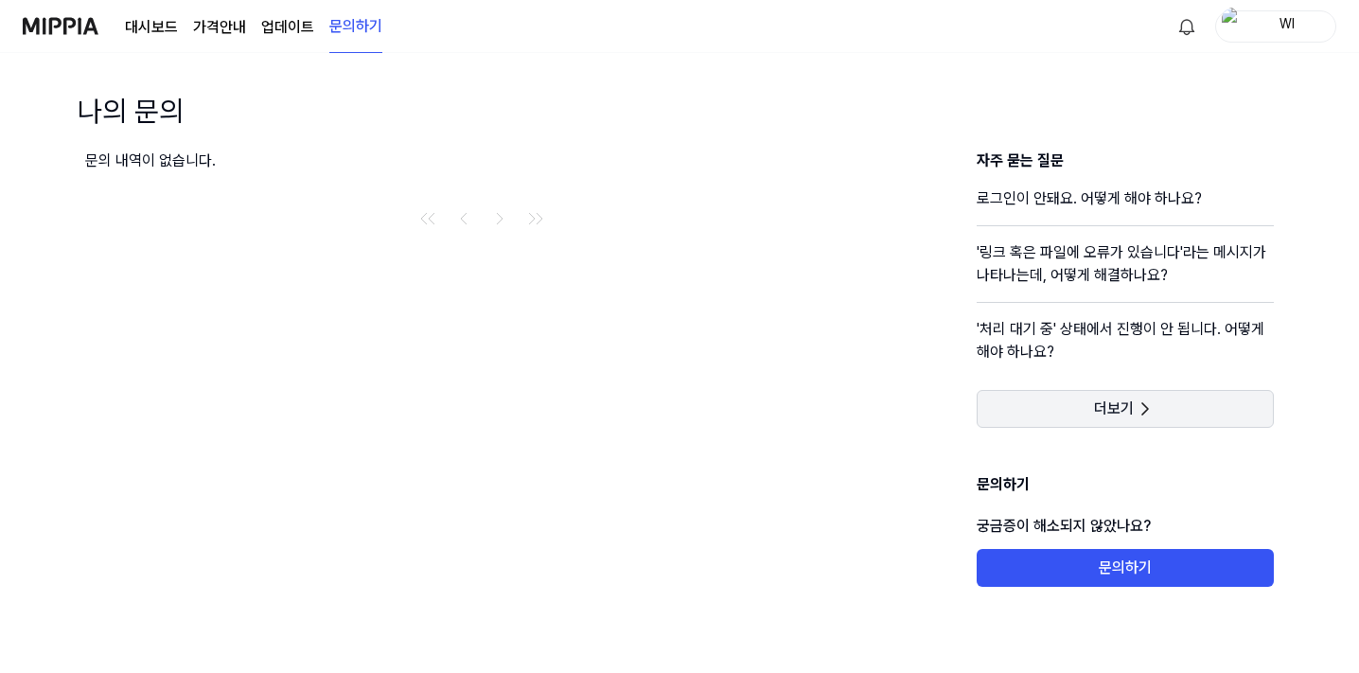
click at [1119, 407] on span "더보기" at bounding box center [1114, 408] width 40 height 19
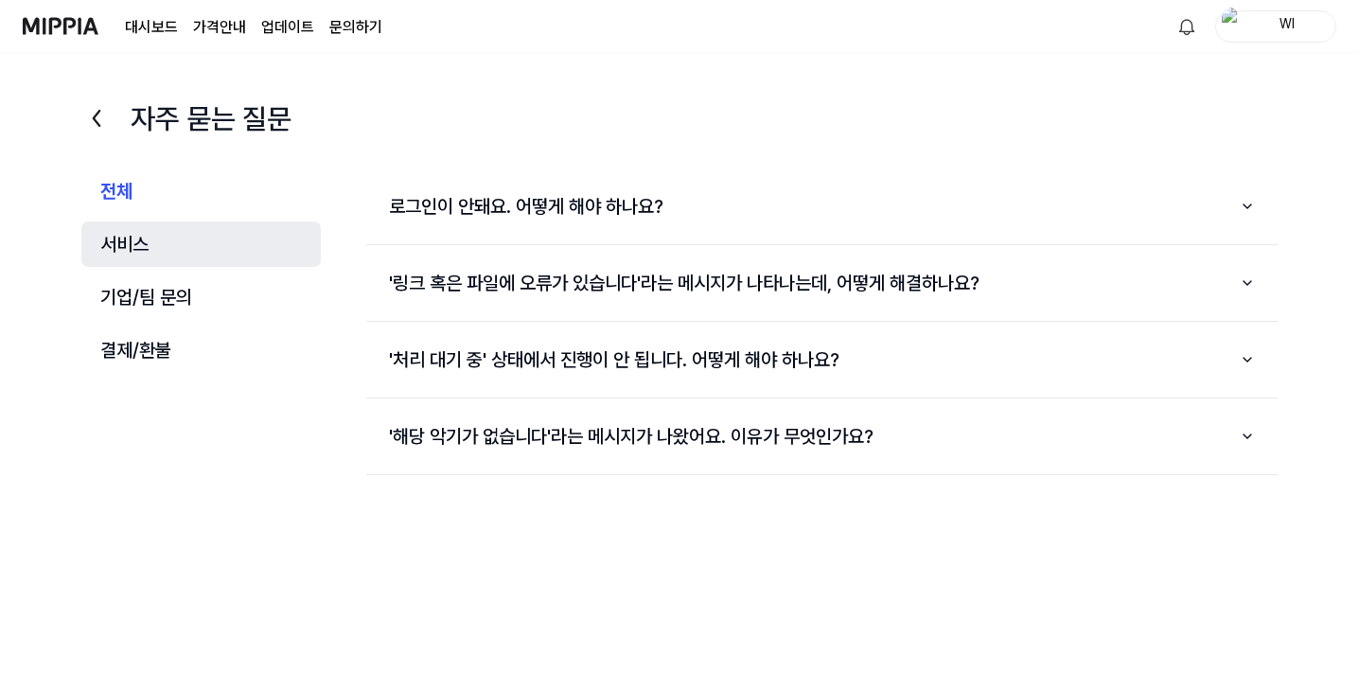
click at [130, 246] on button "서비스" at bounding box center [200, 243] width 239 height 45
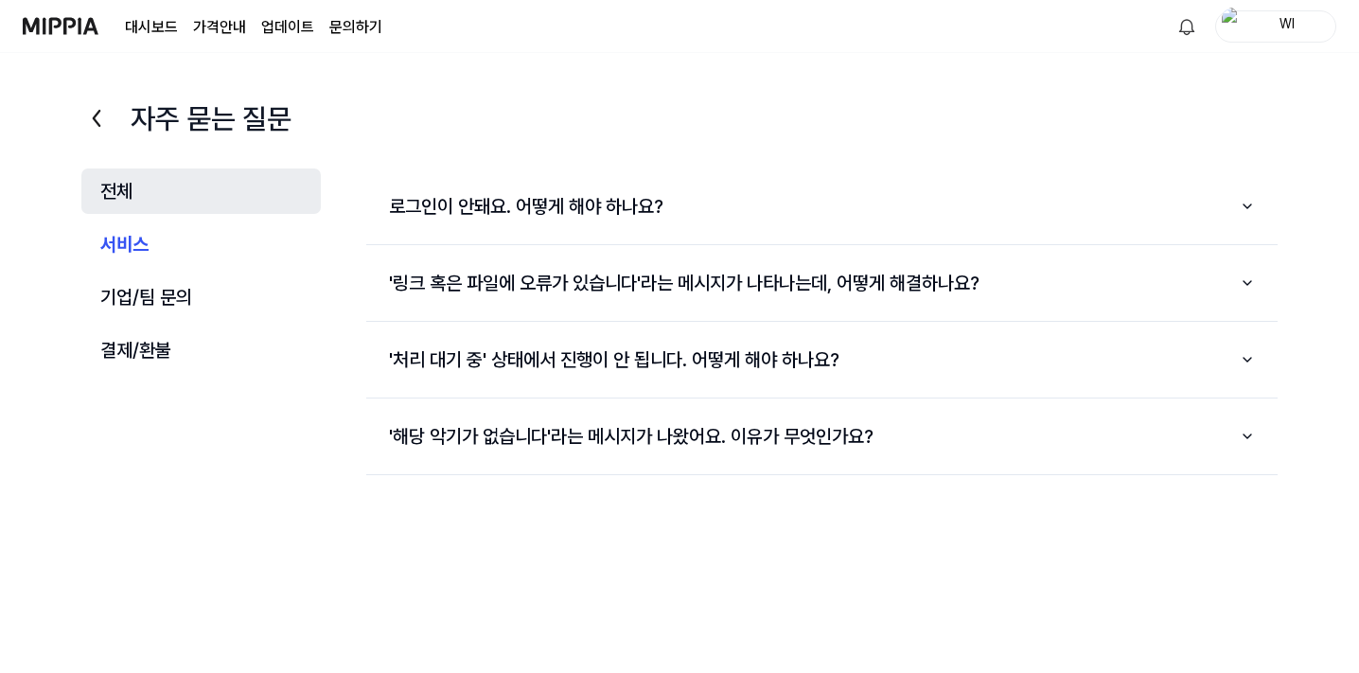
click at [130, 185] on button "전체" at bounding box center [200, 190] width 239 height 45
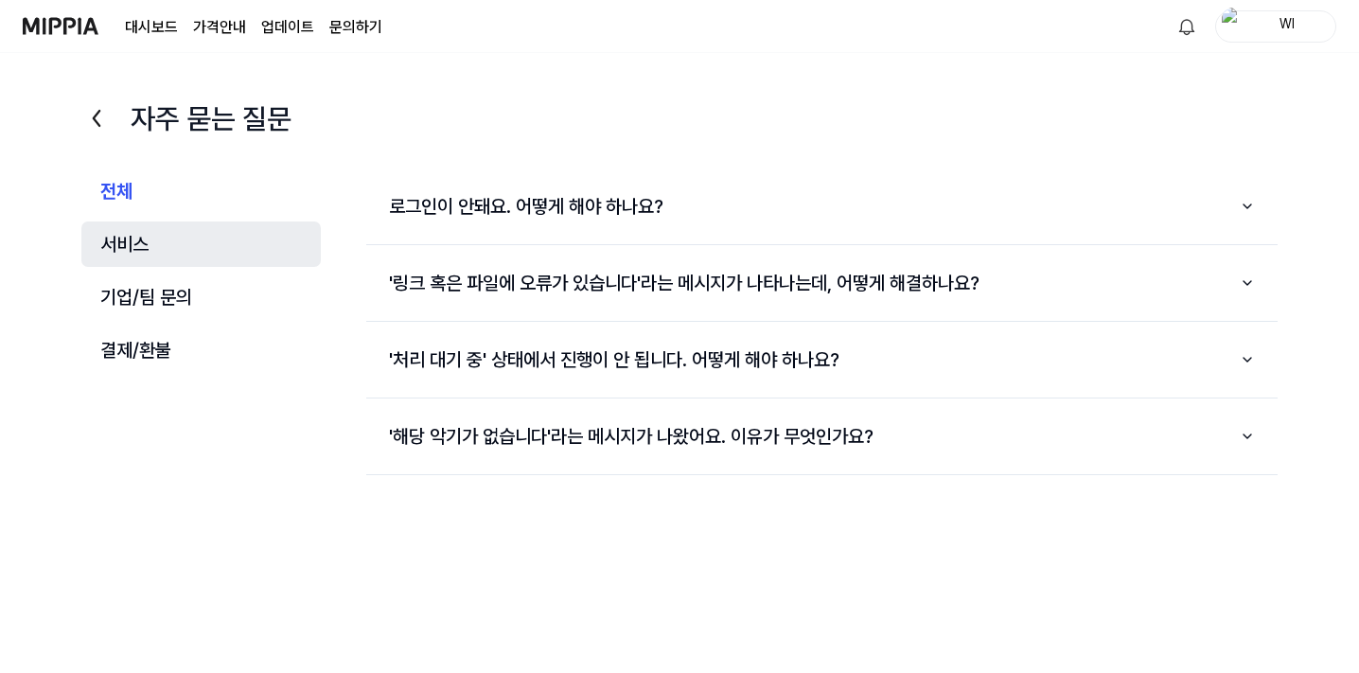
click at [124, 237] on button "서비스" at bounding box center [200, 243] width 239 height 45
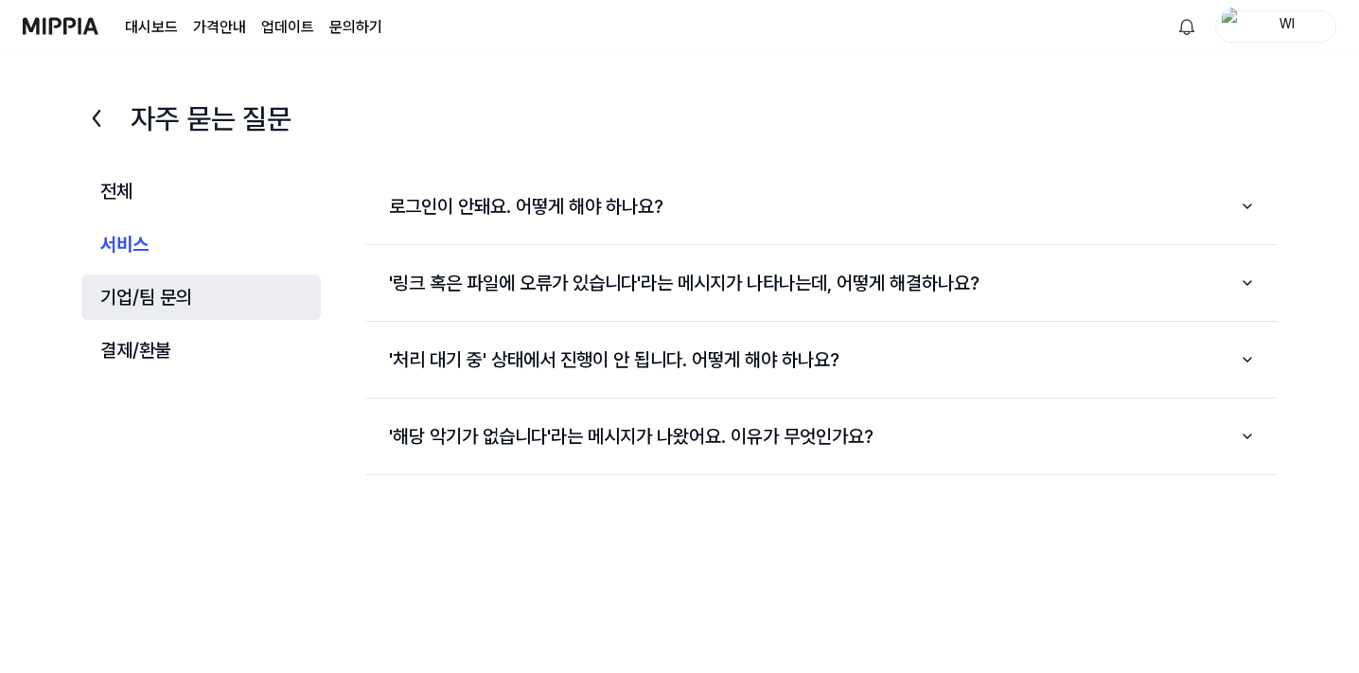
click at [135, 295] on button "기업/팀 문의" at bounding box center [200, 296] width 239 height 45
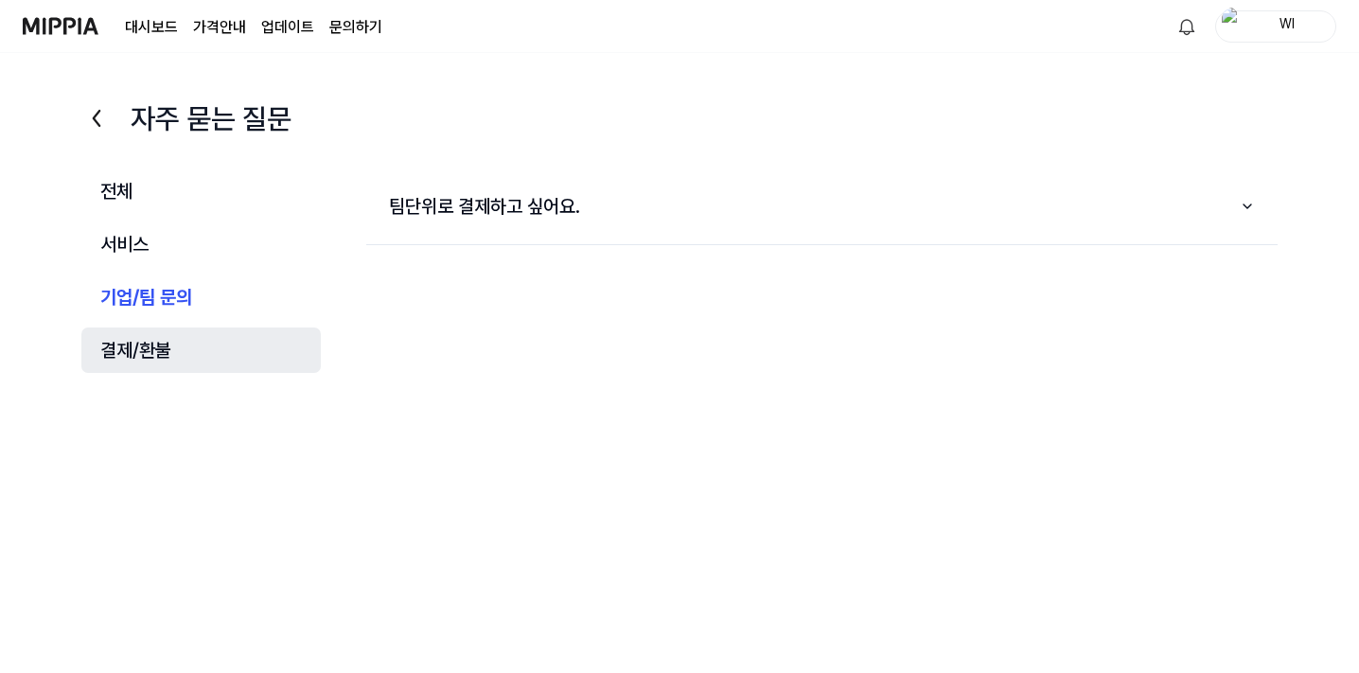
click at [145, 350] on button "결제/환불" at bounding box center [200, 349] width 239 height 45
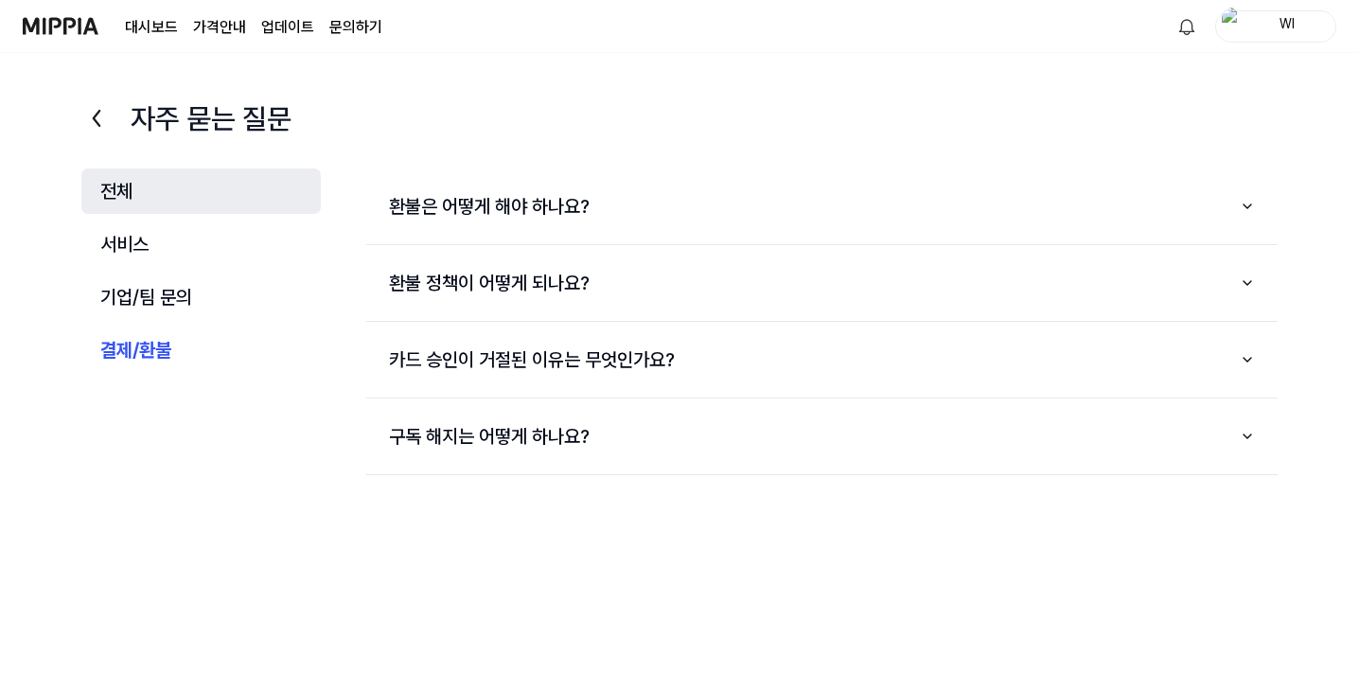
click at [129, 194] on button "전체" at bounding box center [200, 190] width 239 height 45
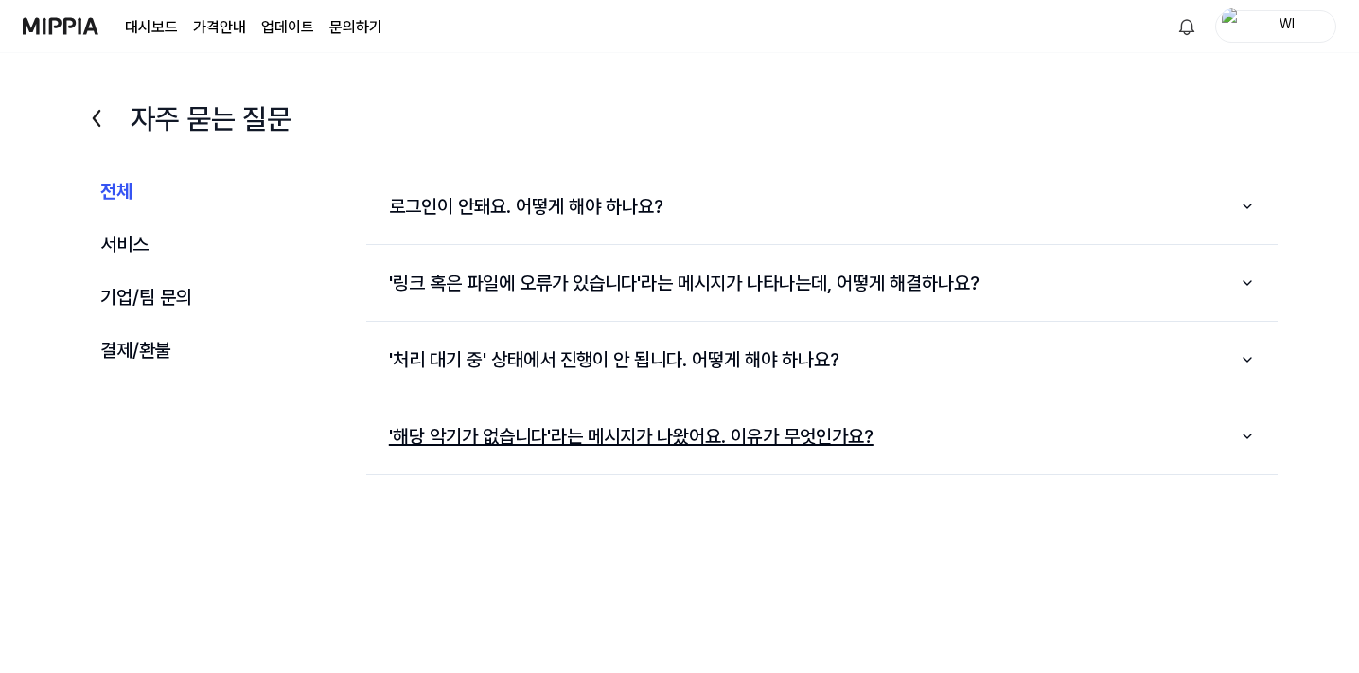
click at [835, 444] on button "'해당 악기가 없습니다'라는 메시지가 나왔어요. 이유가 무엇인가요?" at bounding box center [821, 436] width 911 height 61
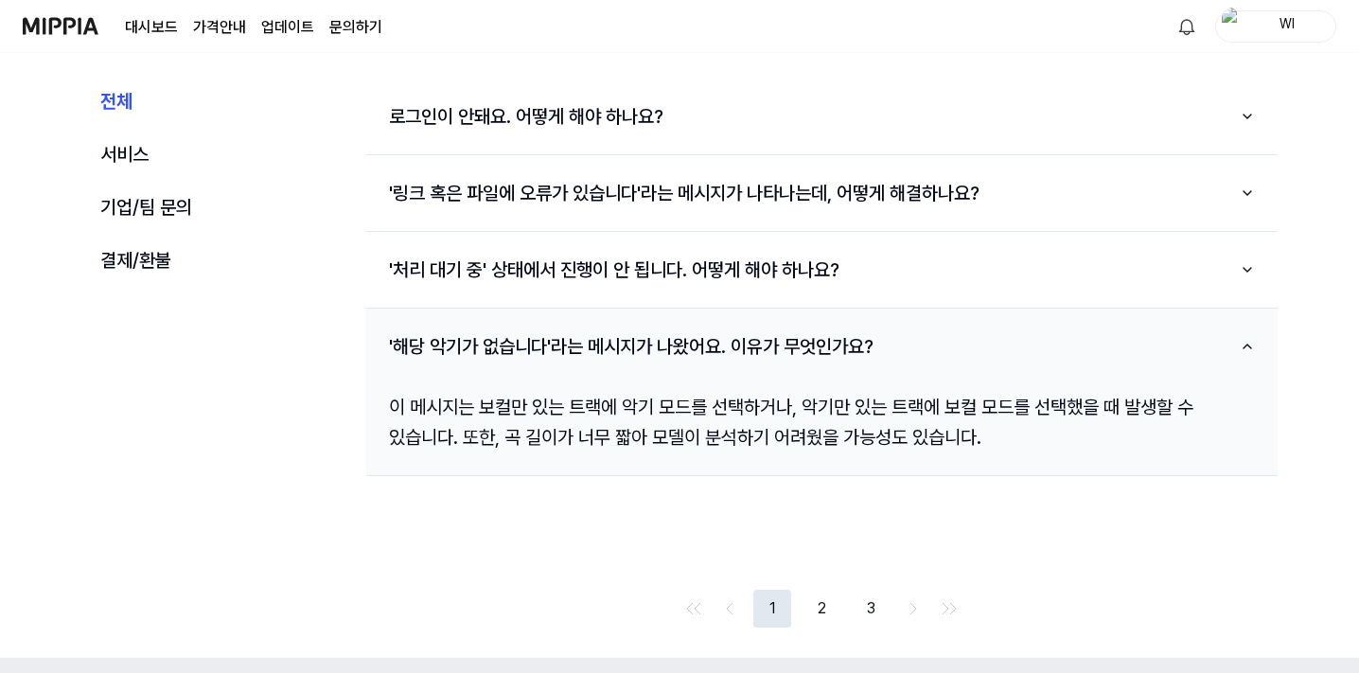
scroll to position [189, 0]
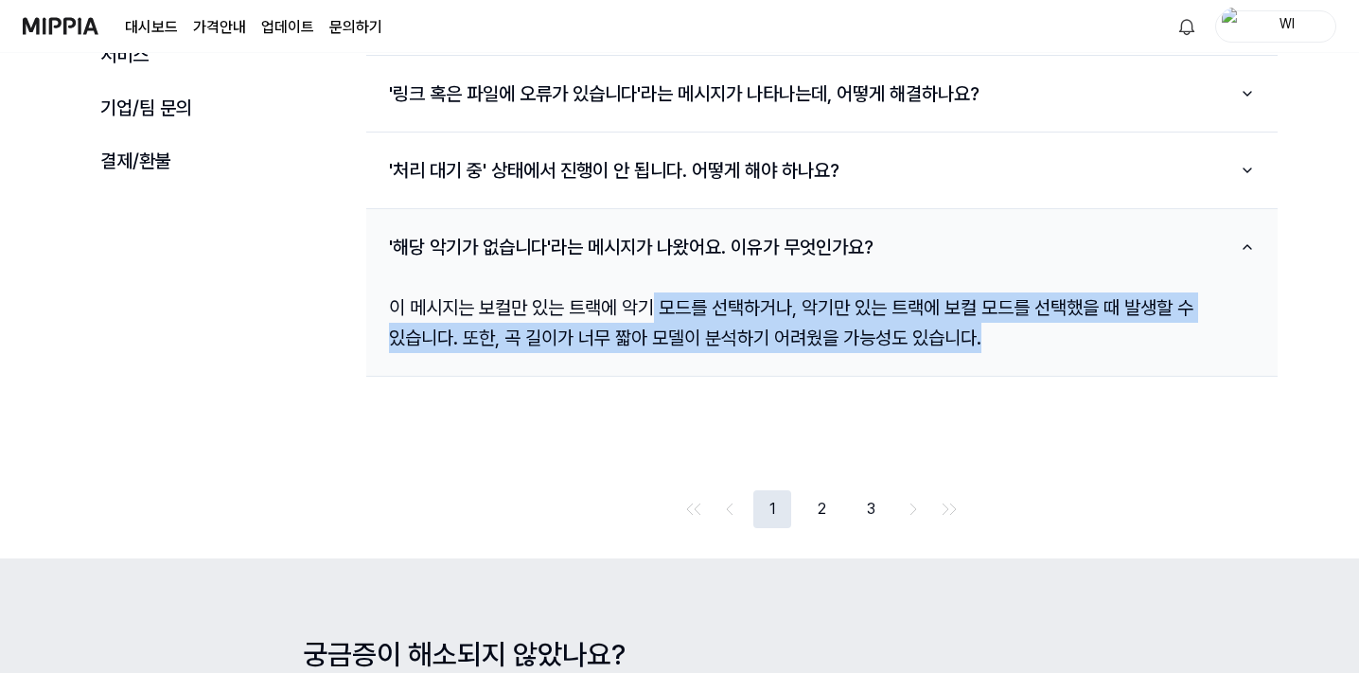
drag, startPoint x: 656, startPoint y: 306, endPoint x: 1157, endPoint y: 355, distance: 503.8
click at [1157, 355] on div "이 메시지는 보컬만 있는 트랙에 악기 모드를 선택하거나, 악기만 있는 트랙에 보컬 모드를 선택했을 때 발생할 수 있습니다. 또한, 곡 길이가 …" at bounding box center [821, 322] width 911 height 91
click at [1158, 355] on div "이 메시지는 보컬만 있는 트랙에 악기 모드를 선택하거나, 악기만 있는 트랙에 보컬 모드를 선택했을 때 발생할 수 있습니다. 또한, 곡 길이가 …" at bounding box center [821, 322] width 911 height 91
click at [821, 504] on button "2" at bounding box center [821, 509] width 38 height 38
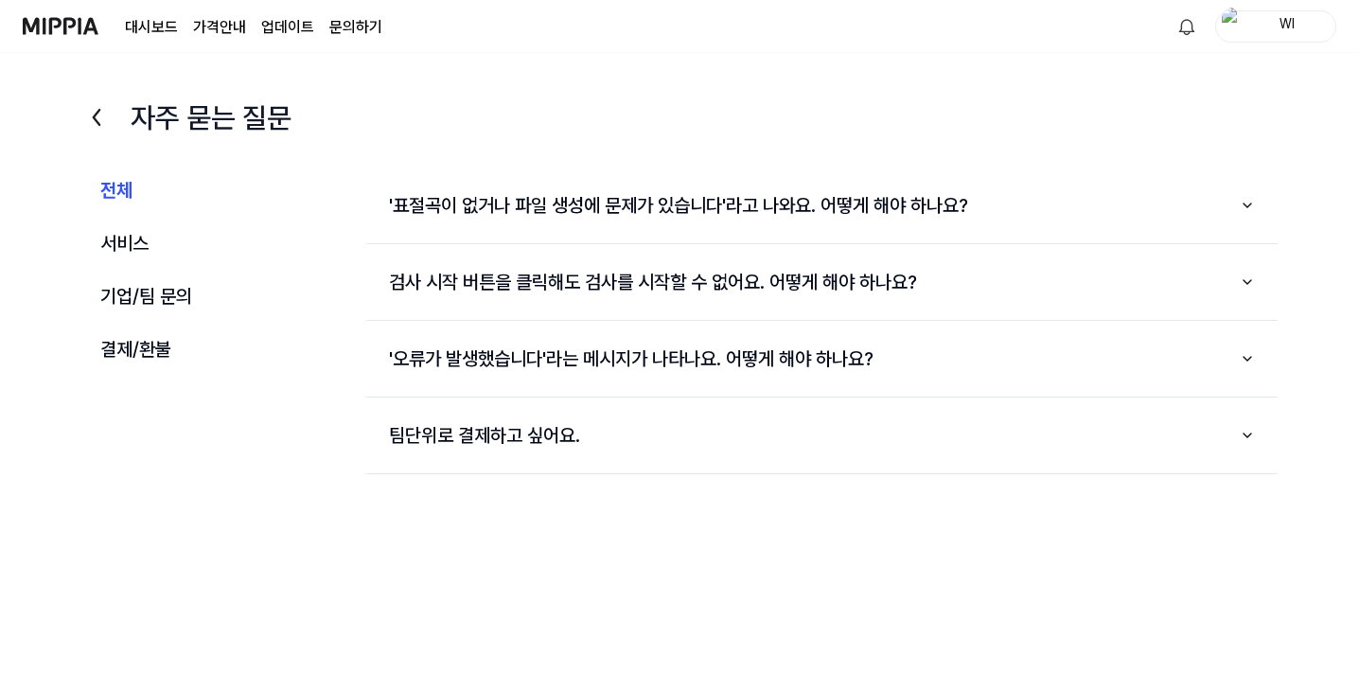
scroll to position [0, 0]
click at [149, 235] on button "서비스" at bounding box center [200, 243] width 239 height 45
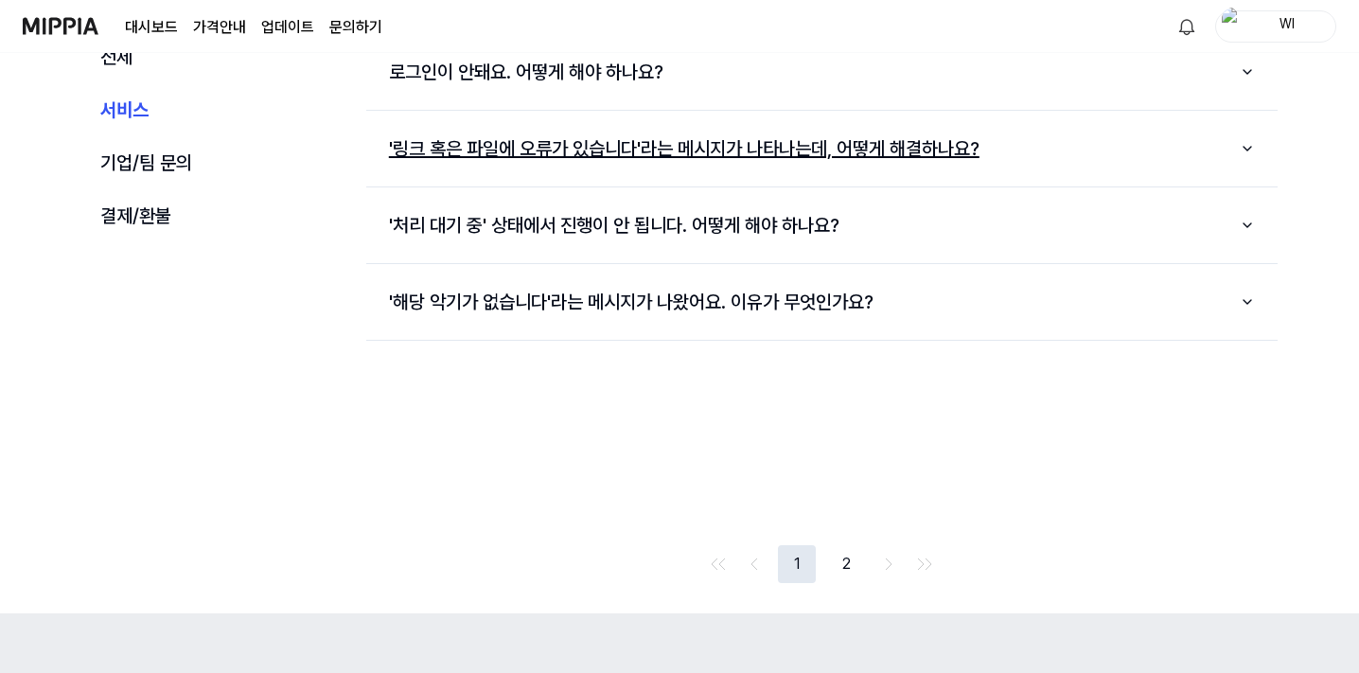
scroll to position [300, 0]
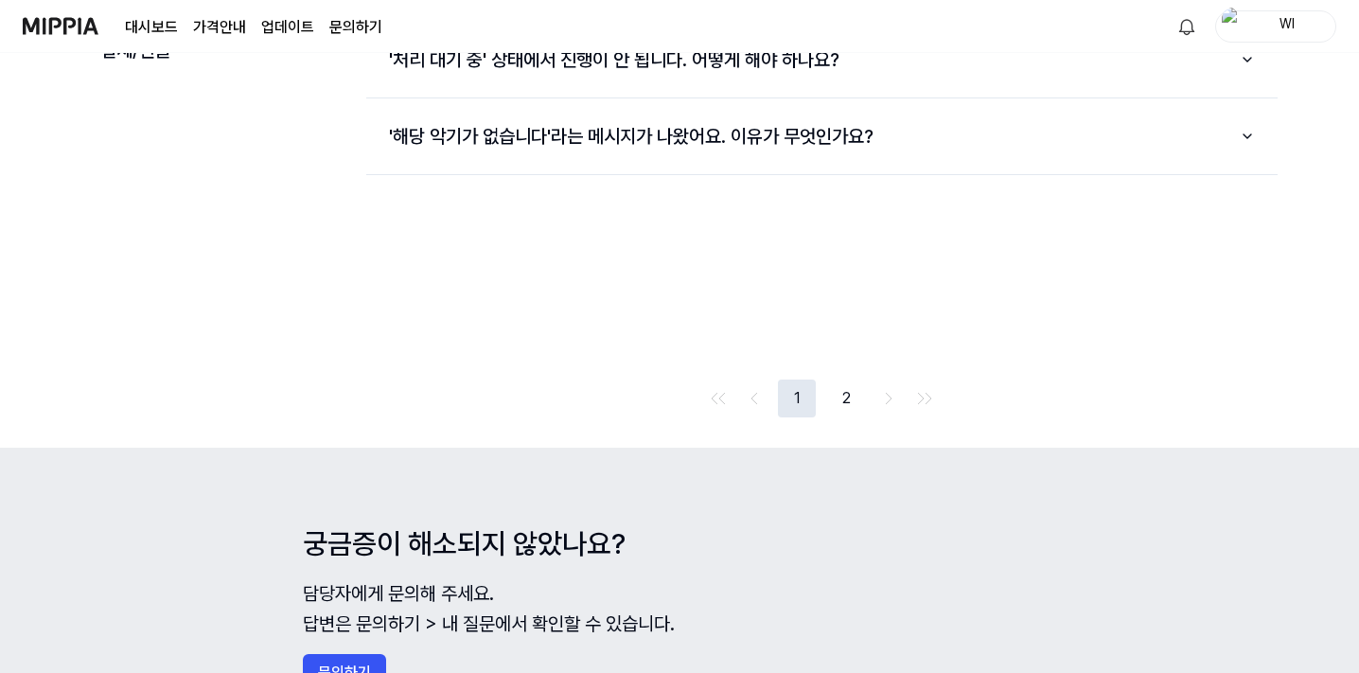
click at [837, 391] on button "2" at bounding box center [846, 398] width 38 height 38
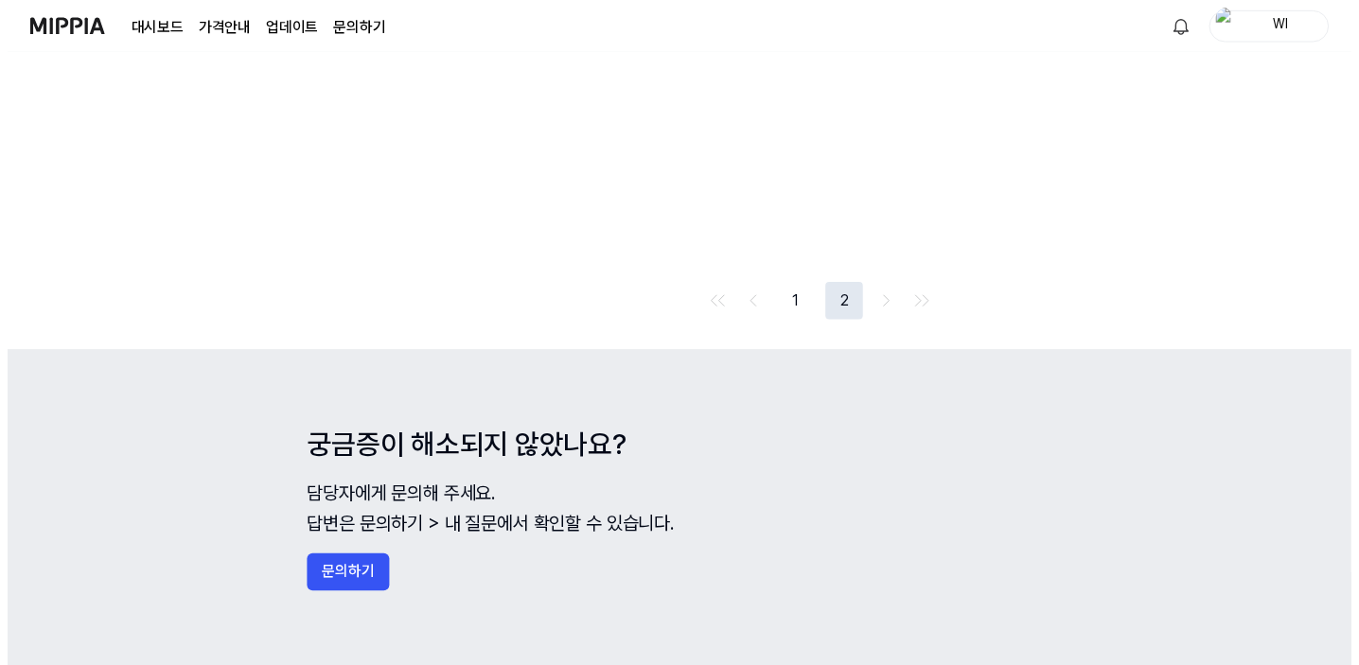
scroll to position [0, 0]
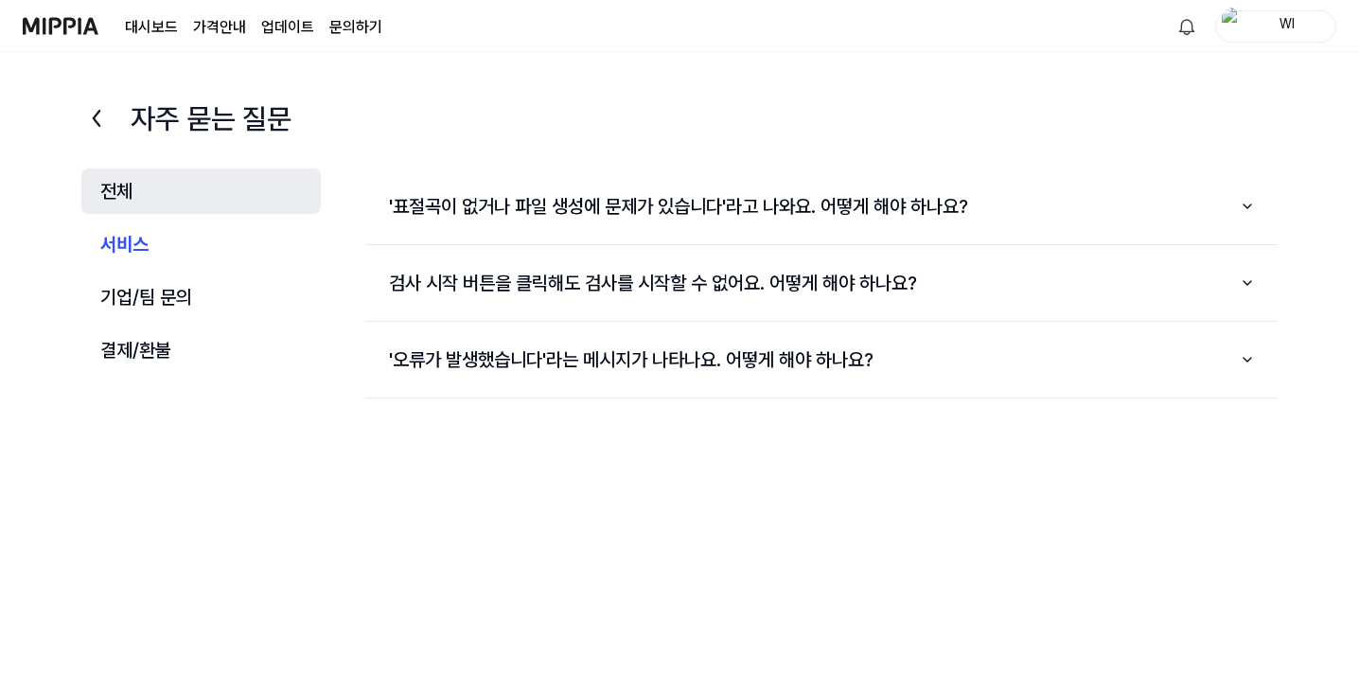
click at [125, 188] on button "전체" at bounding box center [200, 190] width 239 height 45
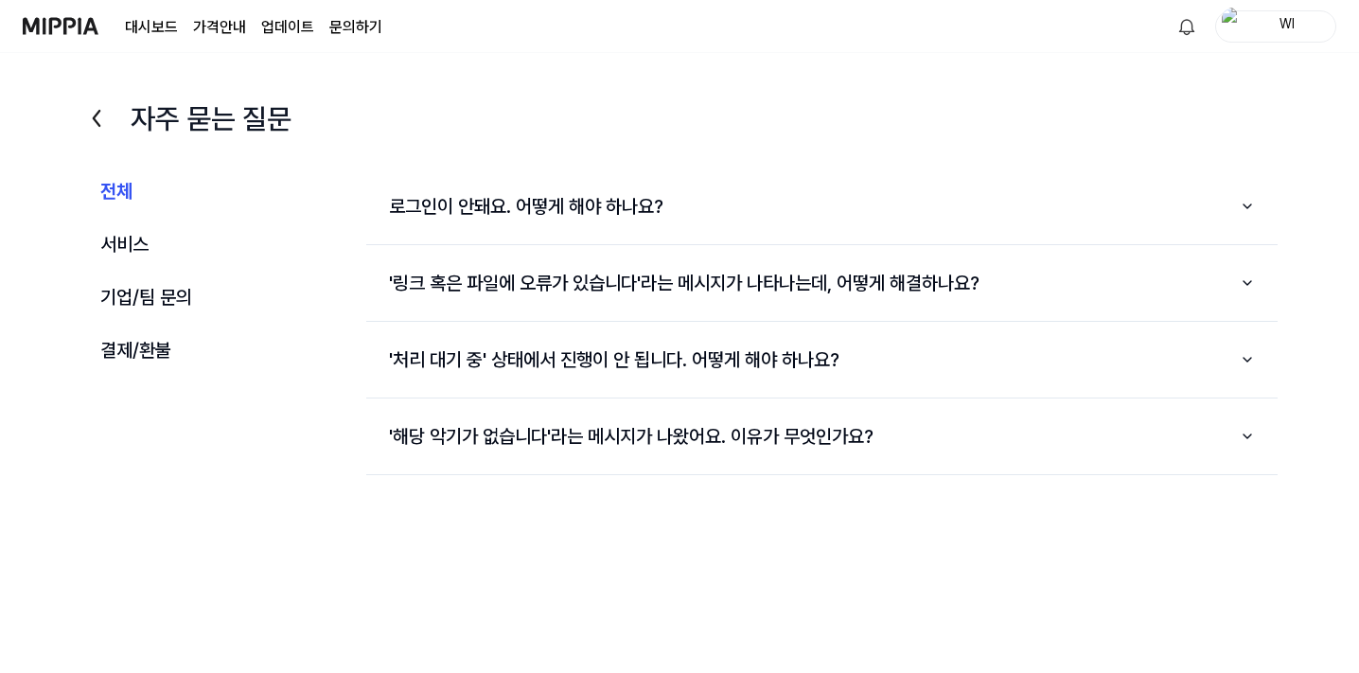
click at [226, 30] on page\) "가격안내" at bounding box center [219, 27] width 53 height 23
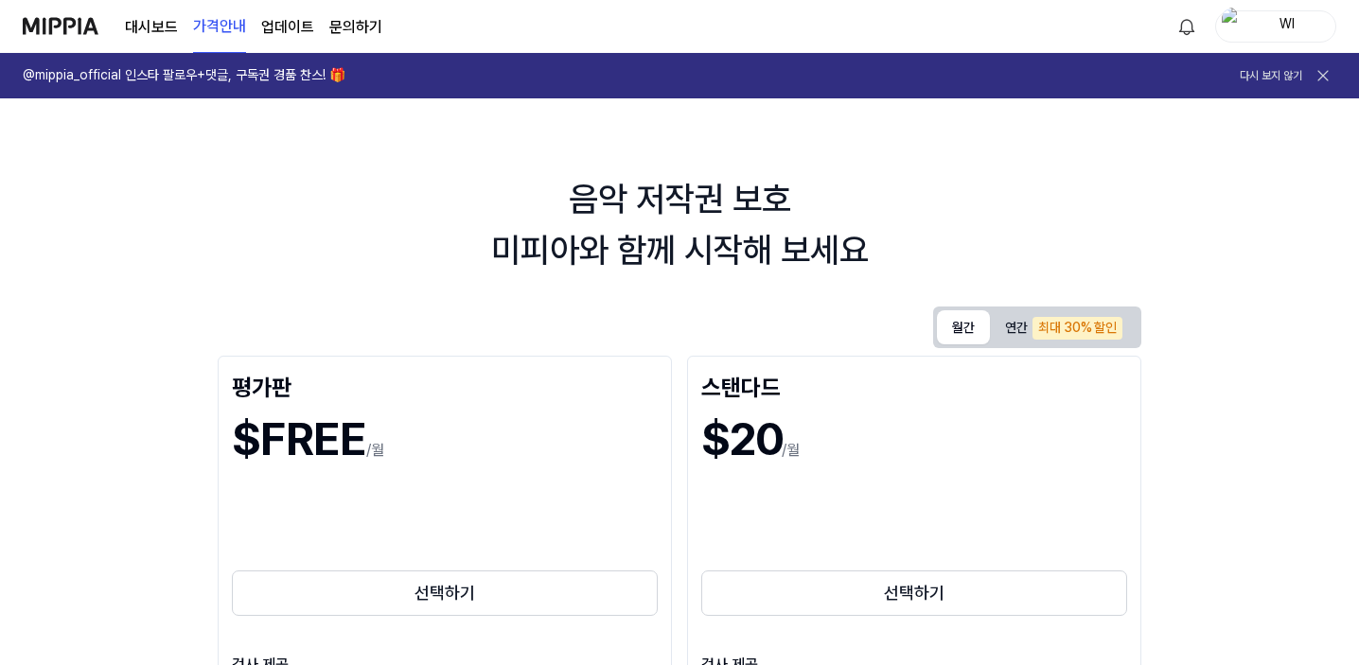
click at [990, 323] on button "월간" at bounding box center [963, 327] width 53 height 34
click at [157, 28] on link "대시보드" at bounding box center [151, 27] width 53 height 23
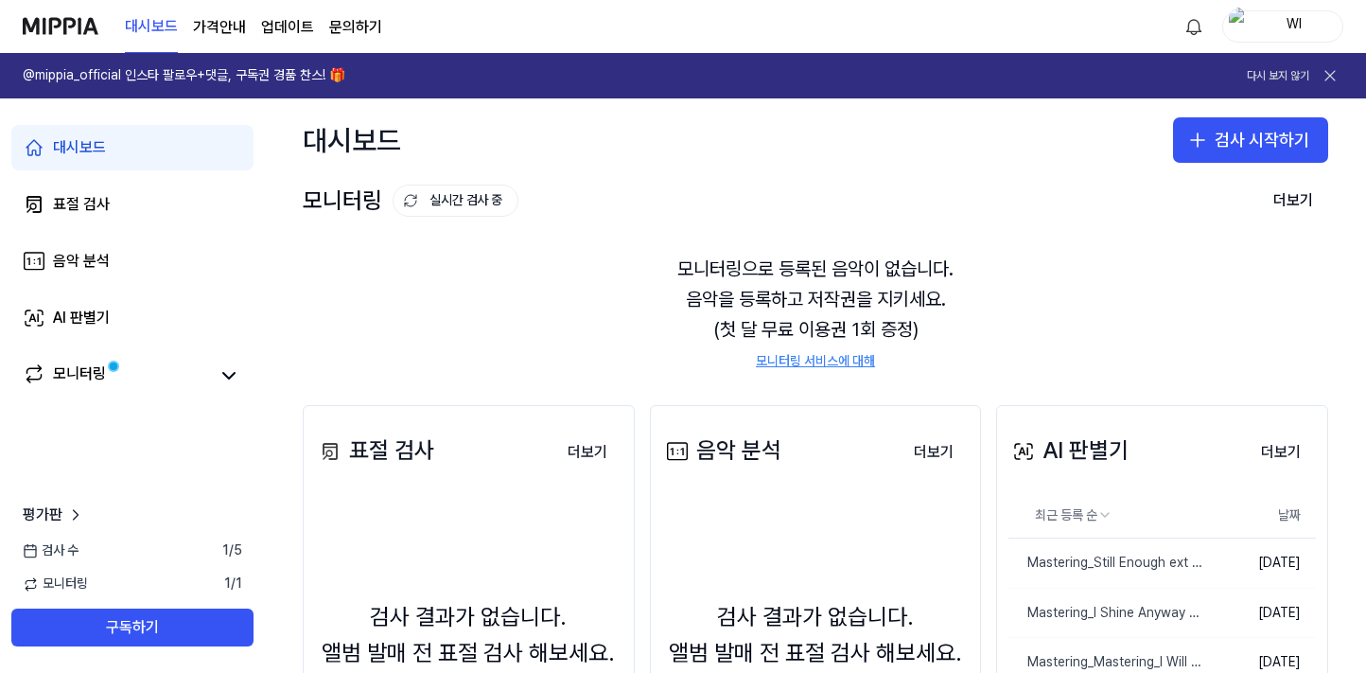
click at [216, 23] on page\) "가격안내" at bounding box center [219, 27] width 53 height 23
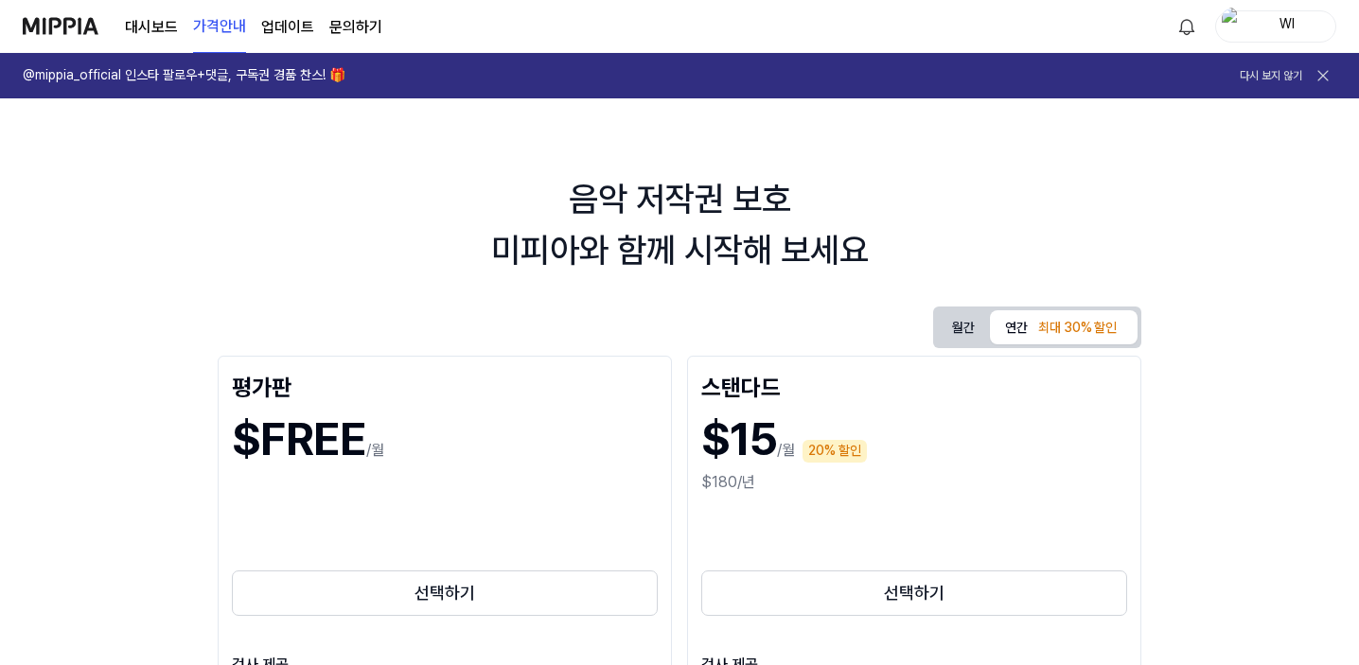
click at [159, 26] on link "대시보드" at bounding box center [151, 27] width 53 height 23
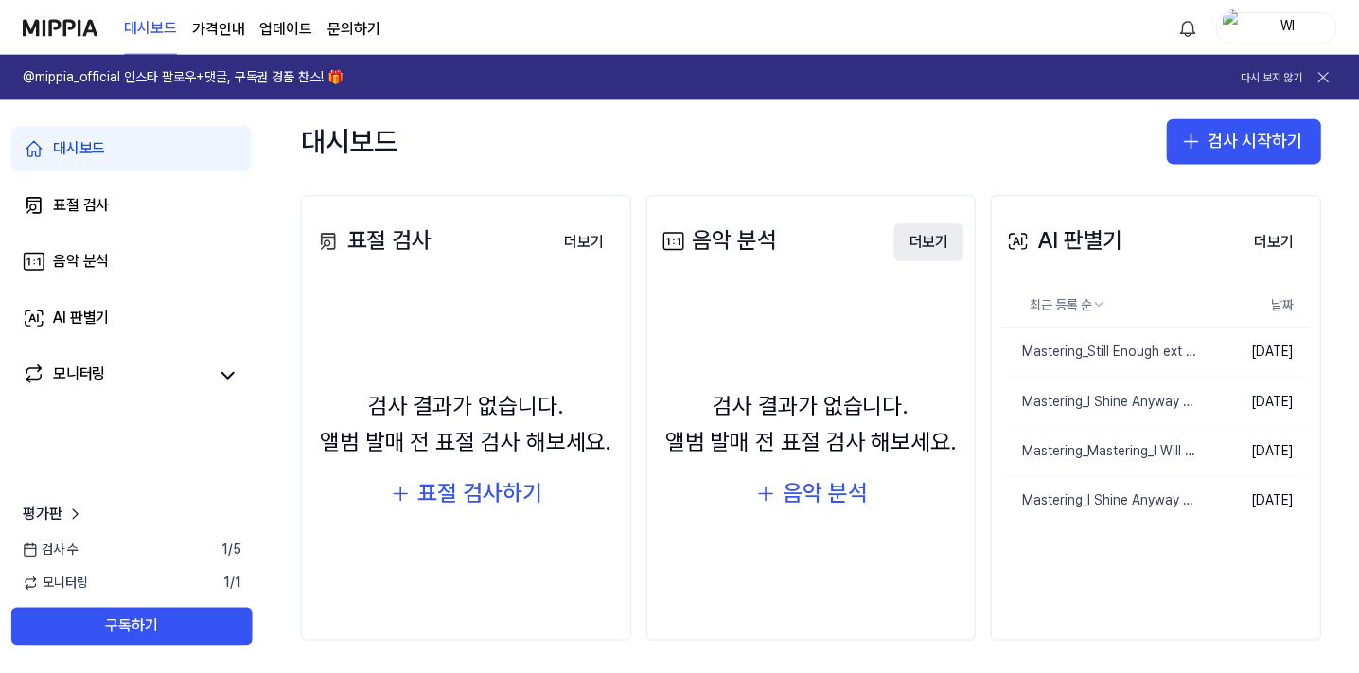
scroll to position [218, 0]
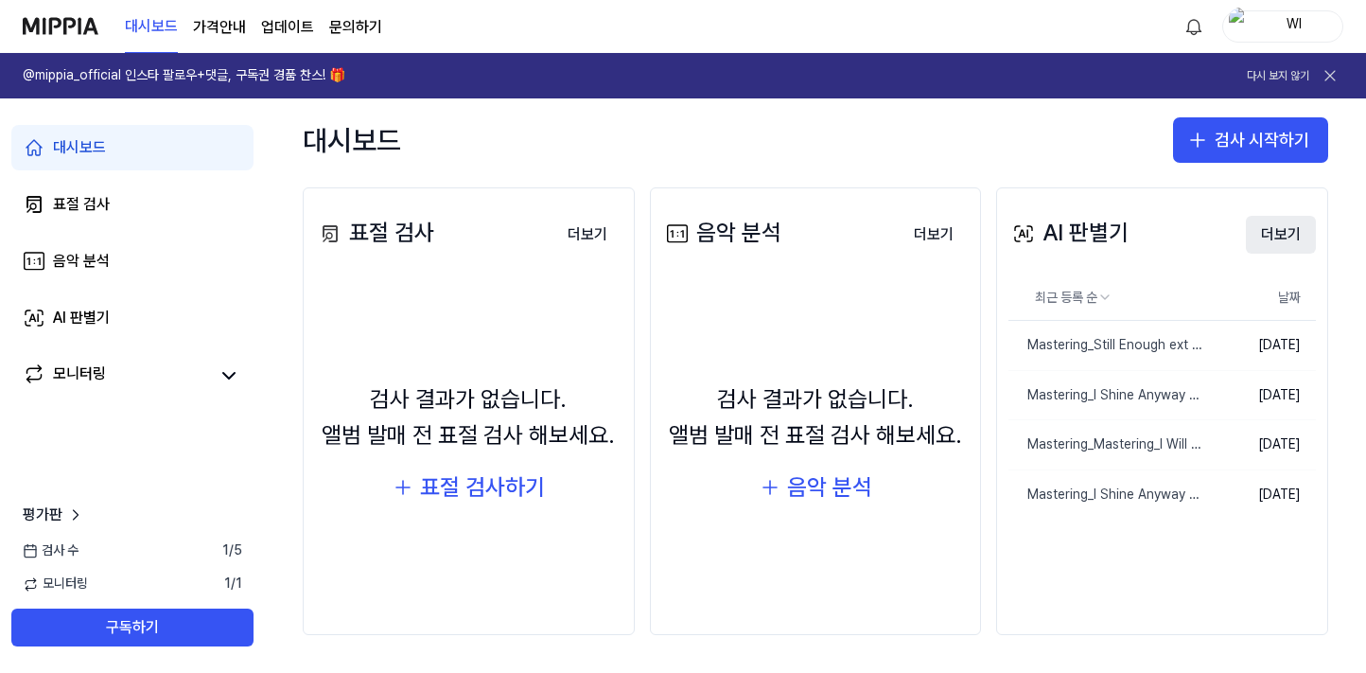
click at [1269, 236] on button "더보기" at bounding box center [1281, 235] width 70 height 38
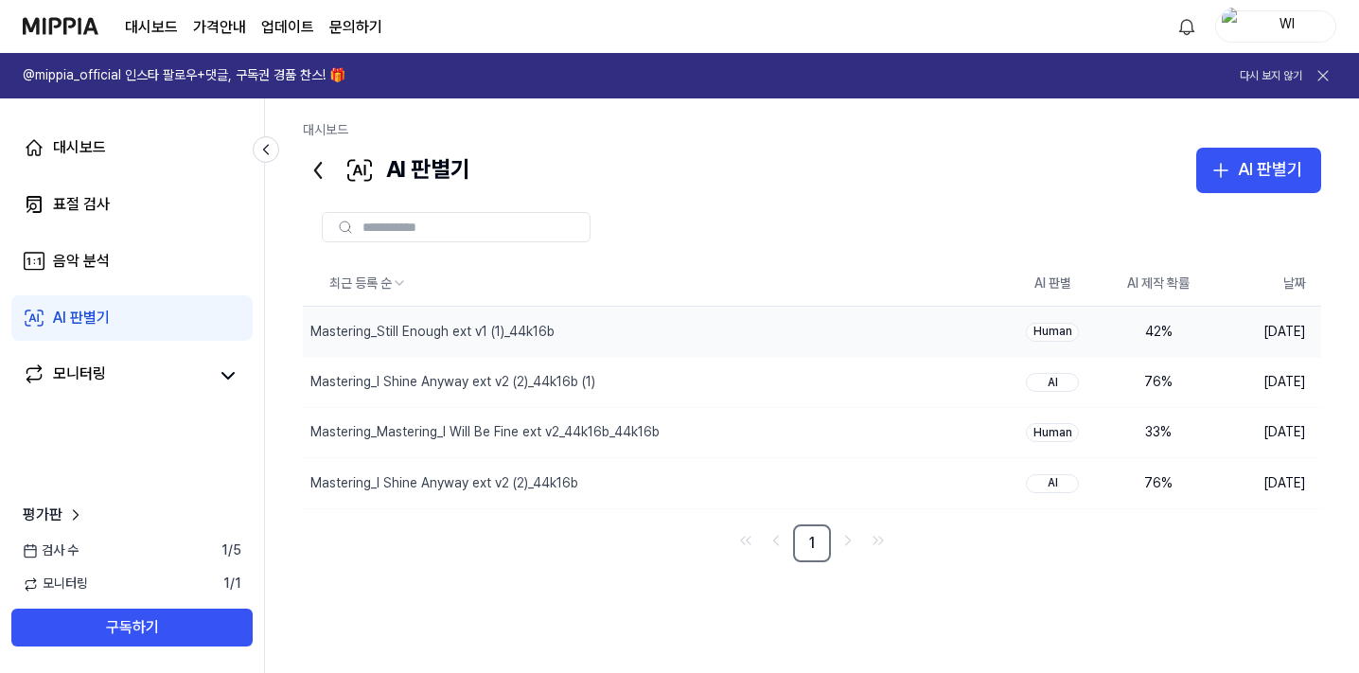
click at [1062, 332] on div "Human" at bounding box center [1052, 332] width 53 height 19
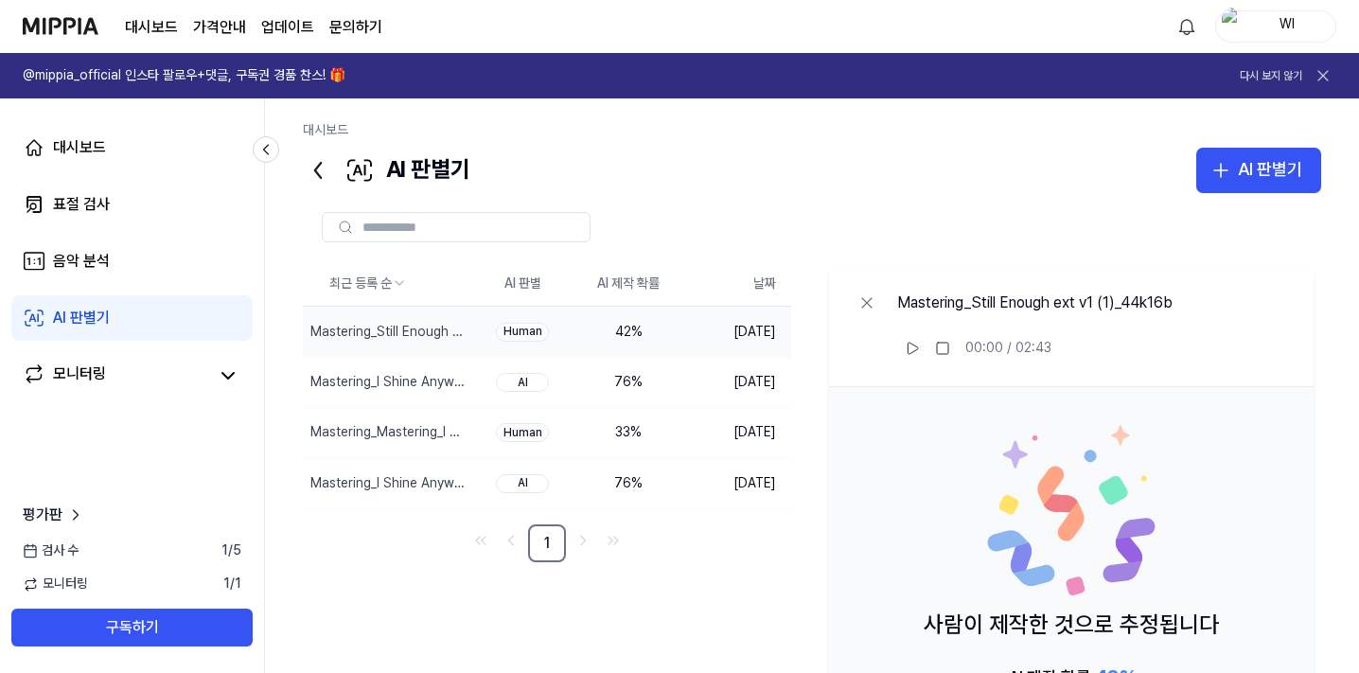
click at [524, 332] on div "Human" at bounding box center [522, 332] width 53 height 19
click at [751, 333] on td "[DATE]" at bounding box center [736, 332] width 110 height 50
click at [352, 336] on div "Mastering_Still Enough ext v1 (1)_44k16b" at bounding box center [352, 332] width 85 height 19
click at [509, 328] on div "Human" at bounding box center [522, 332] width 53 height 19
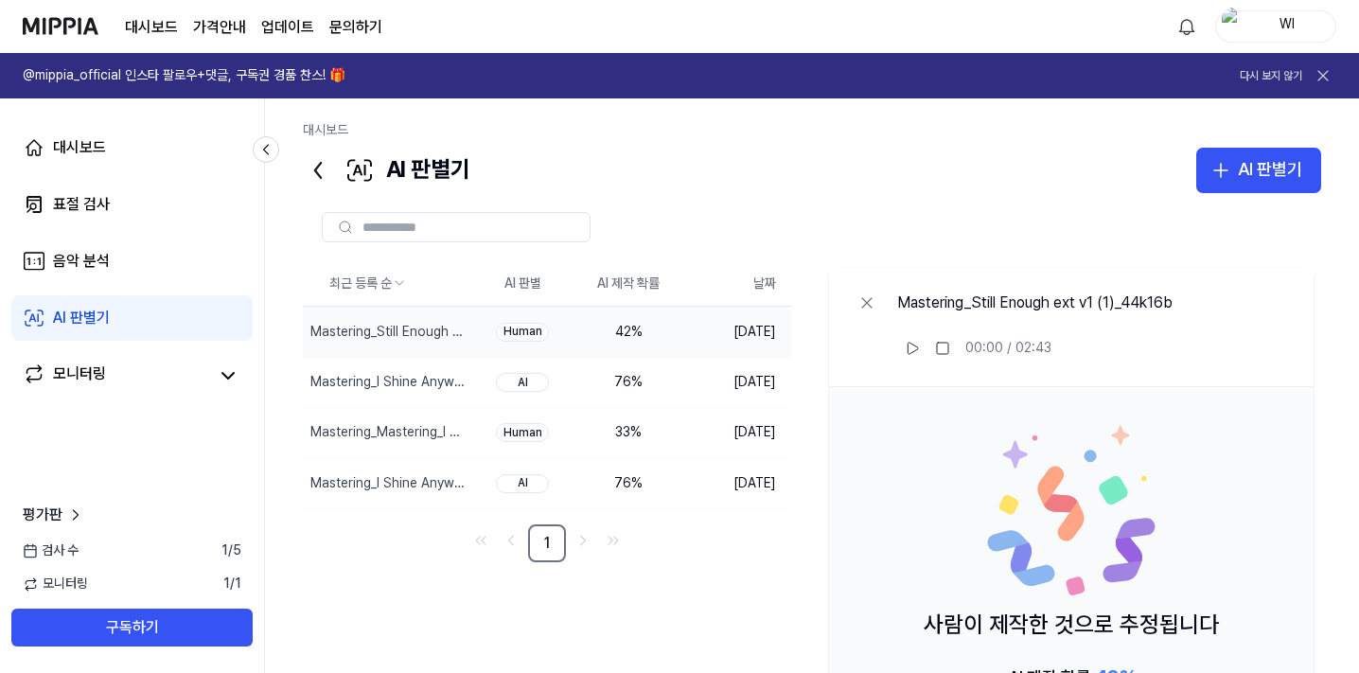
click at [620, 332] on div "42 %" at bounding box center [628, 332] width 76 height 19
click at [773, 332] on td "[DATE]" at bounding box center [736, 332] width 110 height 50
click at [612, 381] on div "76 %" at bounding box center [628, 382] width 76 height 19
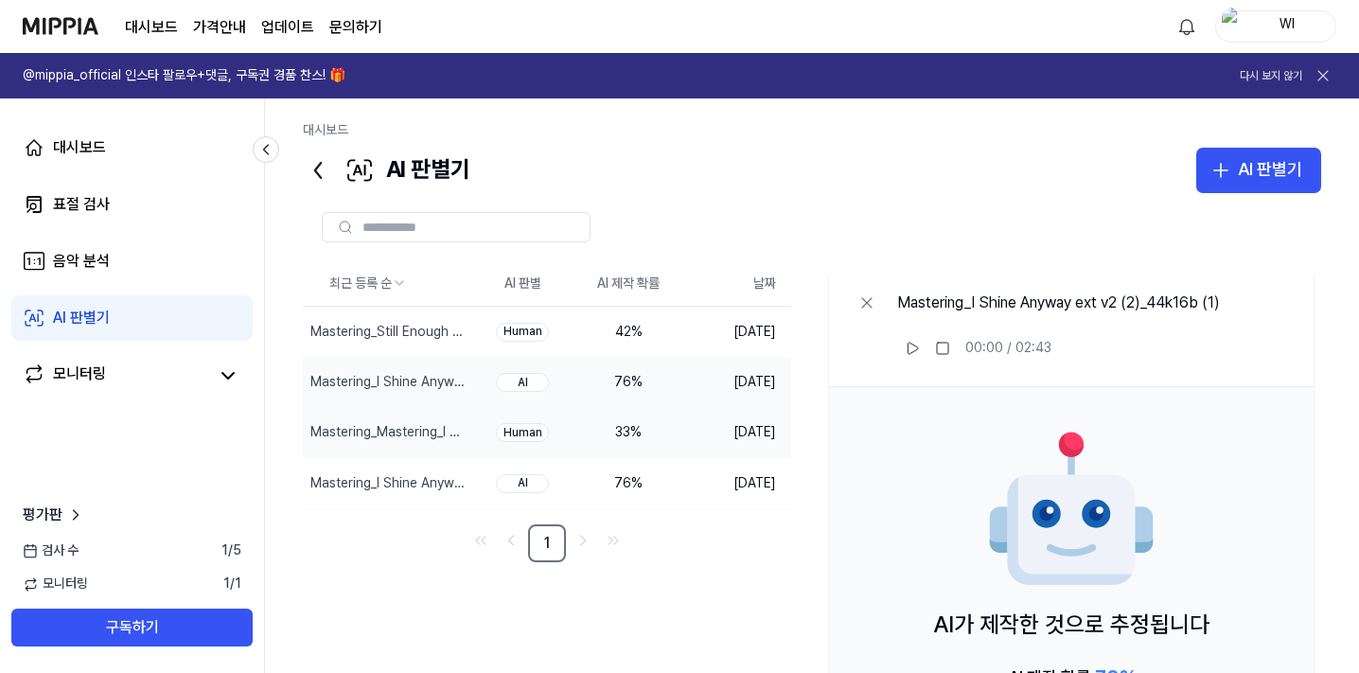
click at [521, 433] on div "Human" at bounding box center [522, 432] width 53 height 19
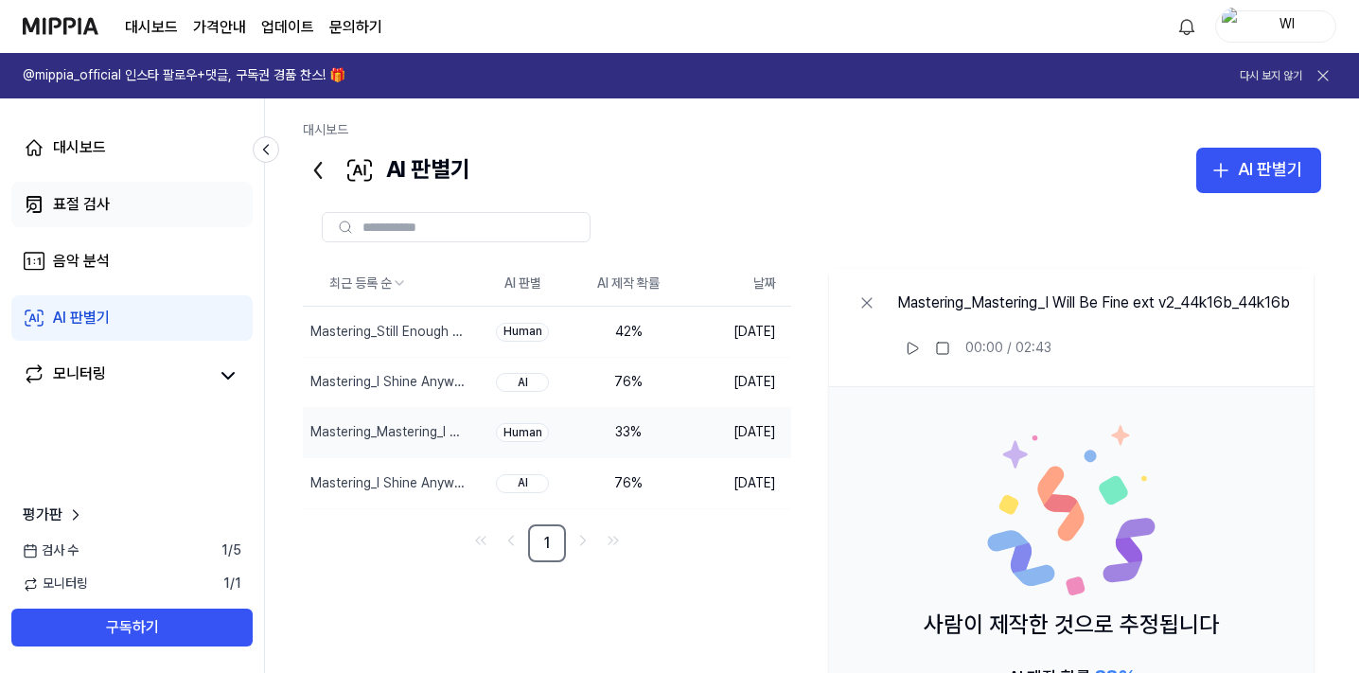
click at [87, 202] on div "표절 검사" at bounding box center [81, 204] width 57 height 23
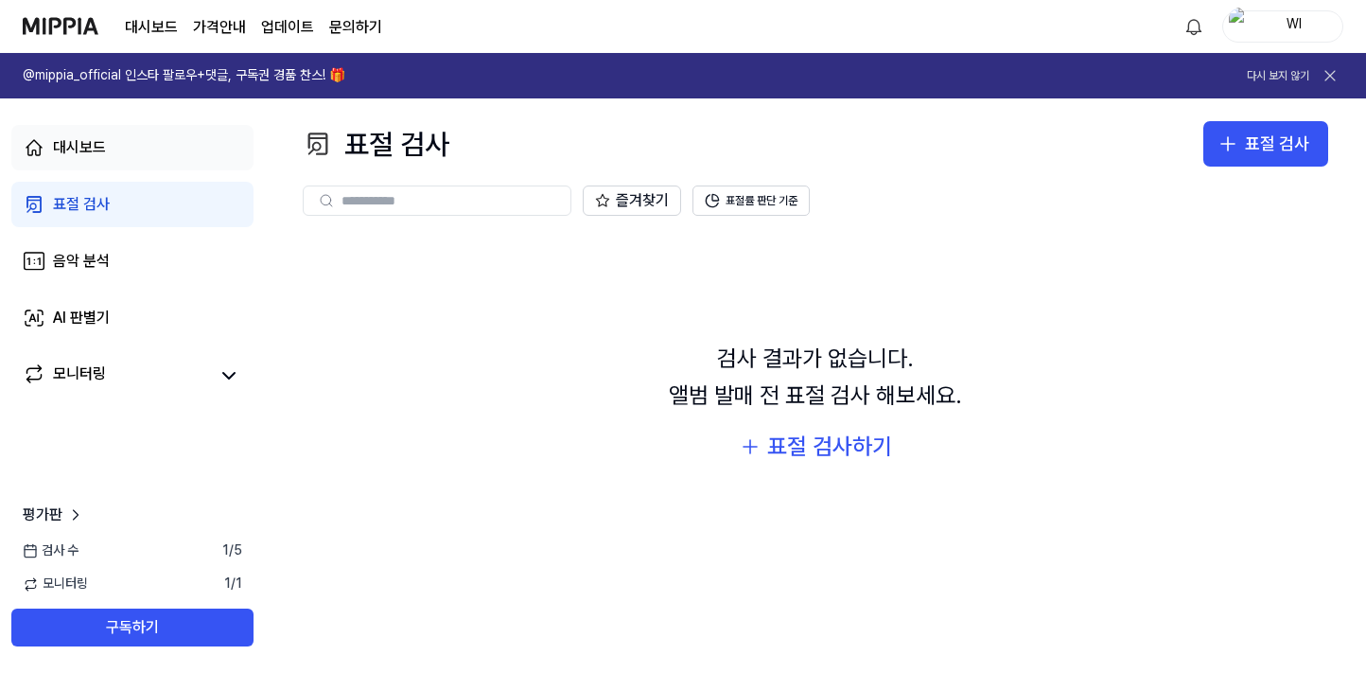
click at [80, 133] on link "대시보드" at bounding box center [132, 147] width 242 height 45
